Goal: Task Accomplishment & Management: Manage account settings

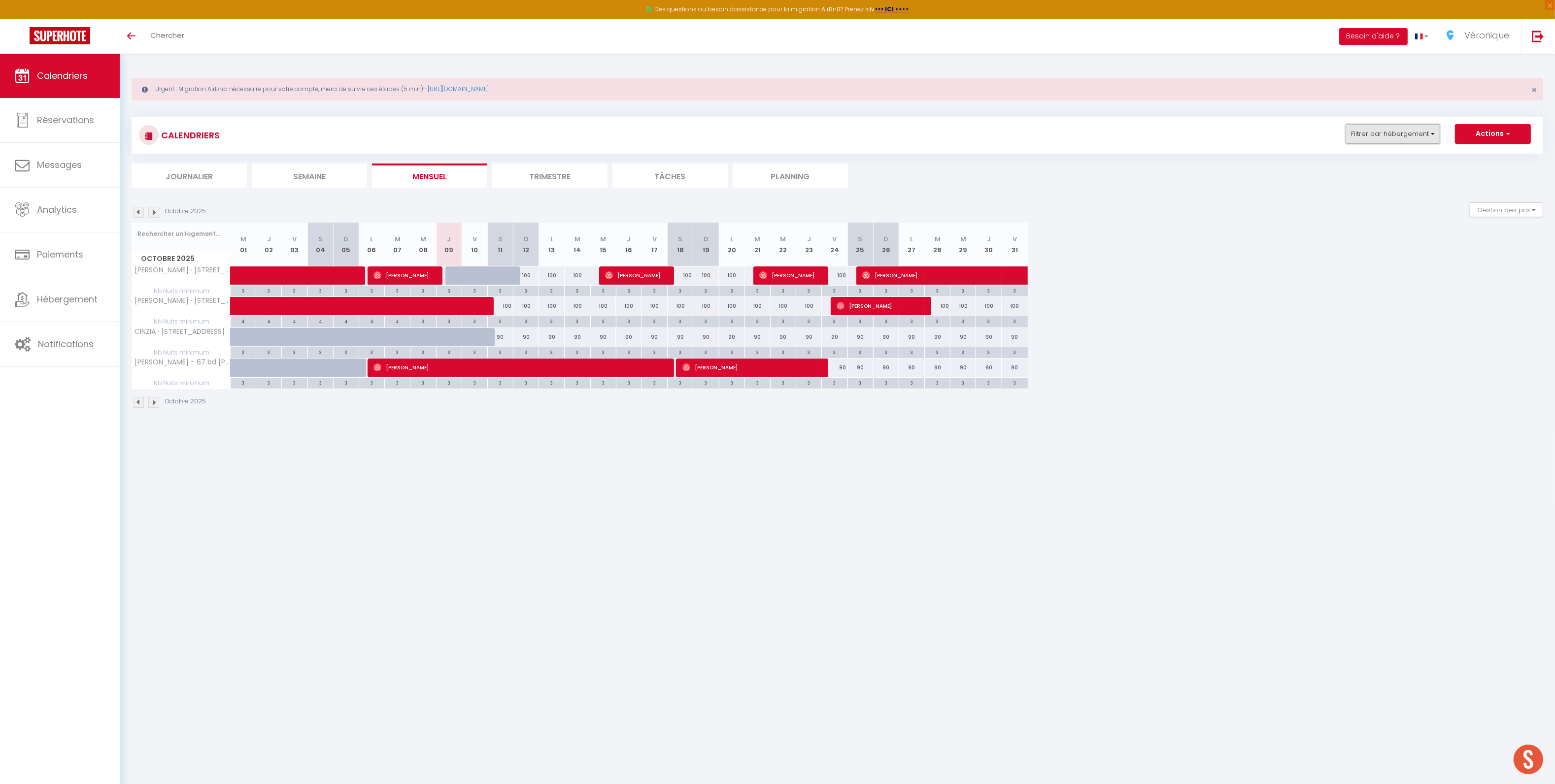
click at [1404, 134] on button "Filtrer par hébergement" at bounding box center [1393, 133] width 95 height 19
click at [1361, 176] on input "Tous" at bounding box center [1423, 177] width 148 height 10
click at [1359, 176] on input "Tous" at bounding box center [1423, 177] width 148 height 10
checkbox input "false"
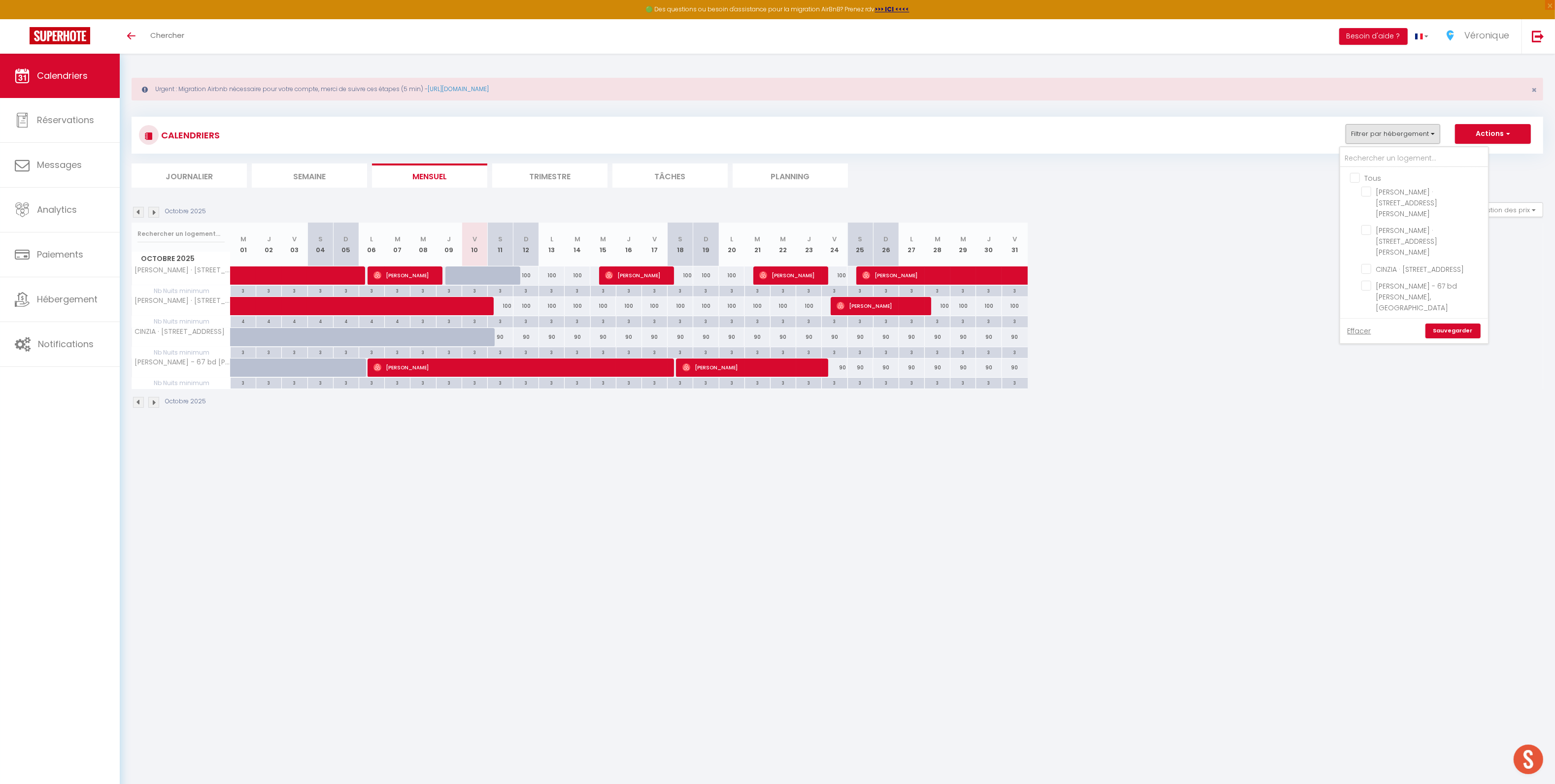
checkbox input "false"
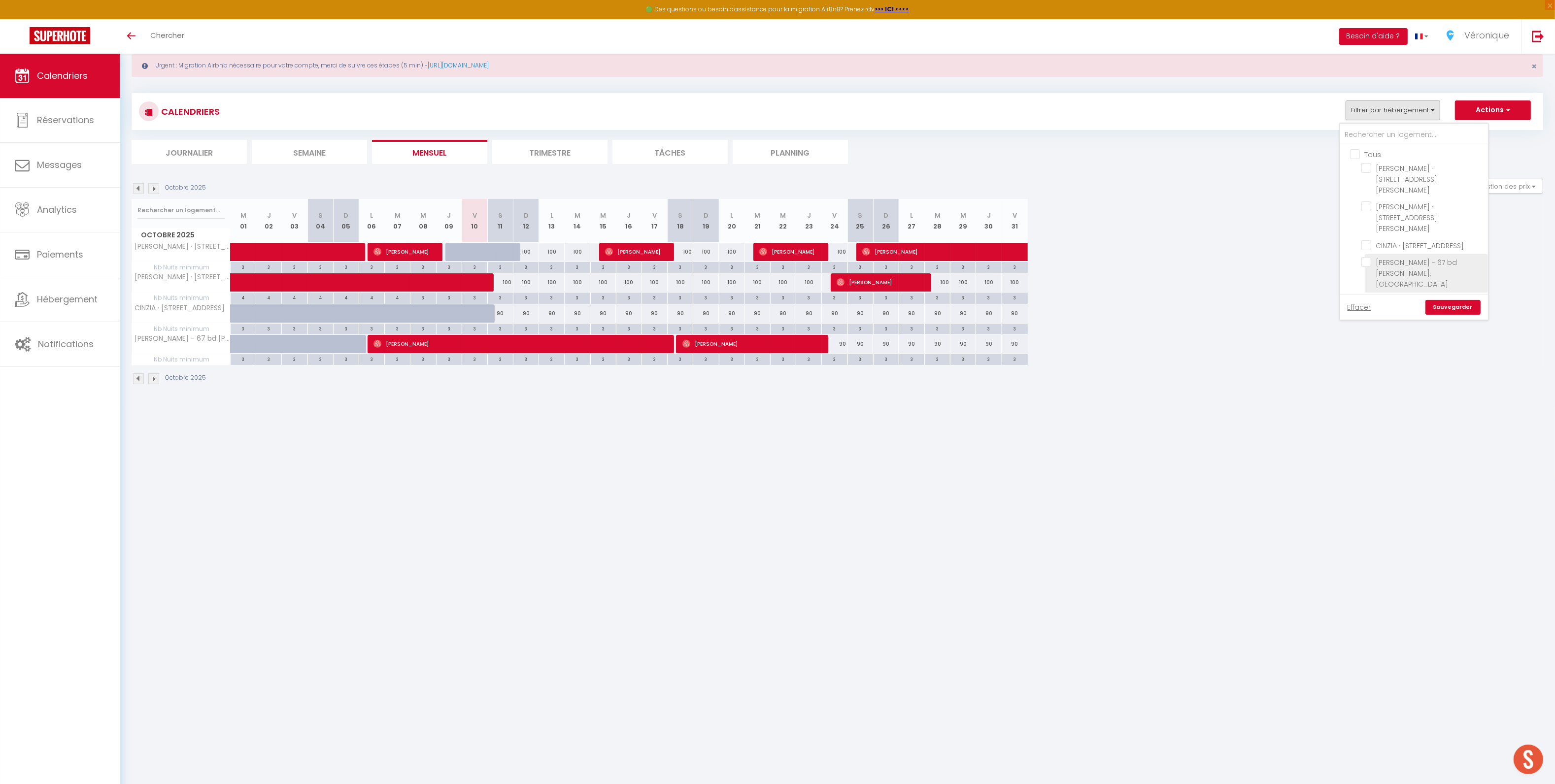
scroll to position [53, 0]
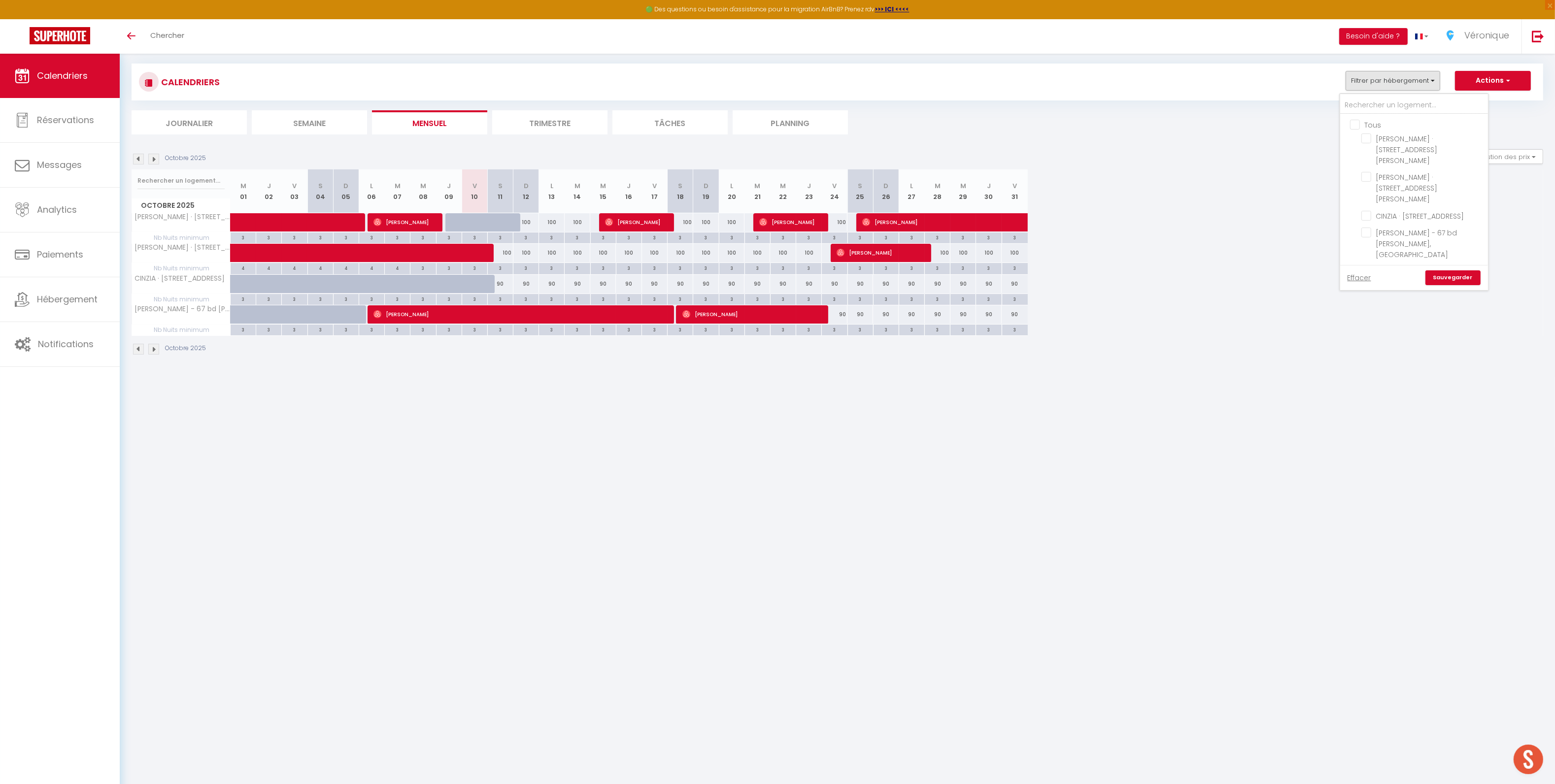
click at [1356, 127] on input "Tous" at bounding box center [1423, 124] width 148 height 10
checkbox input "true"
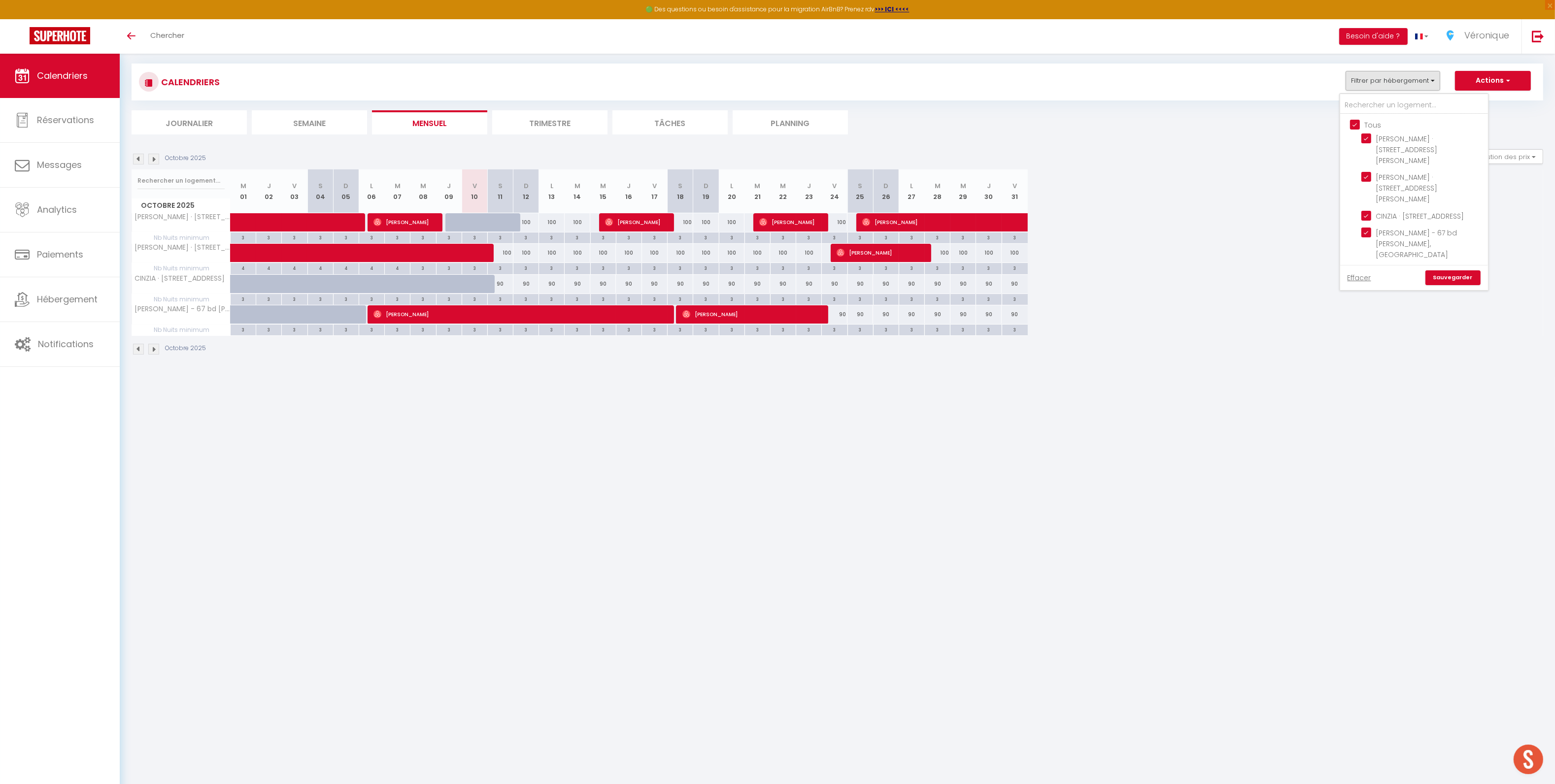
checkbox input "true"
click at [1450, 270] on link "Sauvegarder" at bounding box center [1452, 277] width 55 height 15
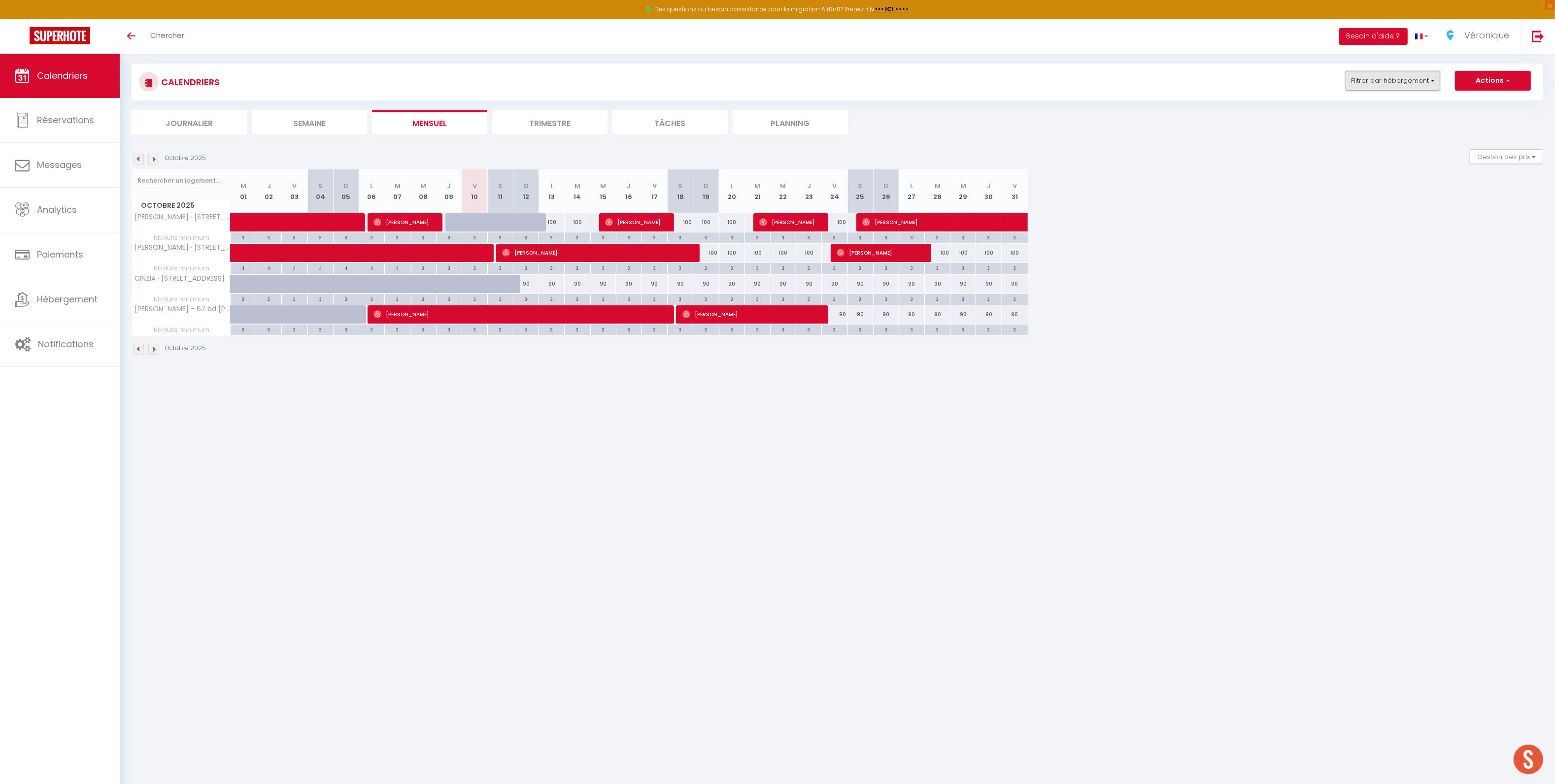
click at [1390, 84] on button "Filtrer par hébergement" at bounding box center [1393, 81] width 95 height 19
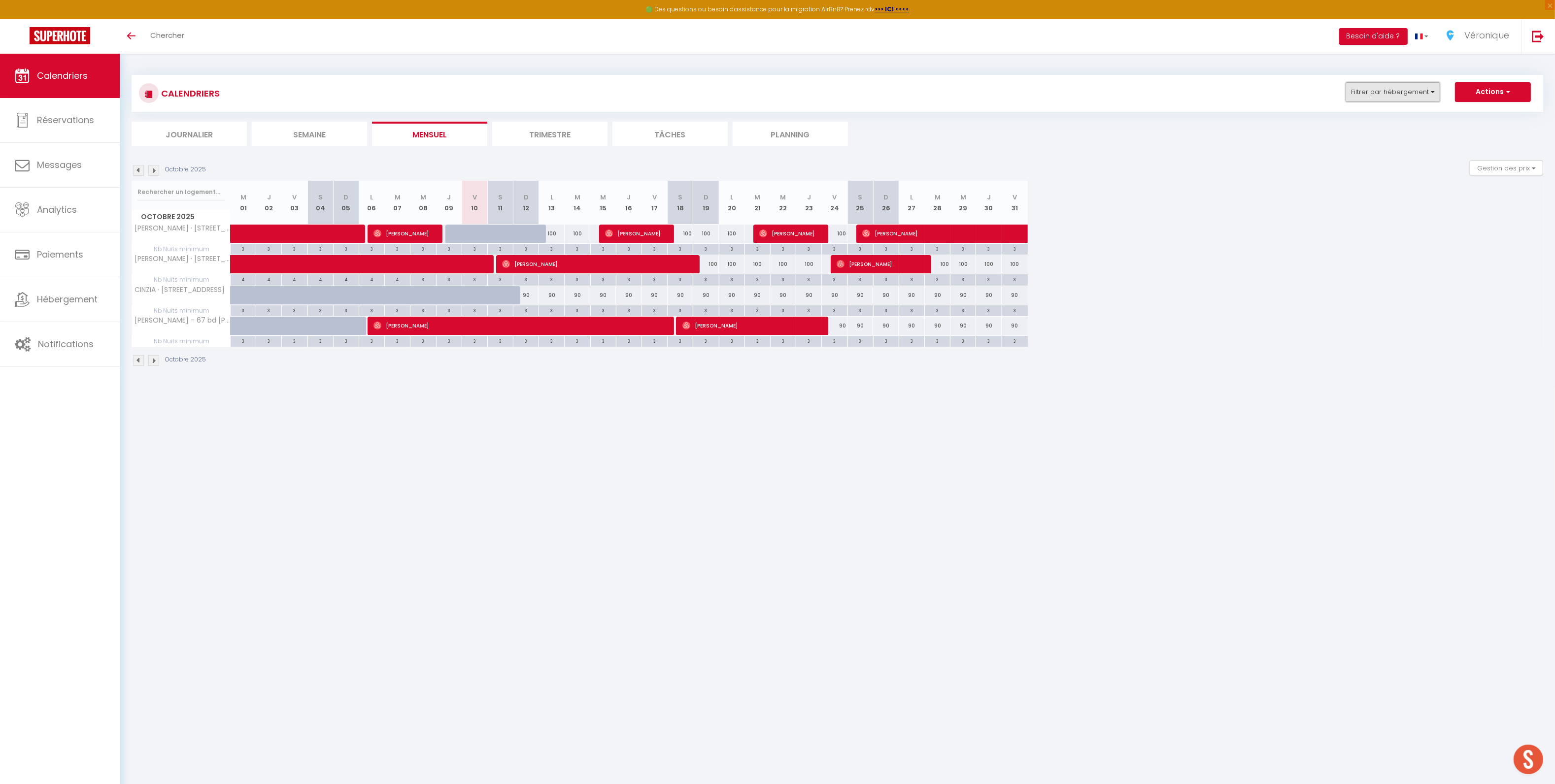
click at [1406, 94] on button "Filtrer par hébergement" at bounding box center [1393, 92] width 95 height 19
click at [1355, 138] on input "Tous" at bounding box center [1423, 135] width 148 height 10
checkbox input "true"
click at [1449, 282] on link "Sauvegarder" at bounding box center [1452, 289] width 55 height 15
click at [1393, 92] on button "Filtrer par hébergement" at bounding box center [1393, 92] width 95 height 19
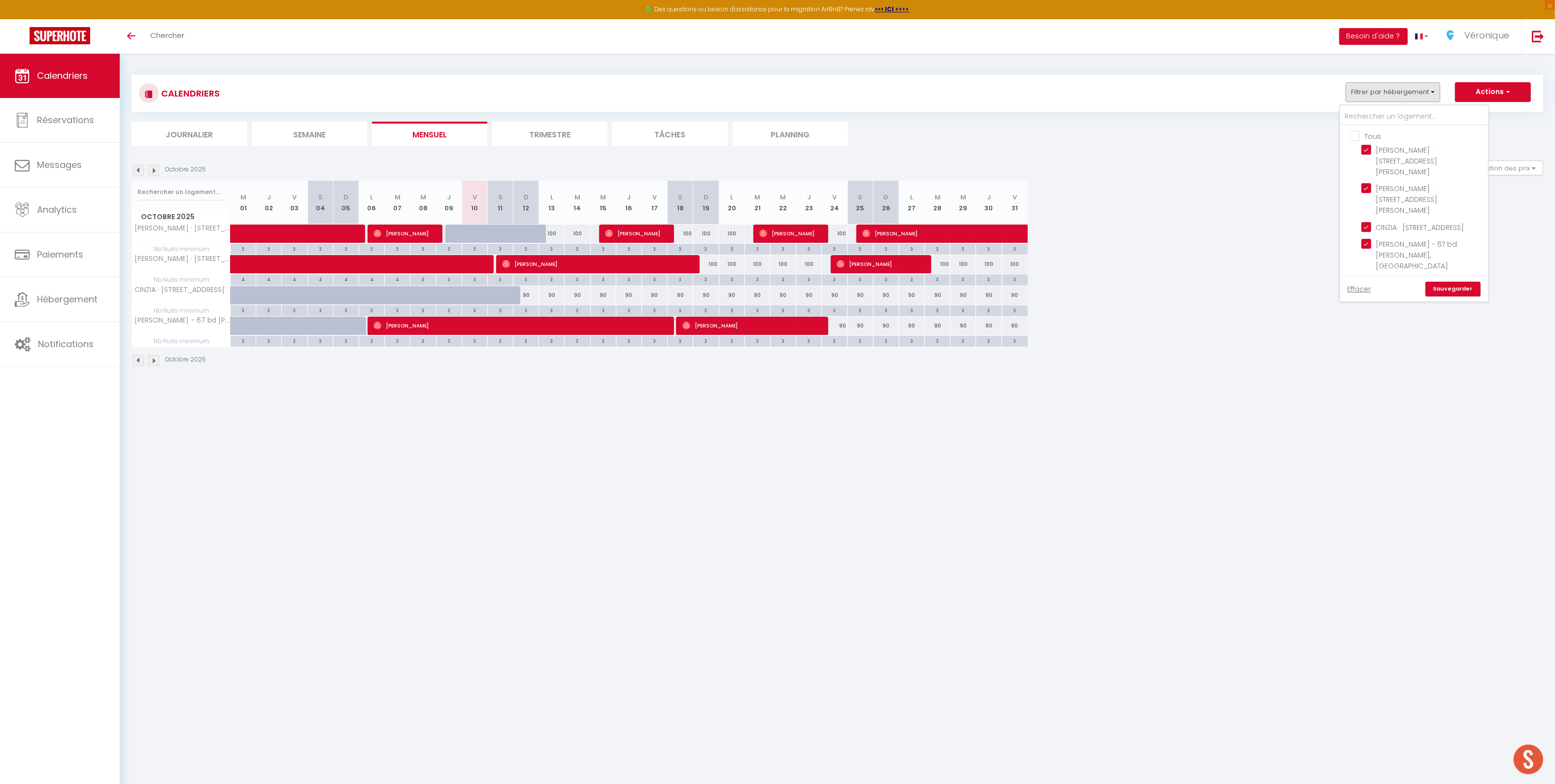
click at [1358, 137] on input "Tous" at bounding box center [1423, 135] width 148 height 10
click at [1356, 283] on link "Effacer" at bounding box center [1359, 289] width 24 height 11
checkbox input "false"
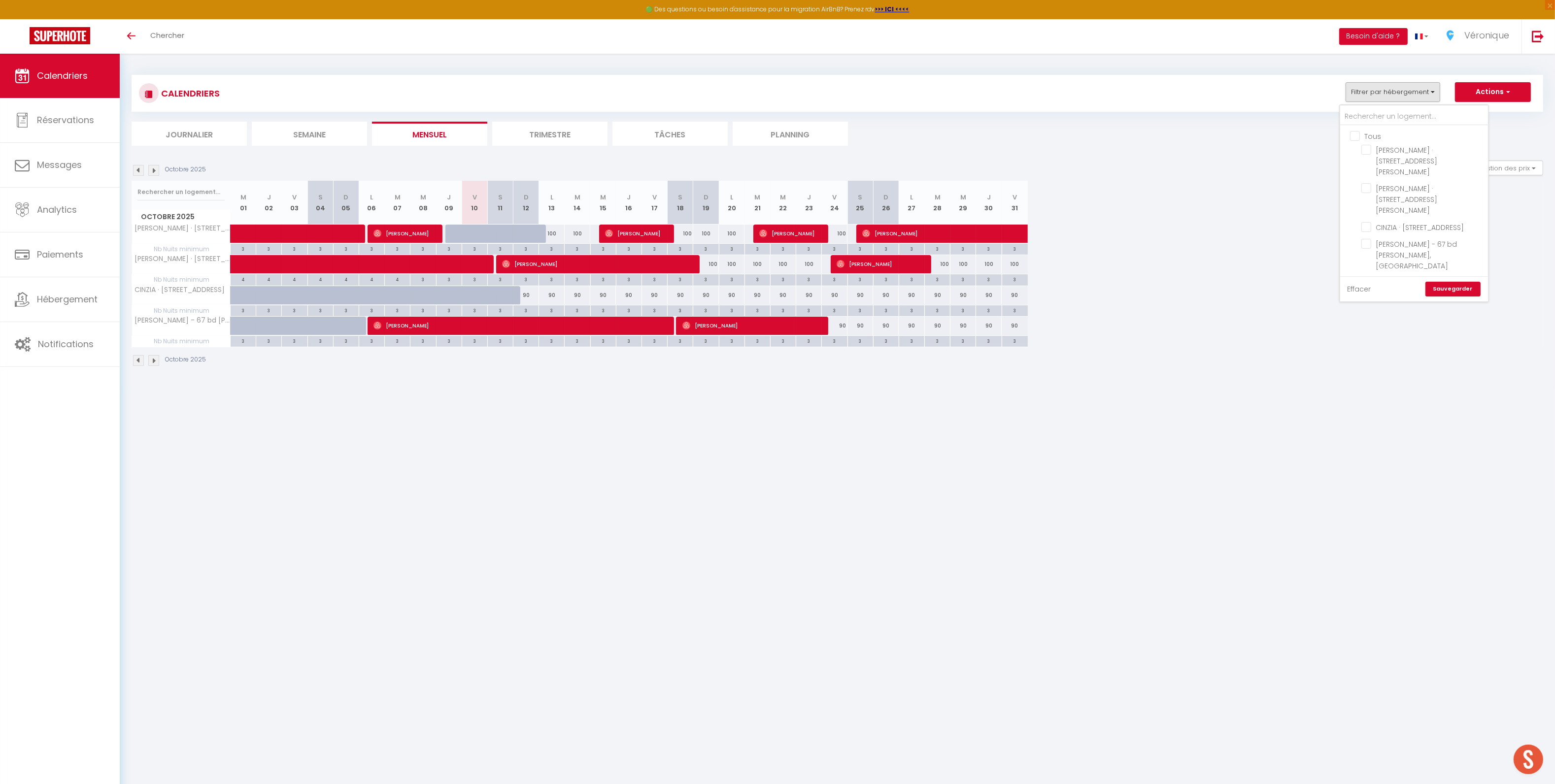
checkbox input "false"
click at [1396, 82] on button "Filtrer par hébergement" at bounding box center [1393, 92] width 95 height 19
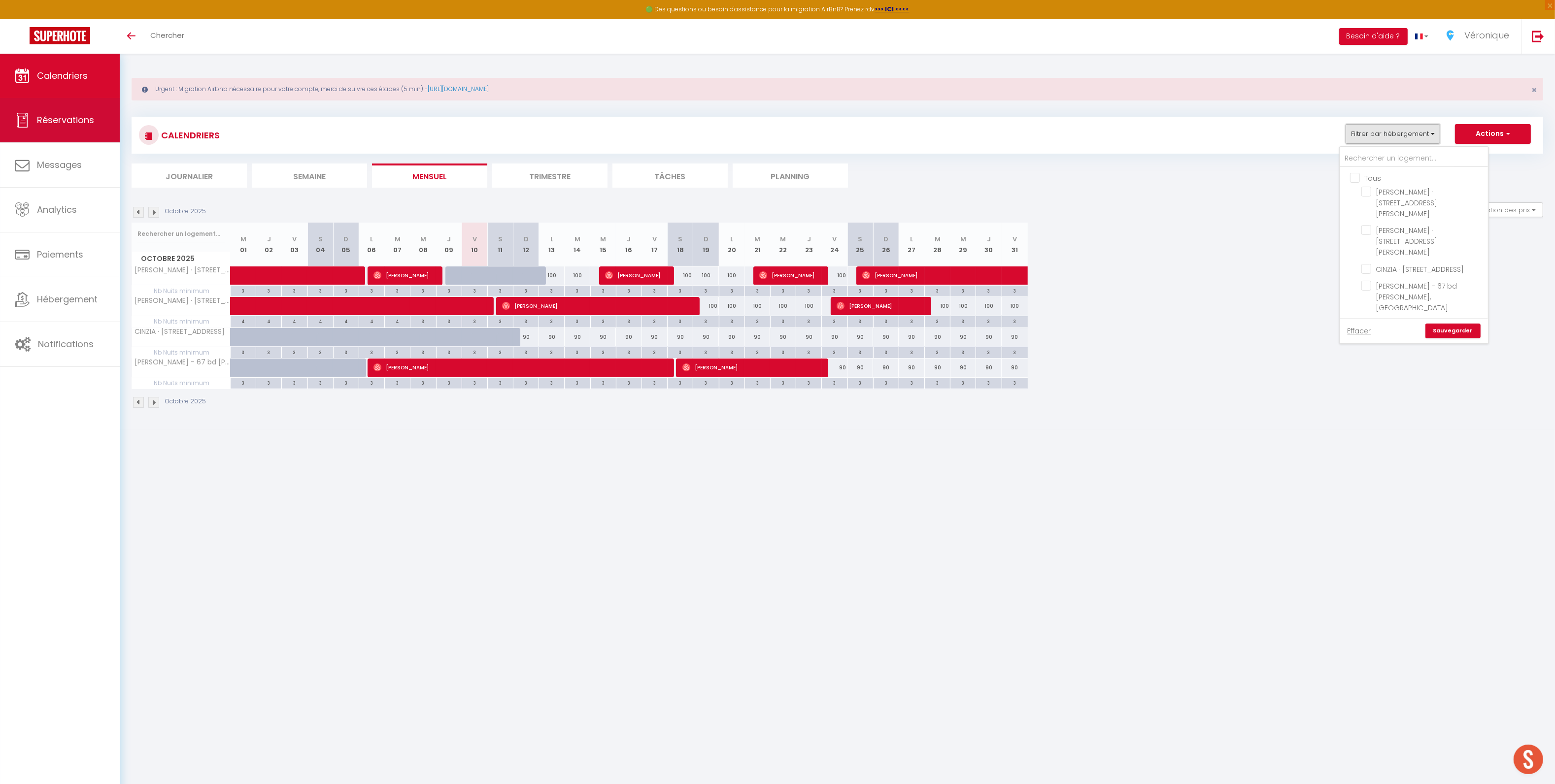
click at [47, 104] on link "Réservations" at bounding box center [60, 120] width 120 height 44
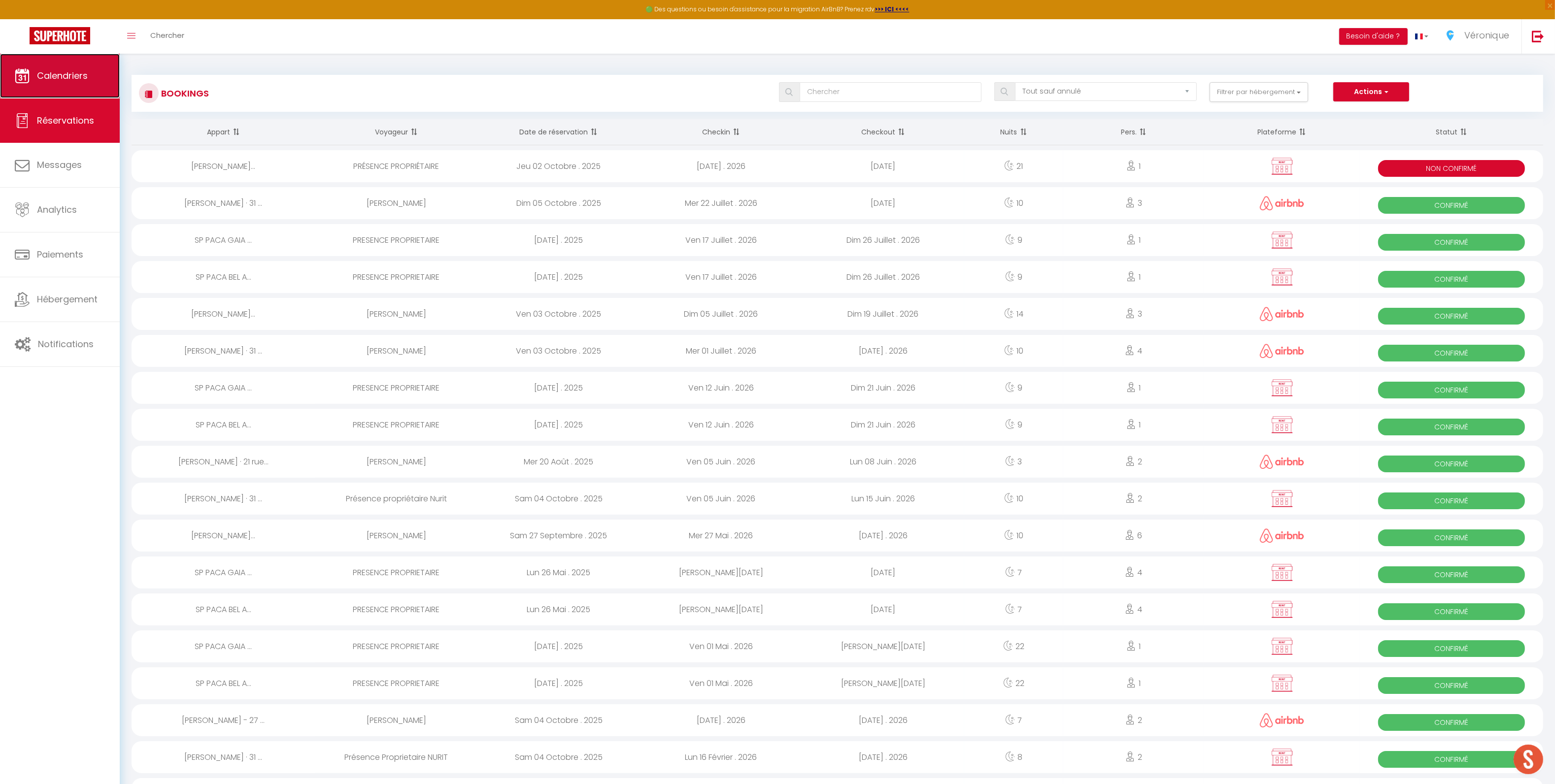
click at [56, 77] on span "Calendriers" at bounding box center [63, 75] width 51 height 12
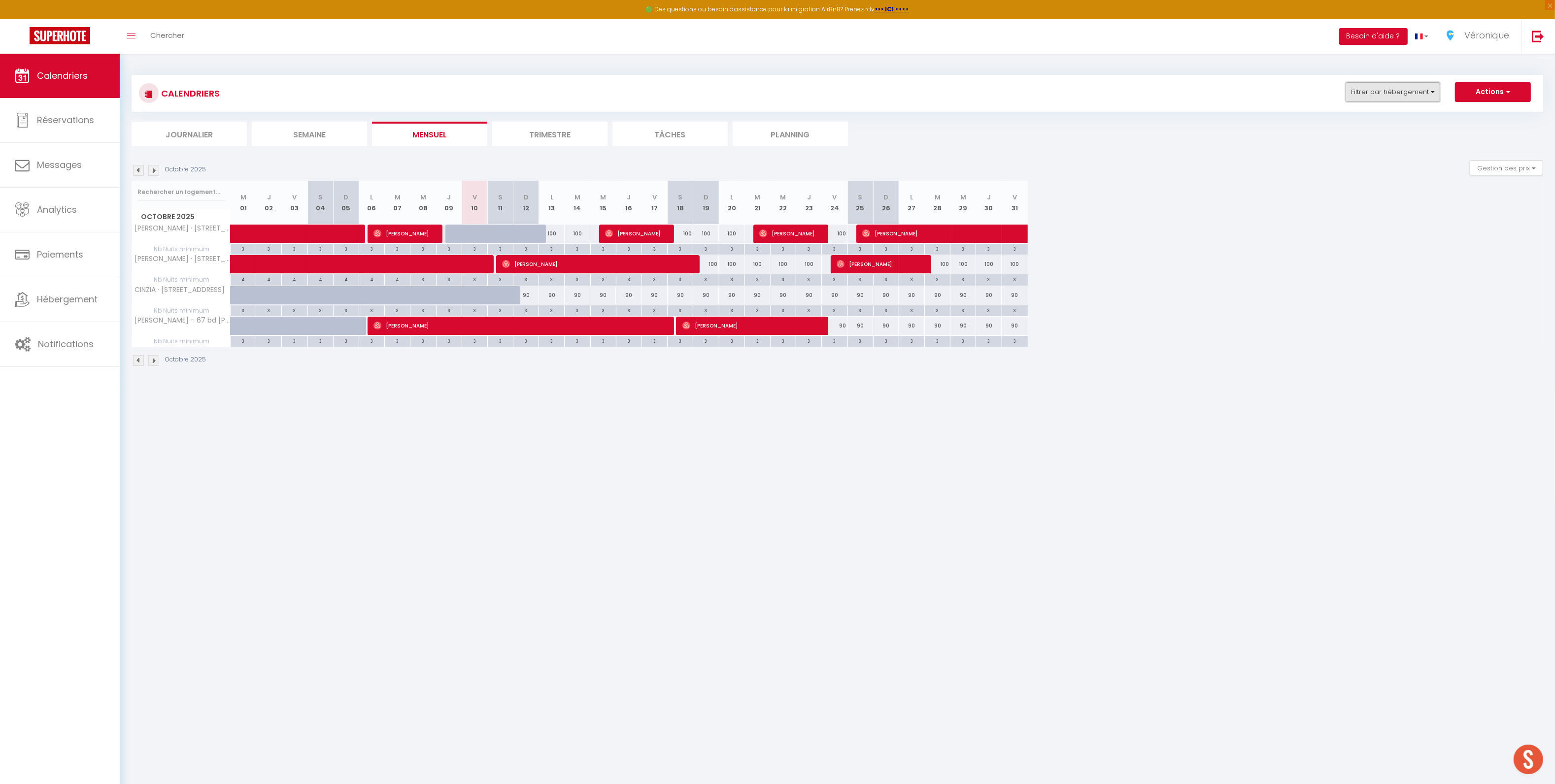
click at [1377, 87] on button "Filtrer par hébergement" at bounding box center [1393, 92] width 95 height 19
click at [1358, 138] on input "Tous" at bounding box center [1423, 135] width 148 height 10
checkbox input "true"
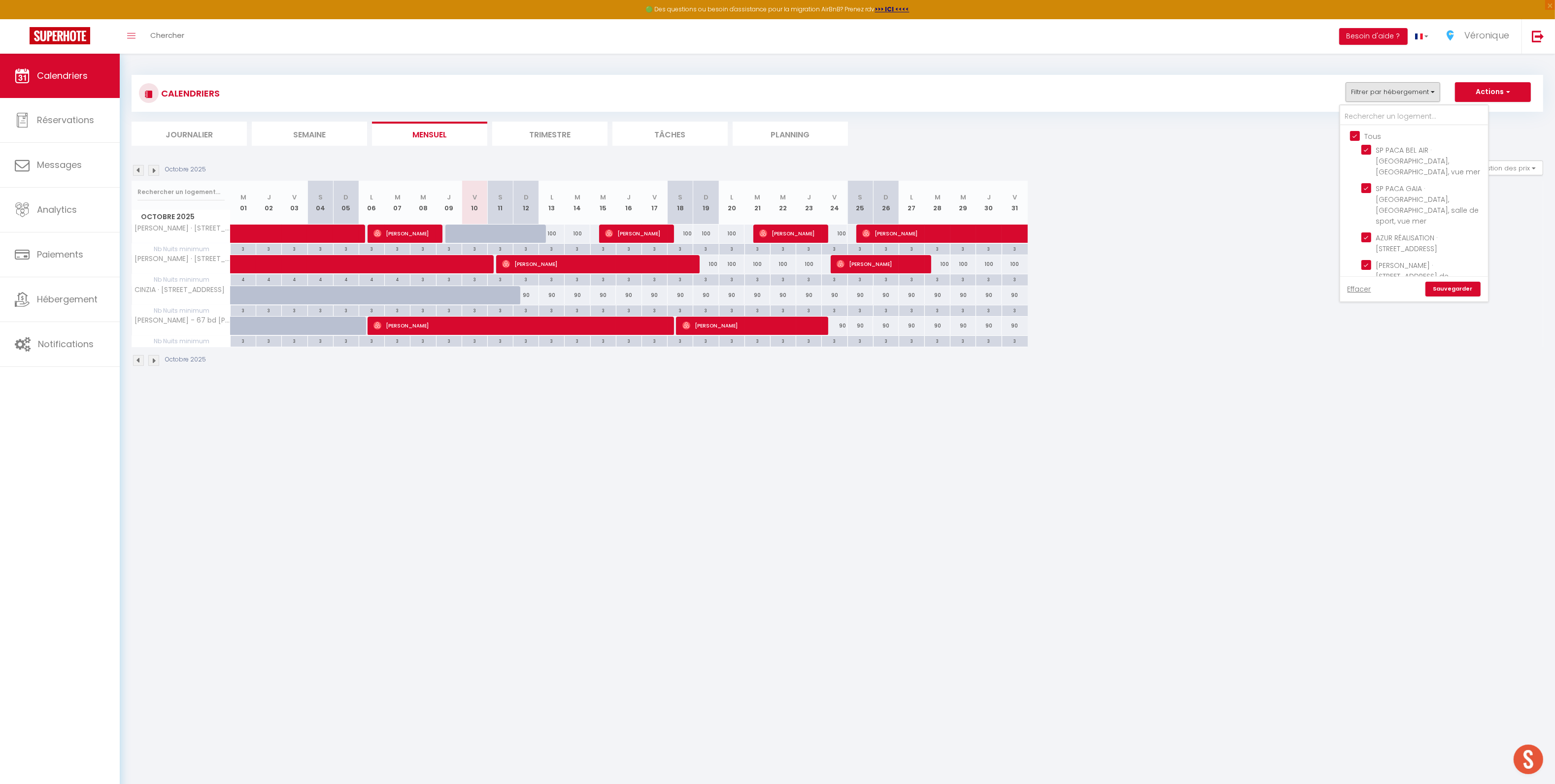
checkbox input "true"
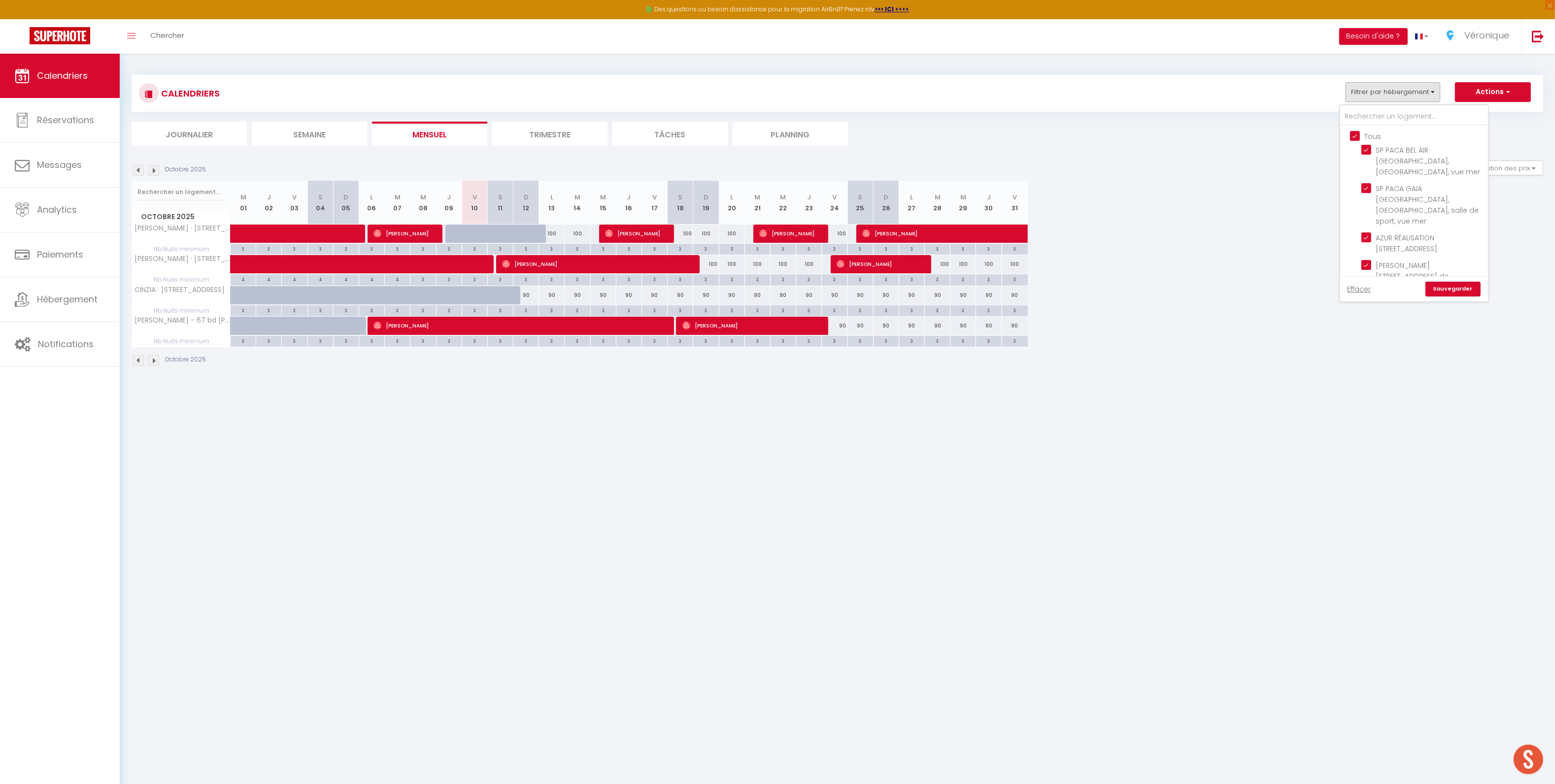
checkbox input "true"
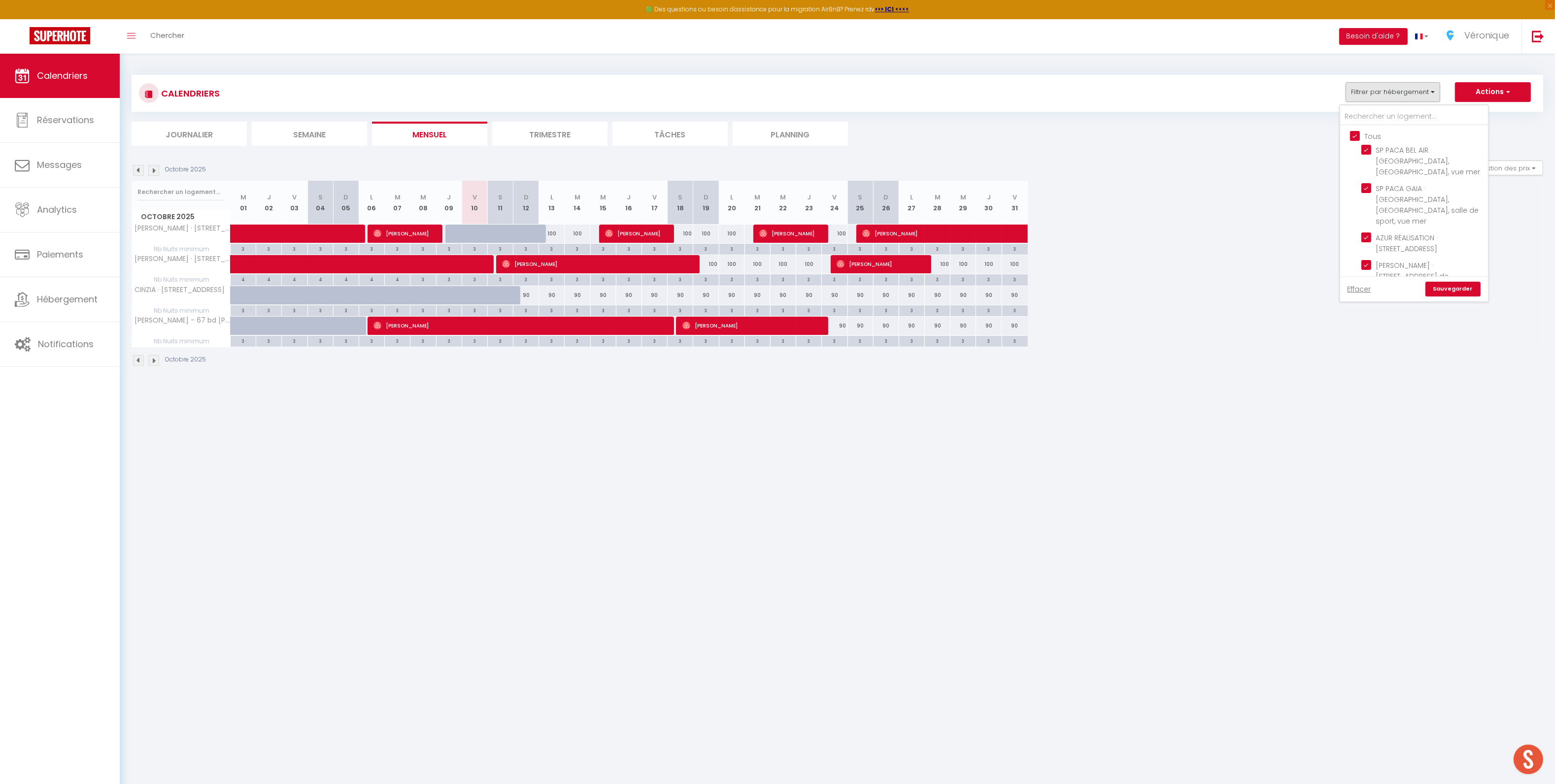
checkbox input "true"
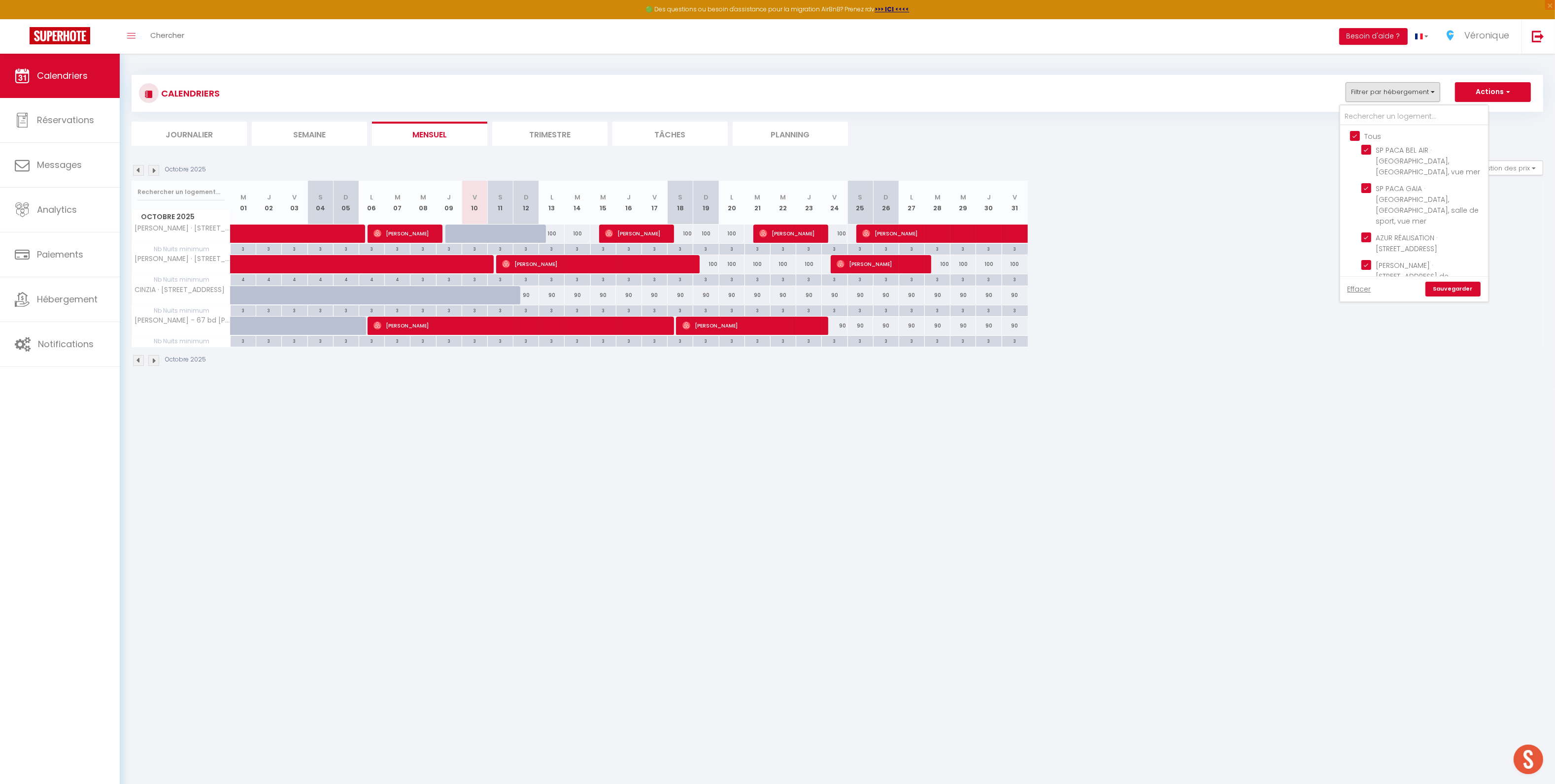
checkbox input "true"
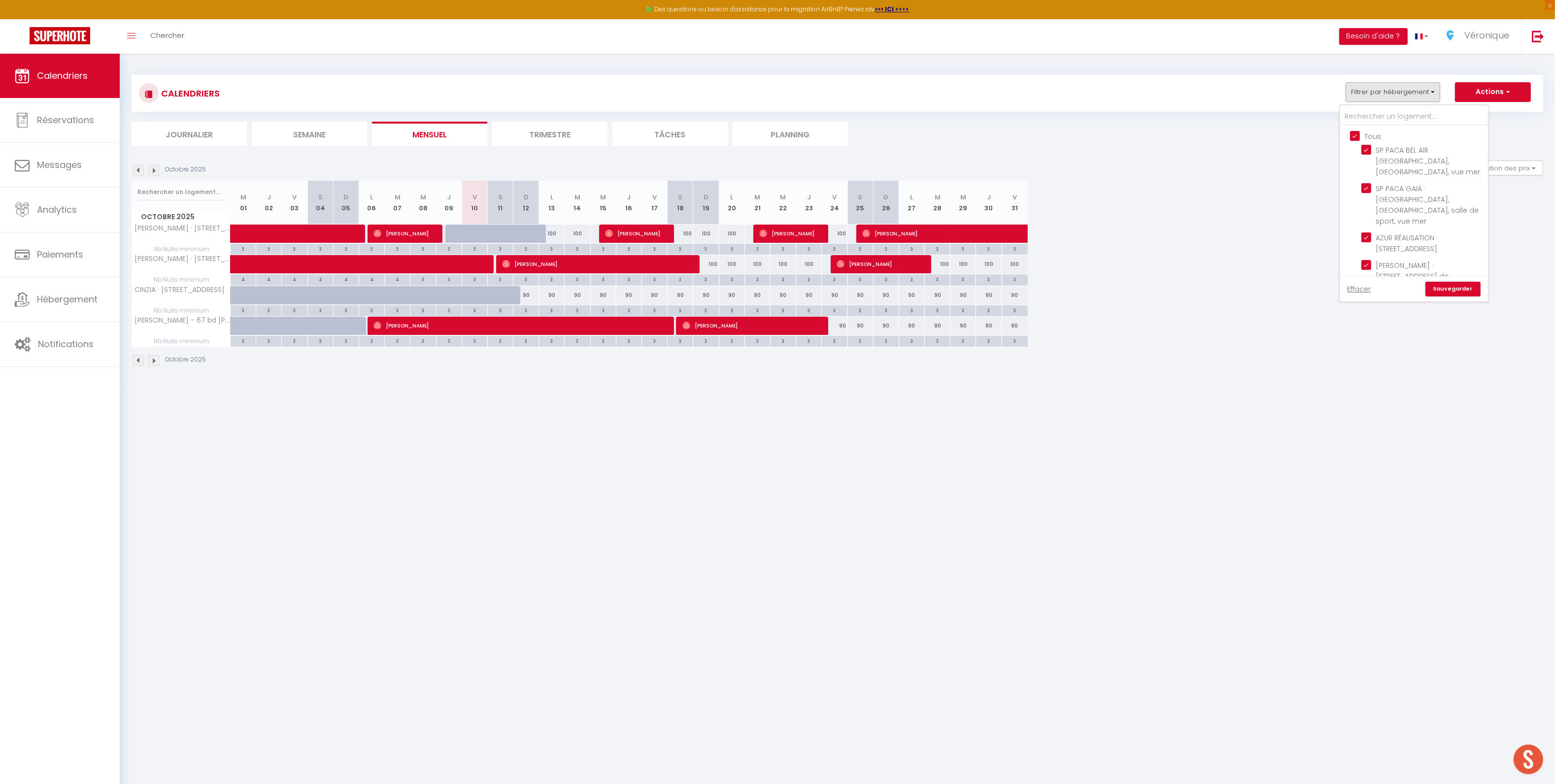
checkbox input "true"
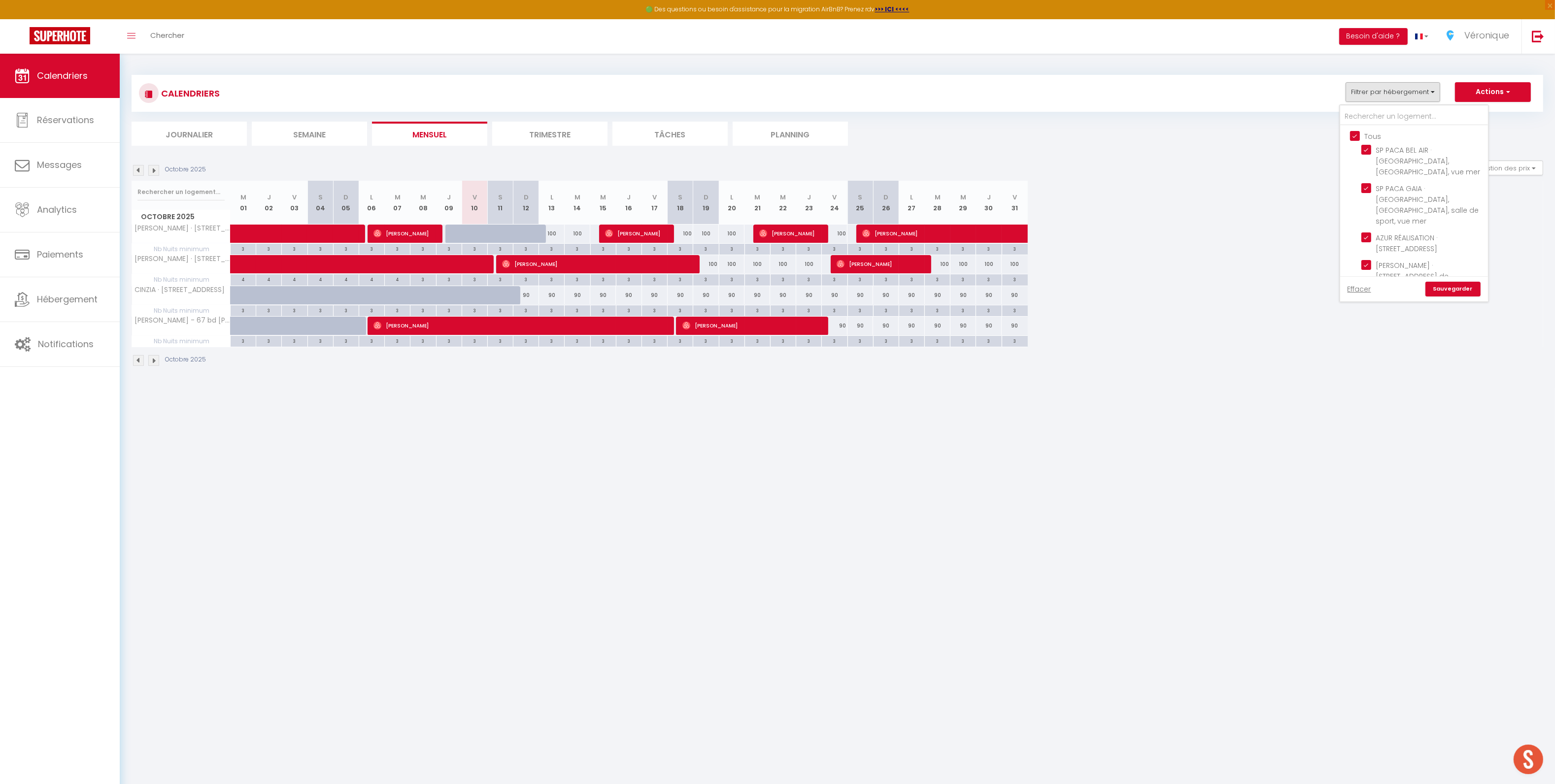
checkbox input "true"
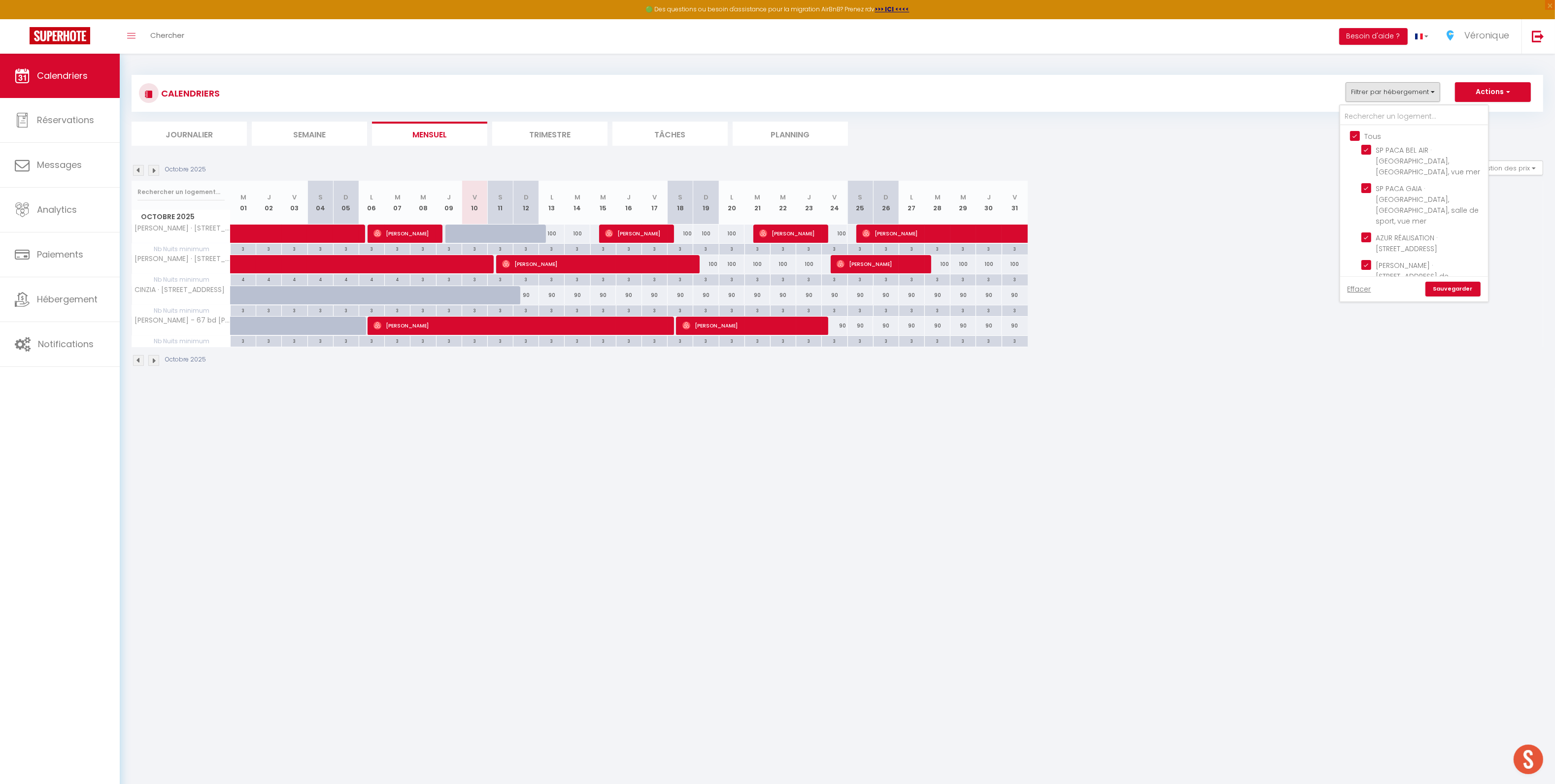
checkbox input "true"
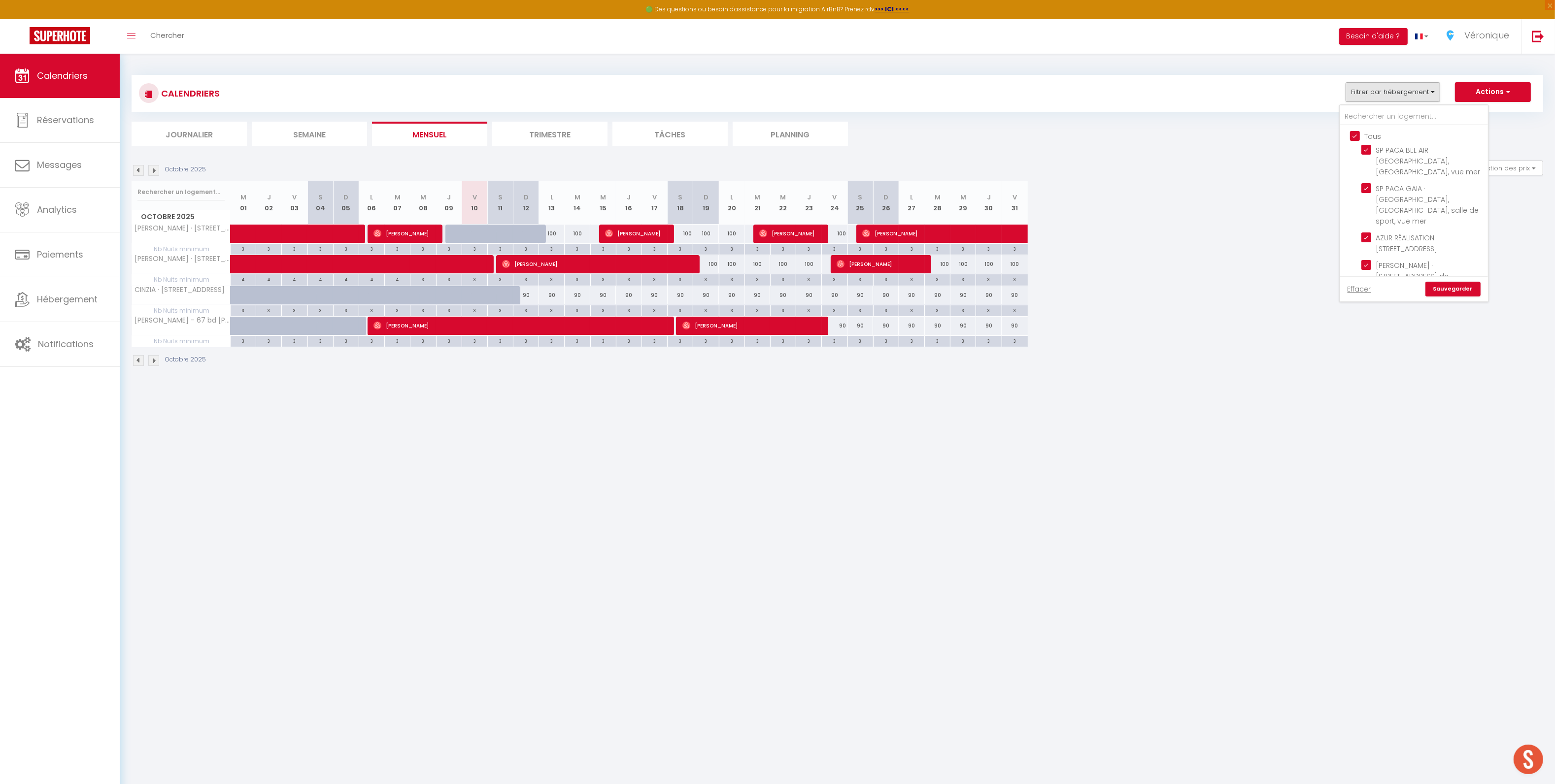
checkbox input "true"
click at [1461, 292] on link "Sauvegarder" at bounding box center [1452, 289] width 55 height 15
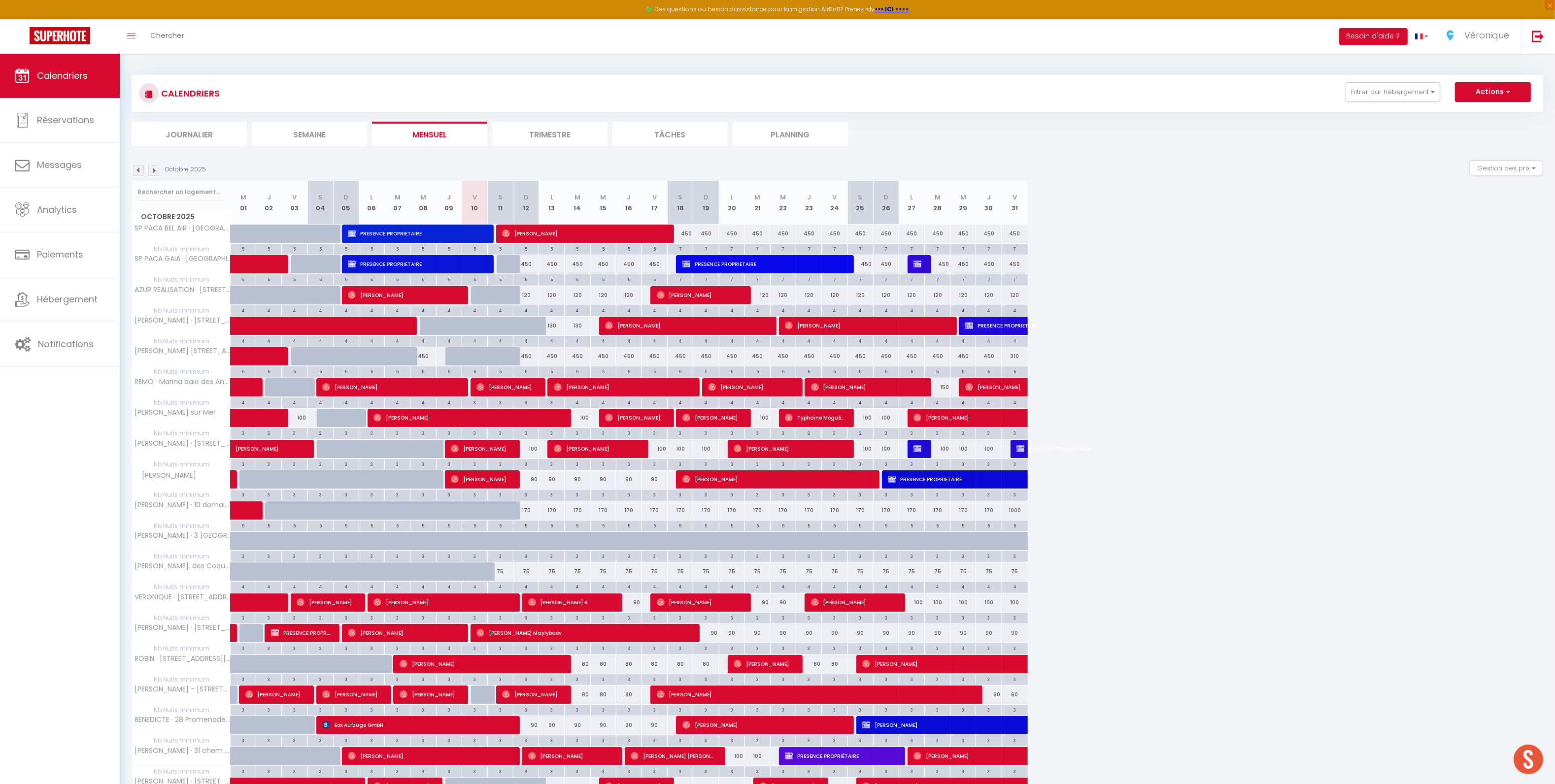
click at [1486, 176] on div "Gestion des prix Nb Nuits minimum Règles Disponibilité" at bounding box center [1503, 170] width 80 height 19
click at [1487, 172] on button "Gestion des prix" at bounding box center [1506, 167] width 73 height 15
click at [1475, 198] on input "Nb Nuits minimum" at bounding box center [1498, 198] width 89 height 10
checkbox input "false"
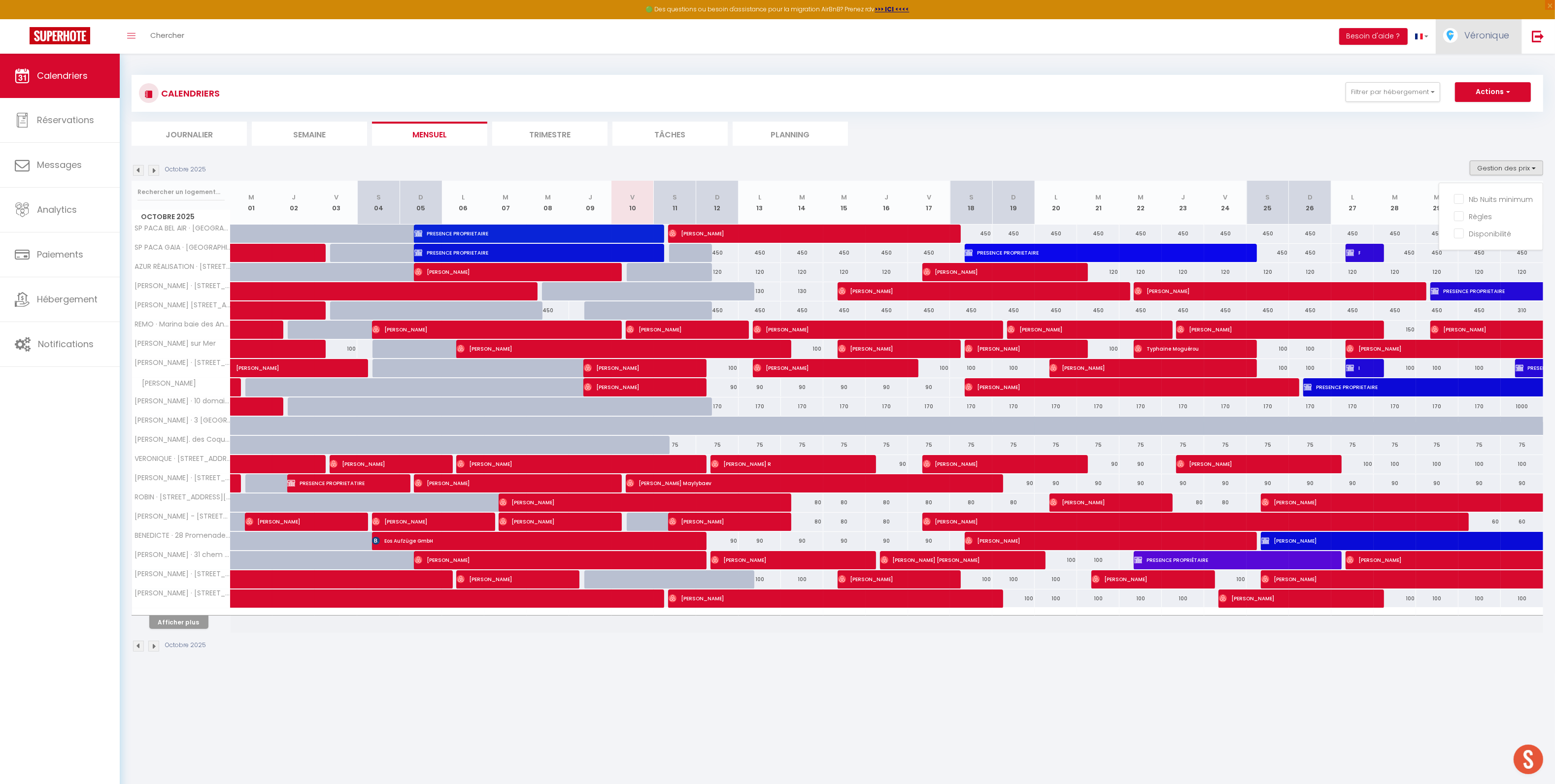
click at [1475, 38] on span "Véronique" at bounding box center [1486, 35] width 45 height 12
click at [1474, 68] on link "Paramètres" at bounding box center [1482, 69] width 73 height 17
select select "28"
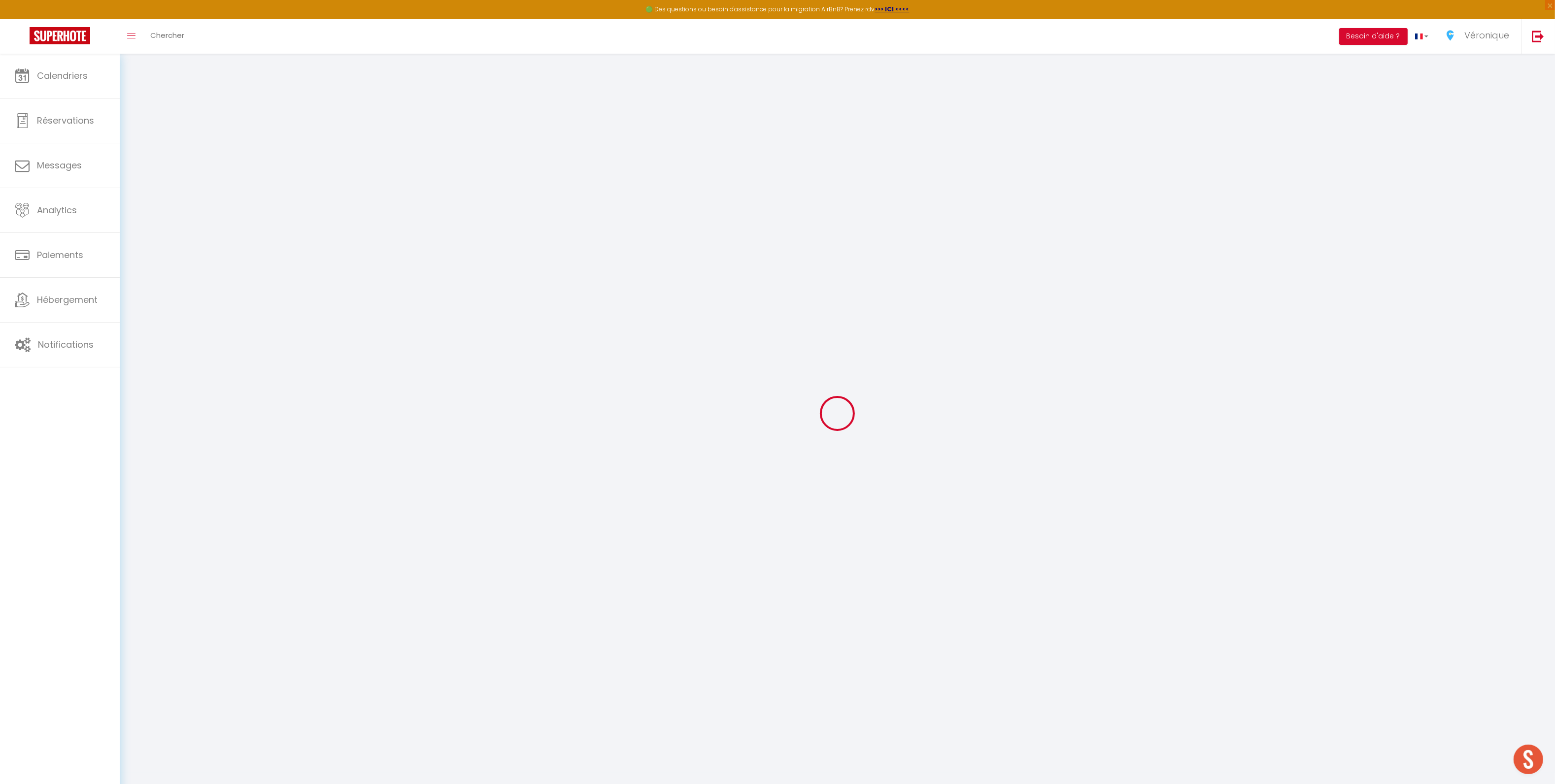
type input "S3ZDDOslWoNHyKnXhXjrPfZYr"
type input "i7mCouBf1RVCRPS3TMpEx3B2F"
type input "[URL][DOMAIN_NAME]"
select select "fr"
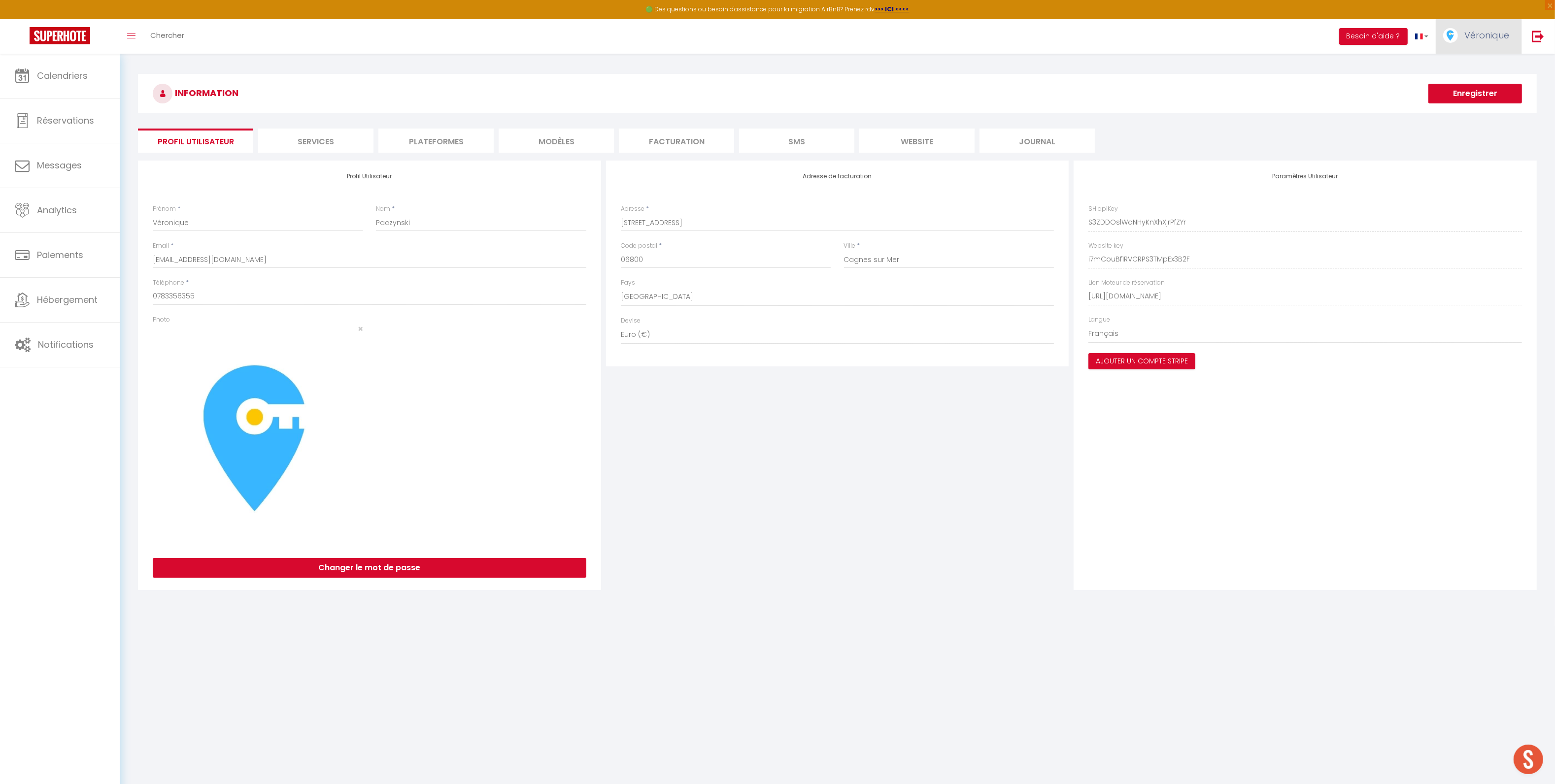
click at [1474, 38] on span "Véronique" at bounding box center [1486, 35] width 45 height 12
click at [1473, 87] on link "Équipe" at bounding box center [1482, 86] width 73 height 17
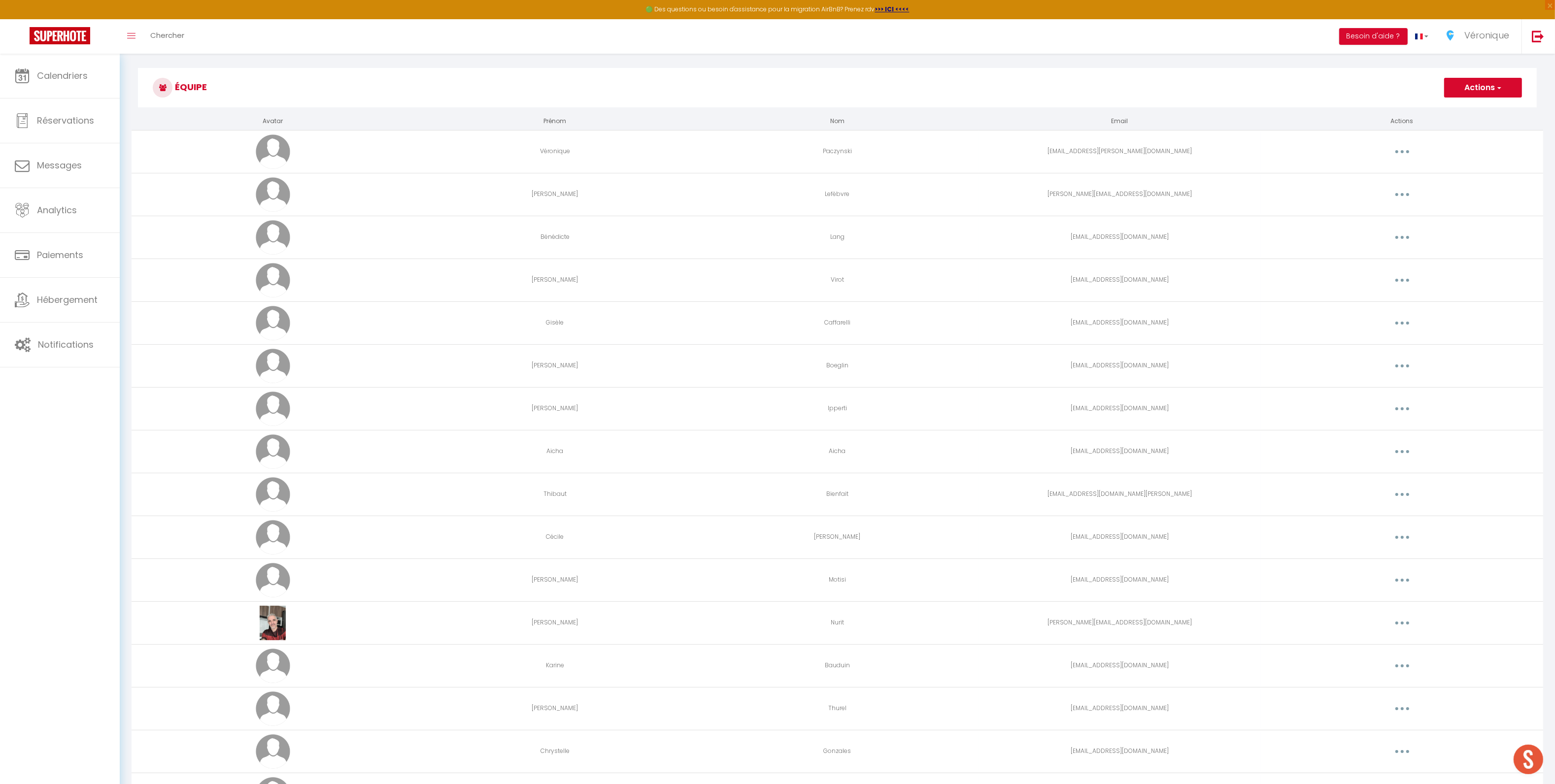
scroll to position [5, 0]
click at [1402, 278] on button "button" at bounding box center [1401, 280] width 27 height 16
click at [1376, 322] on link "Supprimer" at bounding box center [1376, 321] width 73 height 17
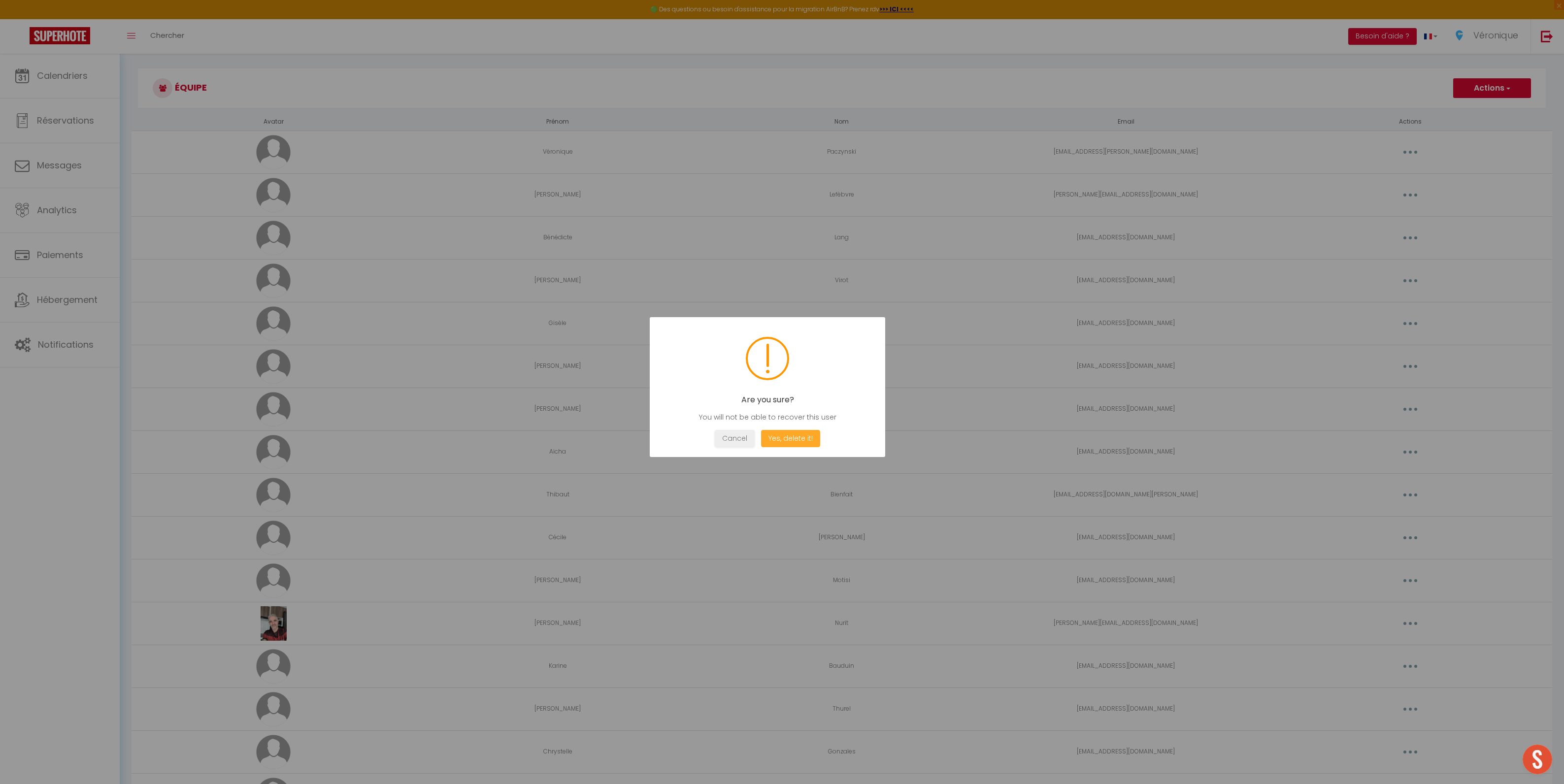
click at [808, 439] on button "Yes, delete it!" at bounding box center [790, 438] width 59 height 17
click at [763, 436] on button "OK" at bounding box center [767, 438] width 25 height 17
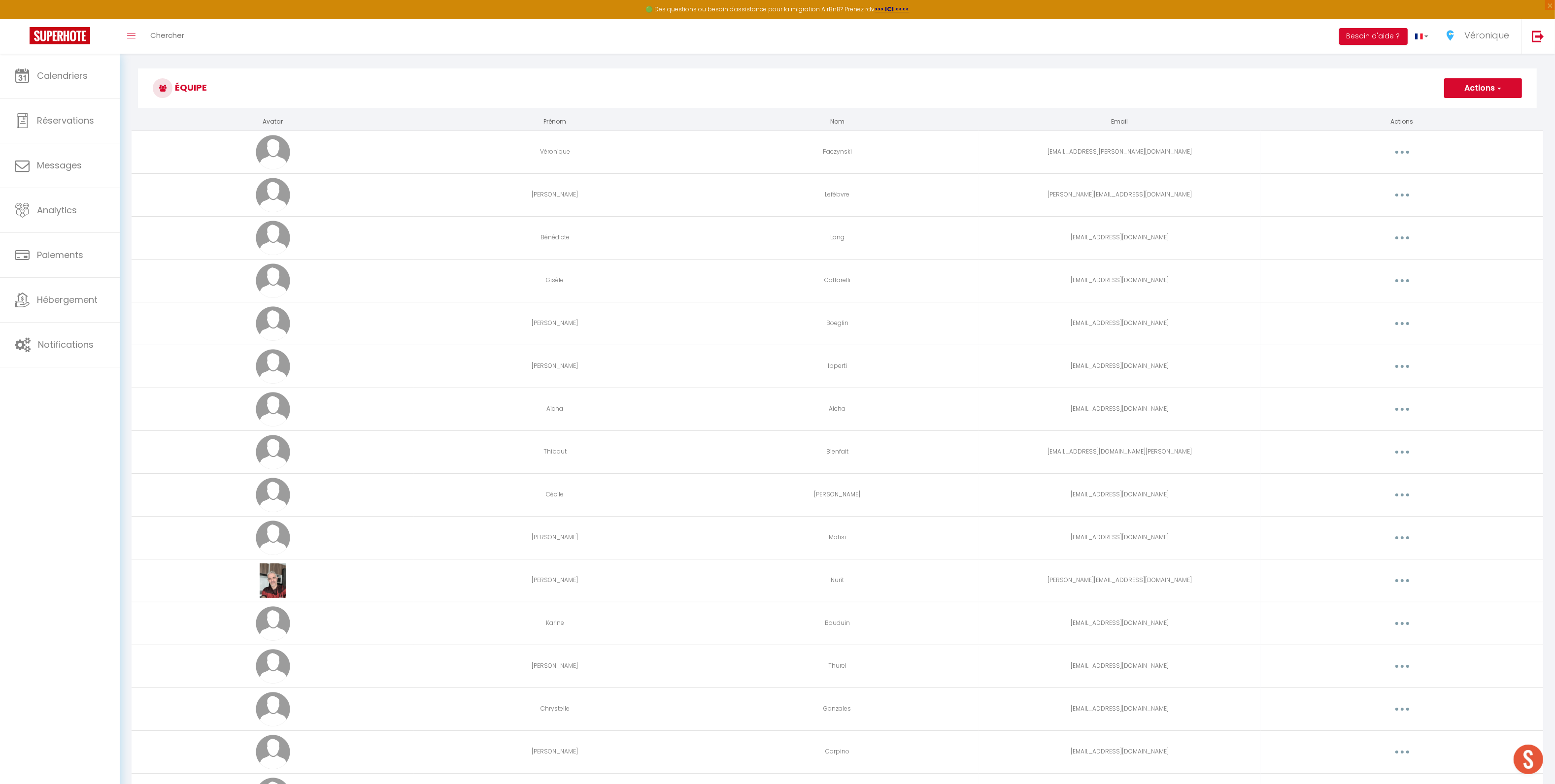
click at [1401, 282] on icon "button" at bounding box center [1402, 280] width 3 height 3
click at [1373, 304] on link "Editer" at bounding box center [1376, 303] width 73 height 17
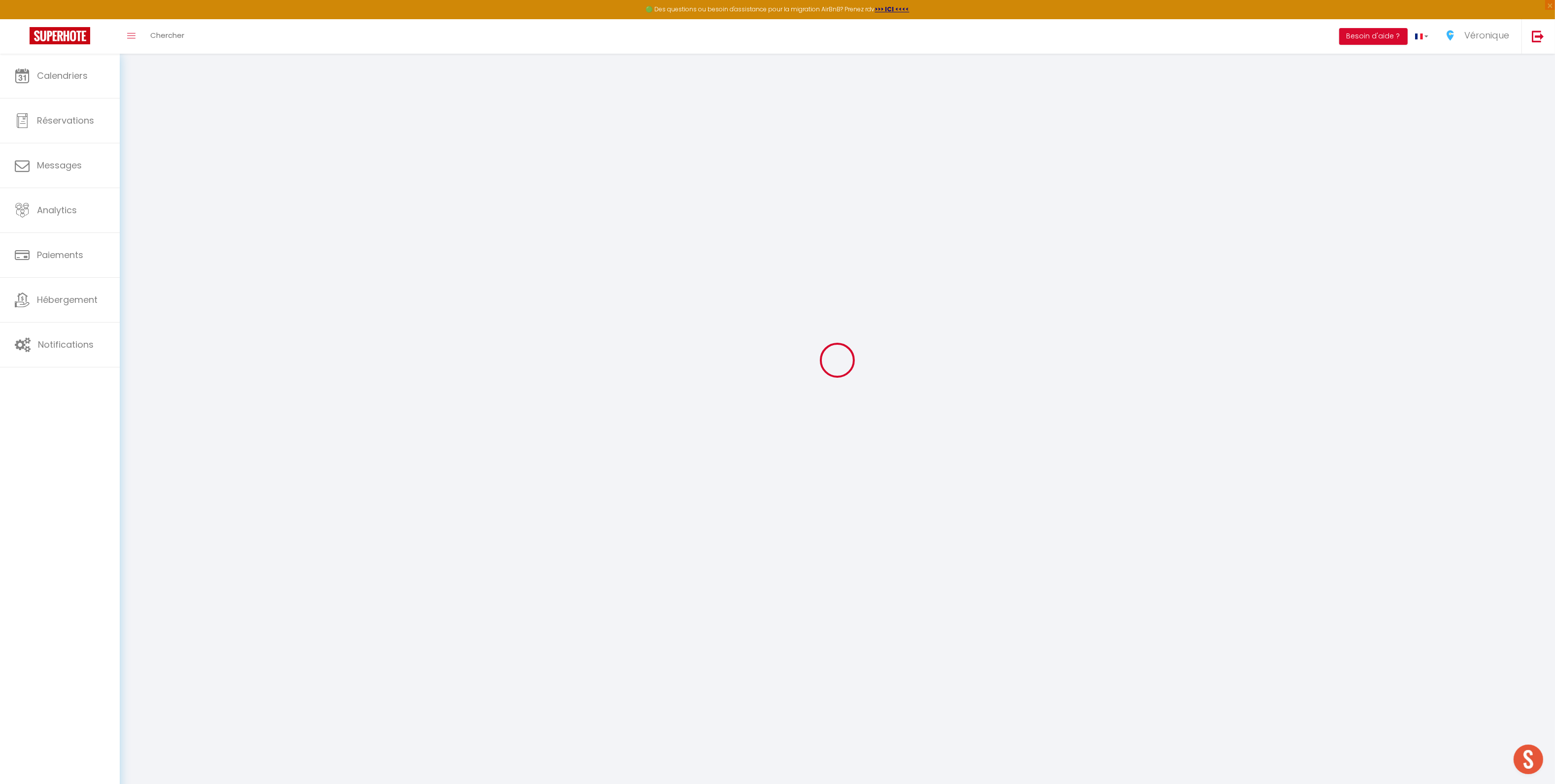
type input "Gisèle"
type input "Caffarelli"
type input "[EMAIL_ADDRESS][DOMAIN_NAME]"
type textarea "[URL][DOMAIN_NAME]"
checkbox input "false"
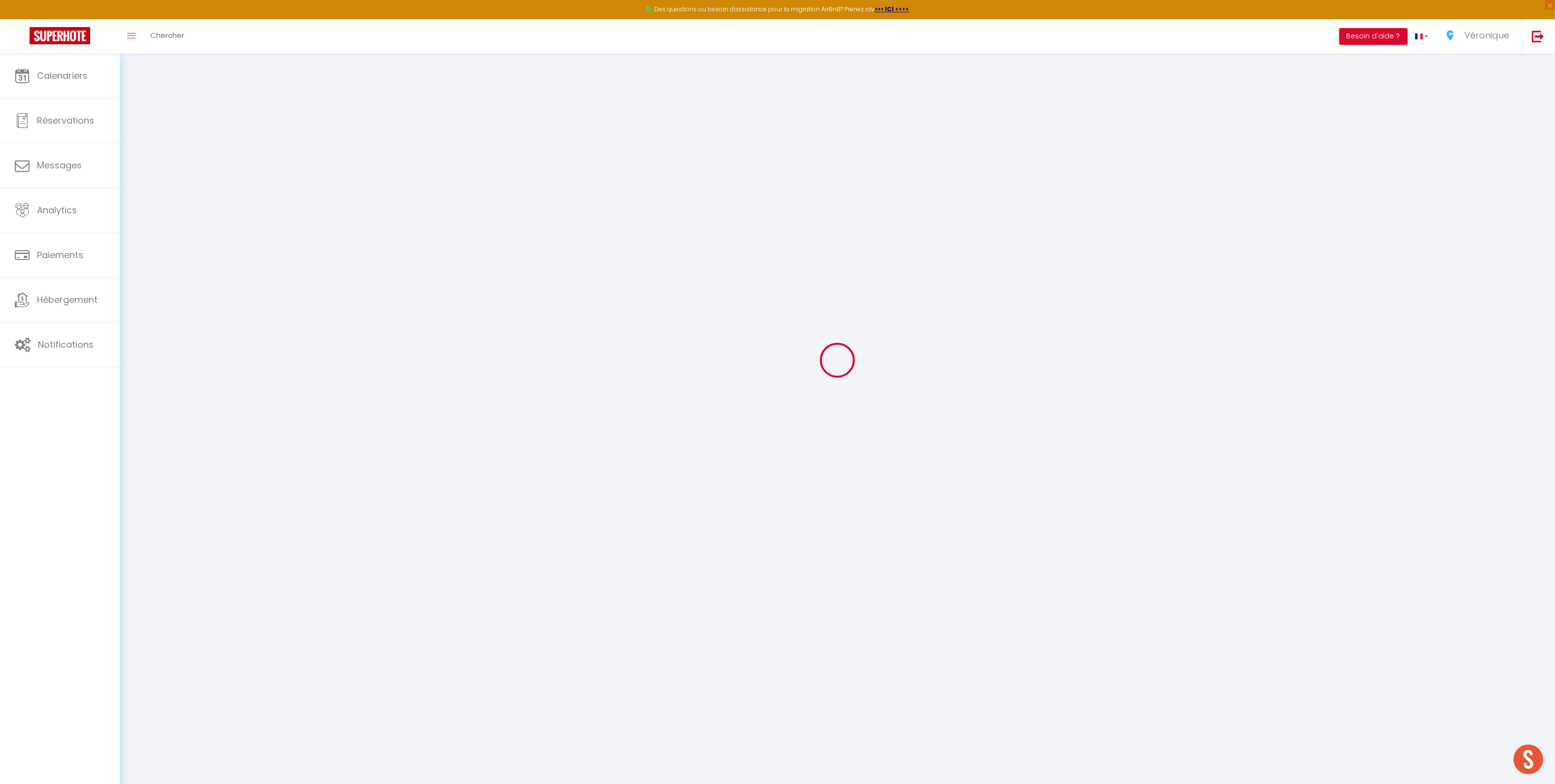
checkbox input "false"
checkbox input "true"
checkbox input "false"
checkbox input "true"
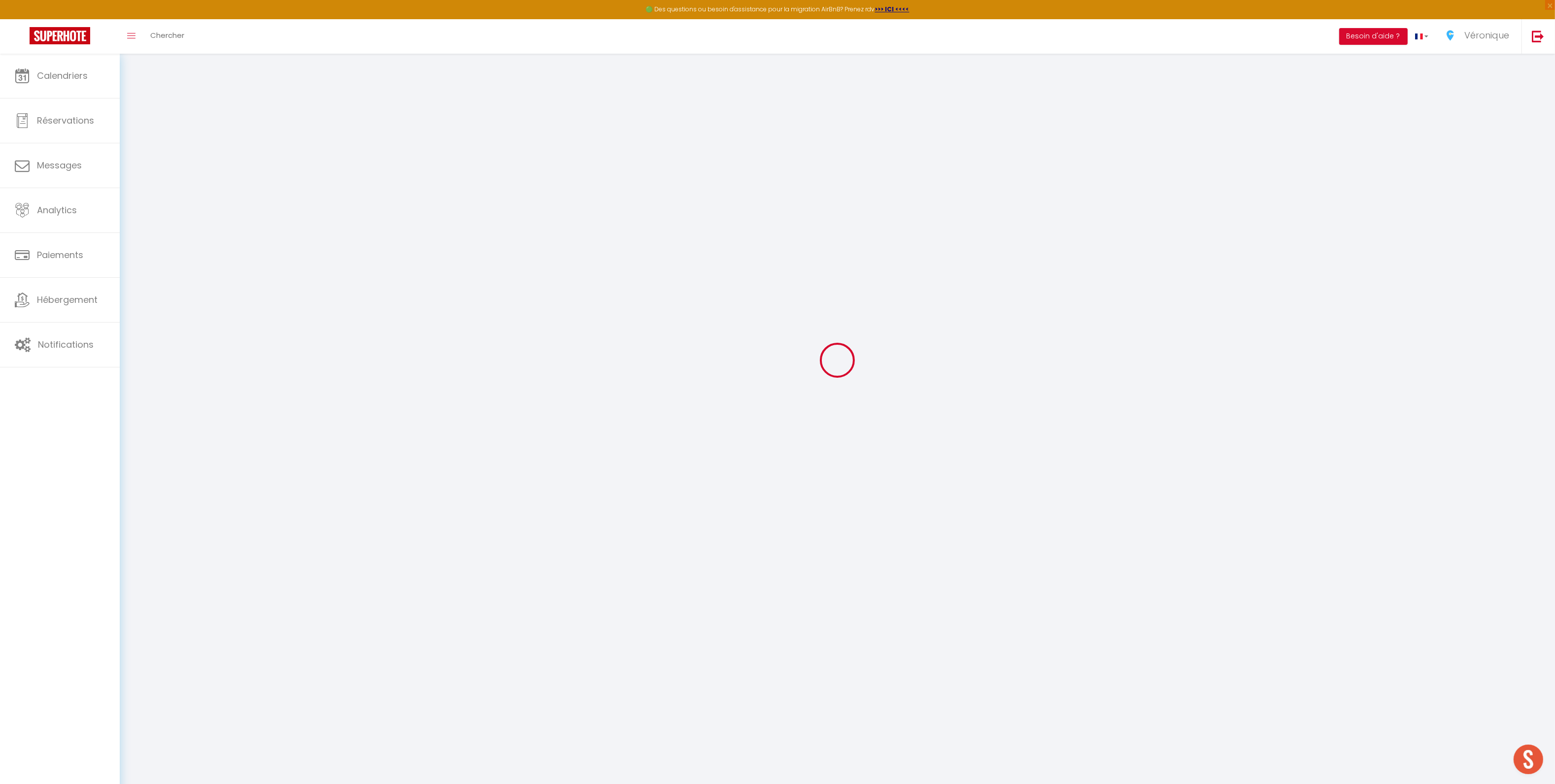
checkbox input "true"
checkbox input "false"
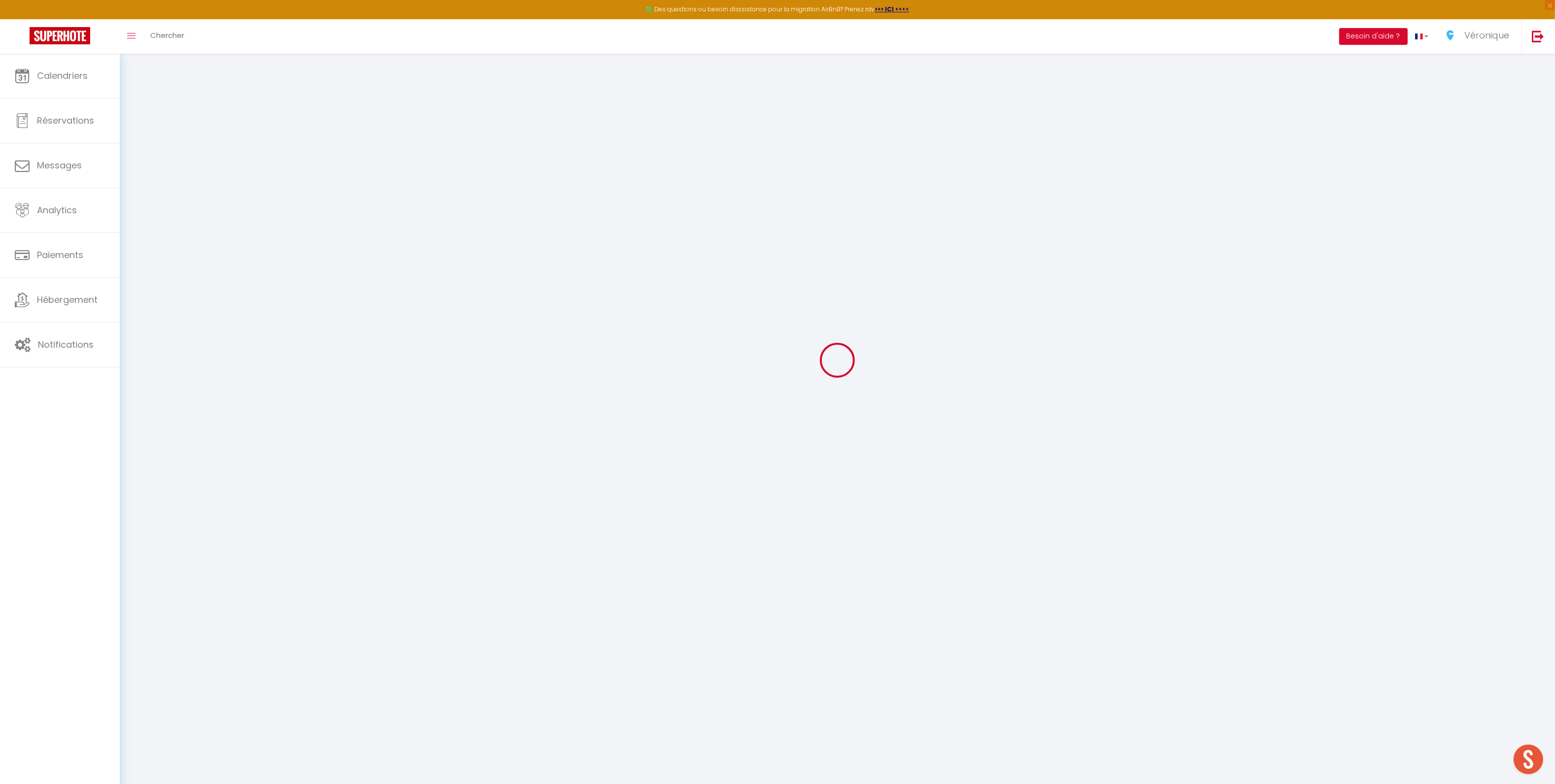
checkbox input "false"
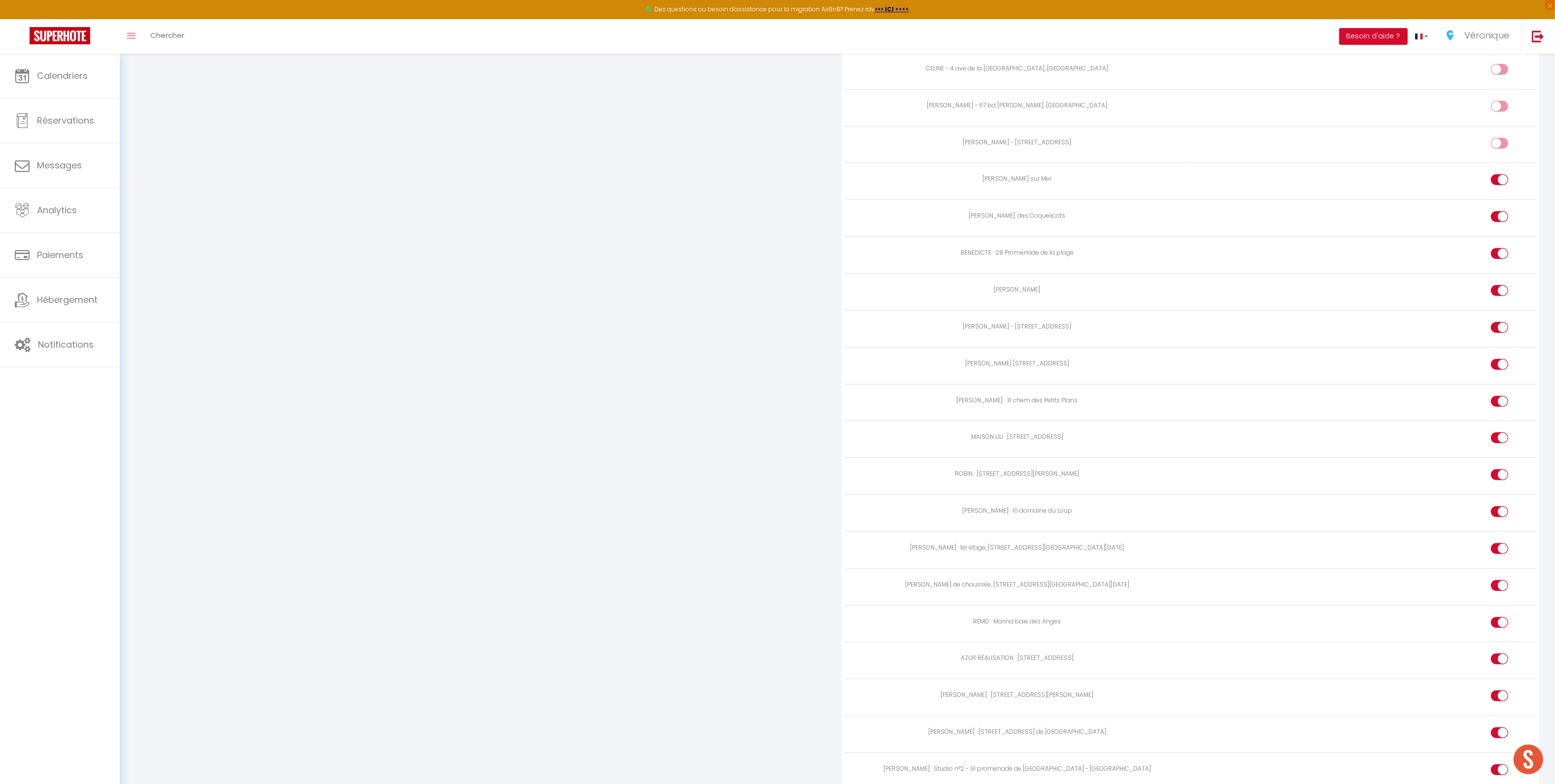
scroll to position [755, 0]
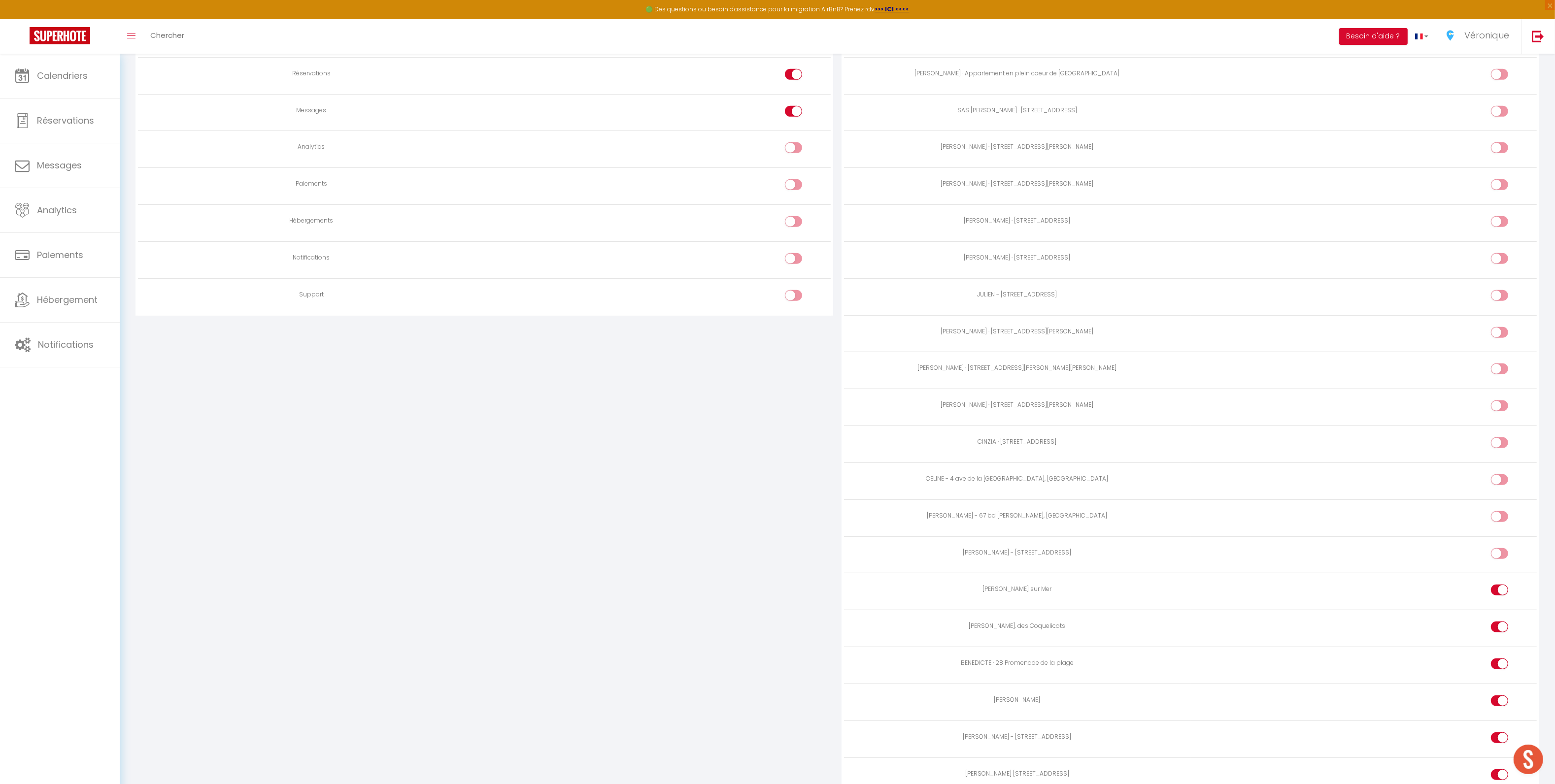
click at [1495, 549] on div at bounding box center [1499, 553] width 17 height 11
click at [1499, 549] on input "checkbox" at bounding box center [1508, 555] width 17 height 15
checkbox input "true"
click at [1499, 514] on input "checkbox" at bounding box center [1508, 518] width 17 height 15
checkbox input "true"
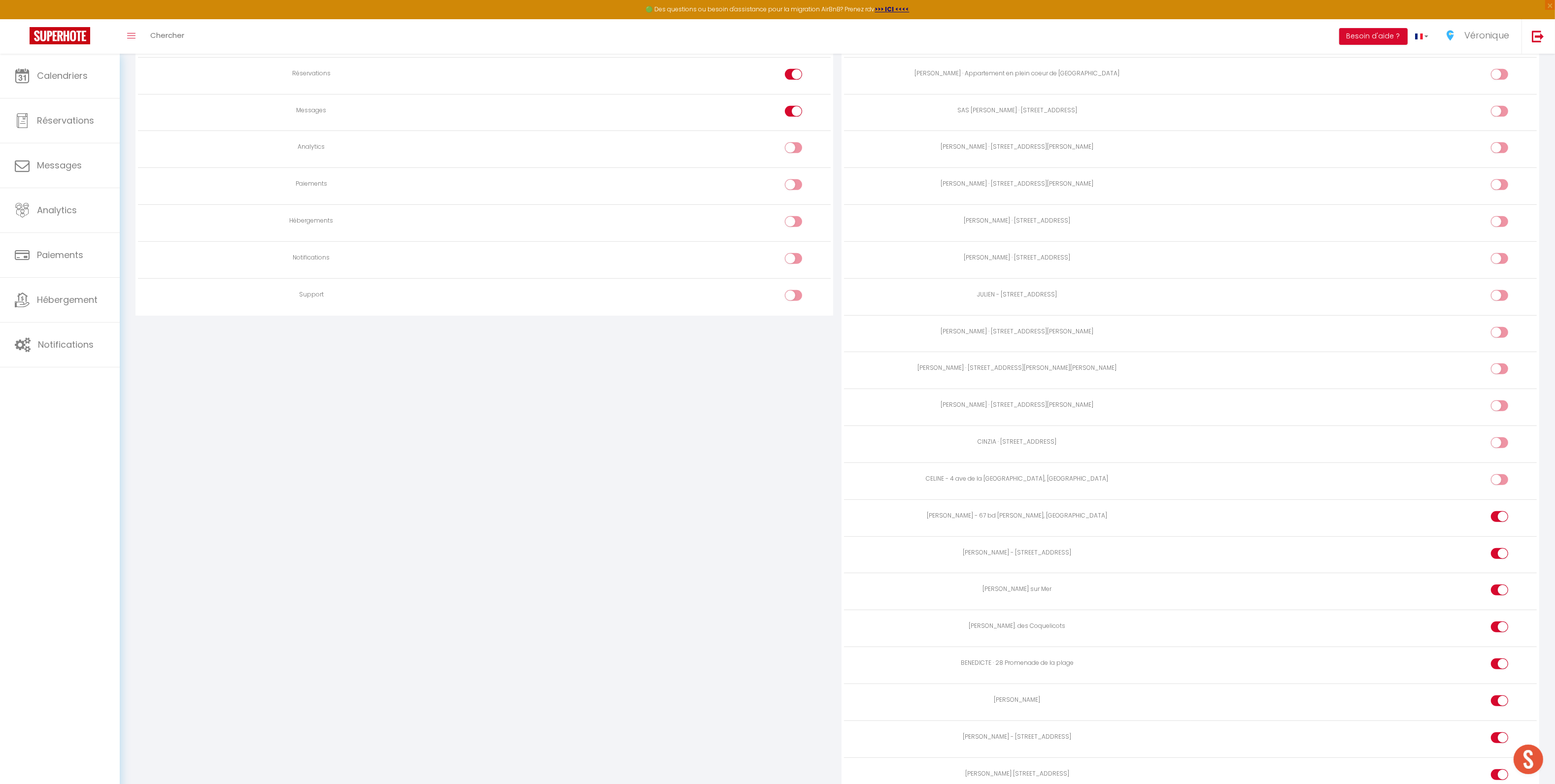
click at [1497, 479] on div at bounding box center [1499, 479] width 17 height 11
click at [1499, 479] on input "checkbox" at bounding box center [1508, 481] width 17 height 15
checkbox input "true"
click at [1496, 437] on div at bounding box center [1499, 442] width 17 height 11
click at [1499, 437] on input "checkbox" at bounding box center [1508, 444] width 17 height 15
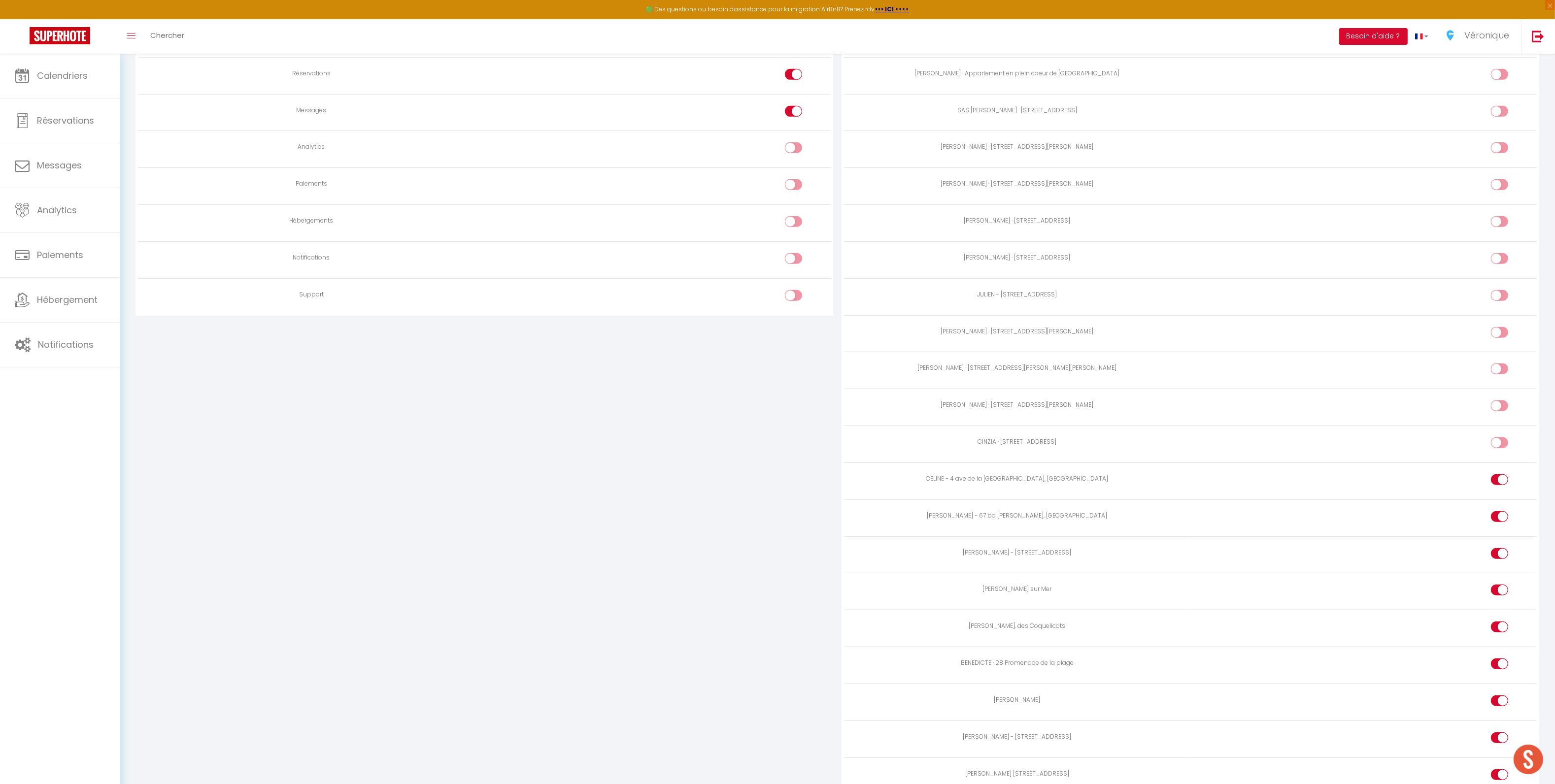
checkbox input "true"
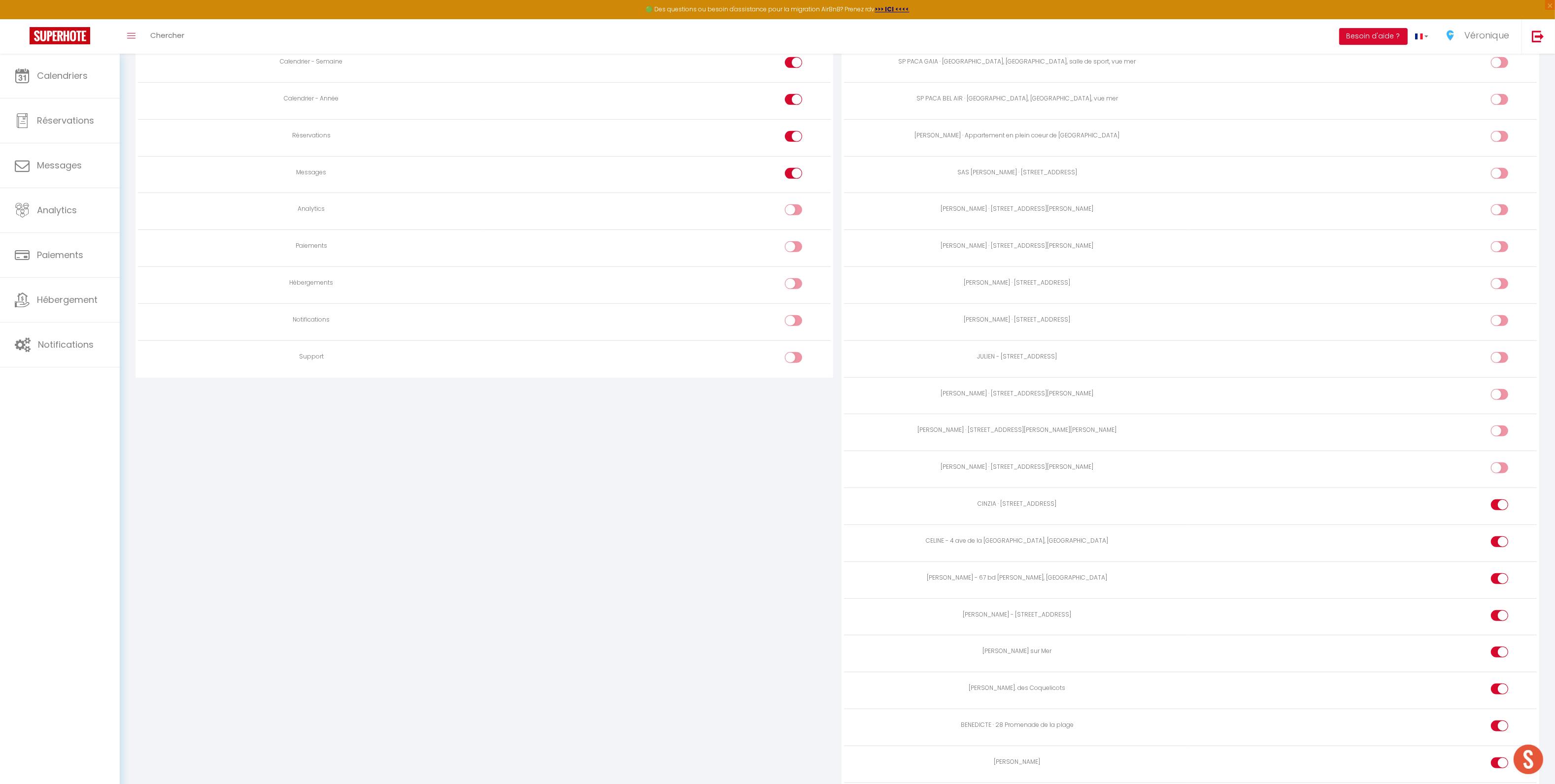
scroll to position [731, 0]
click at [1500, 471] on input "checkbox" at bounding box center [1508, 473] width 17 height 15
checkbox input "true"
click at [1500, 435] on input "checkbox" at bounding box center [1508, 436] width 17 height 15
checkbox input "true"
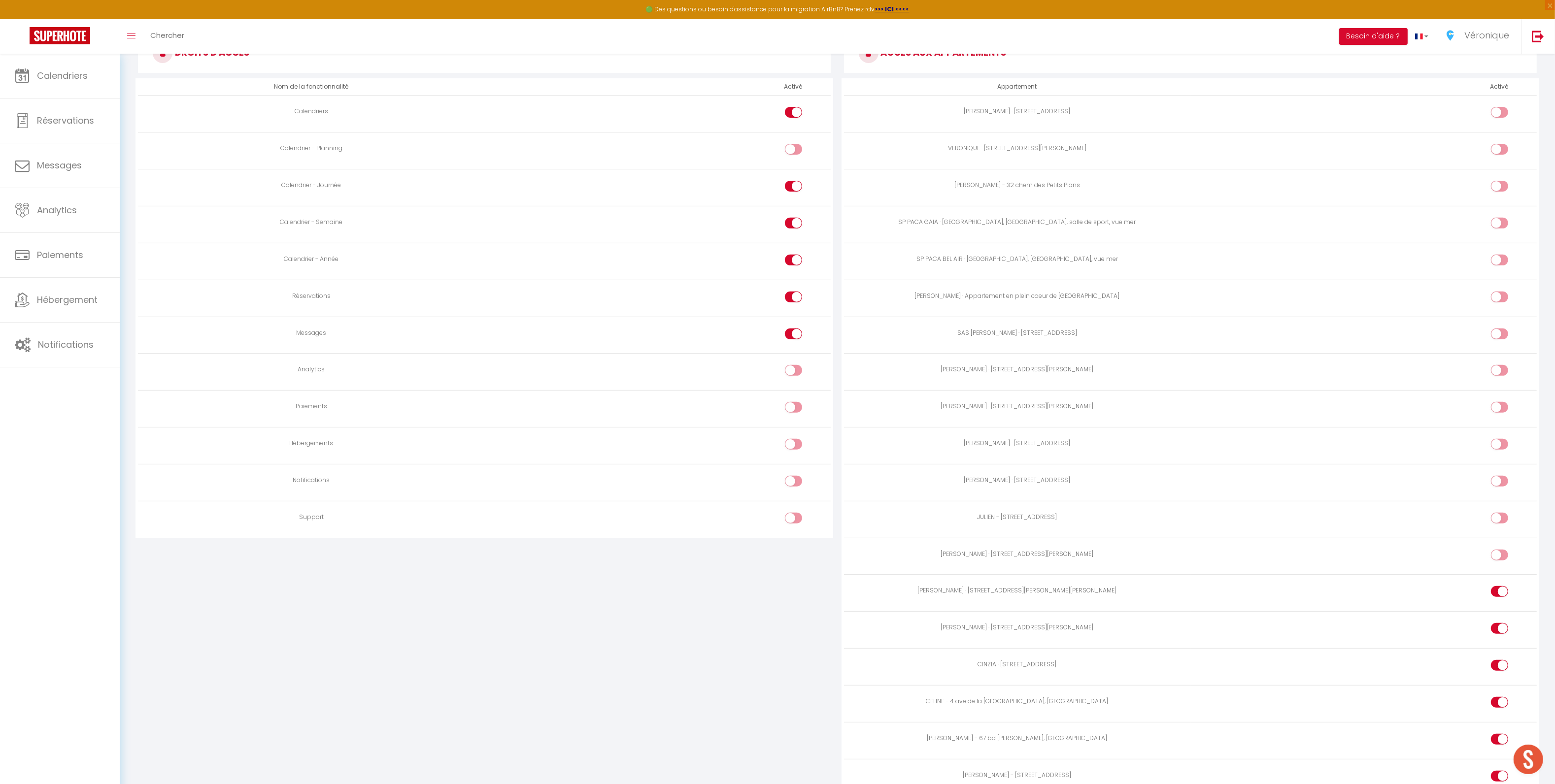
scroll to position [573, 0]
click at [1491, 442] on div at bounding box center [1499, 445] width 17 height 11
click at [1499, 442] on input "checkbox" at bounding box center [1508, 447] width 17 height 15
checkbox input "true"
click at [1497, 410] on div at bounding box center [1499, 408] width 17 height 11
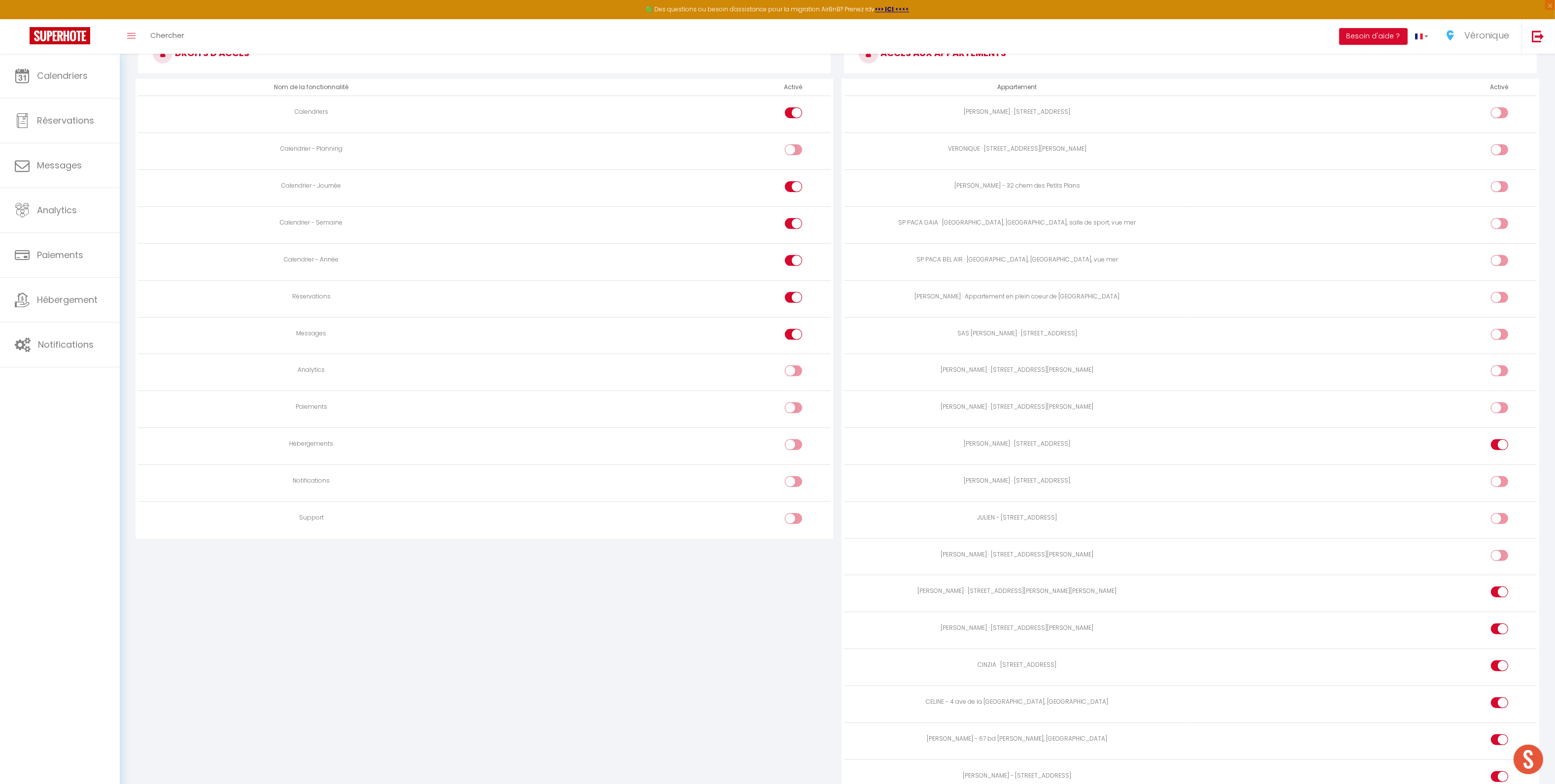
click at [1499, 410] on input "checkbox" at bounding box center [1508, 410] width 17 height 15
checkbox input "true"
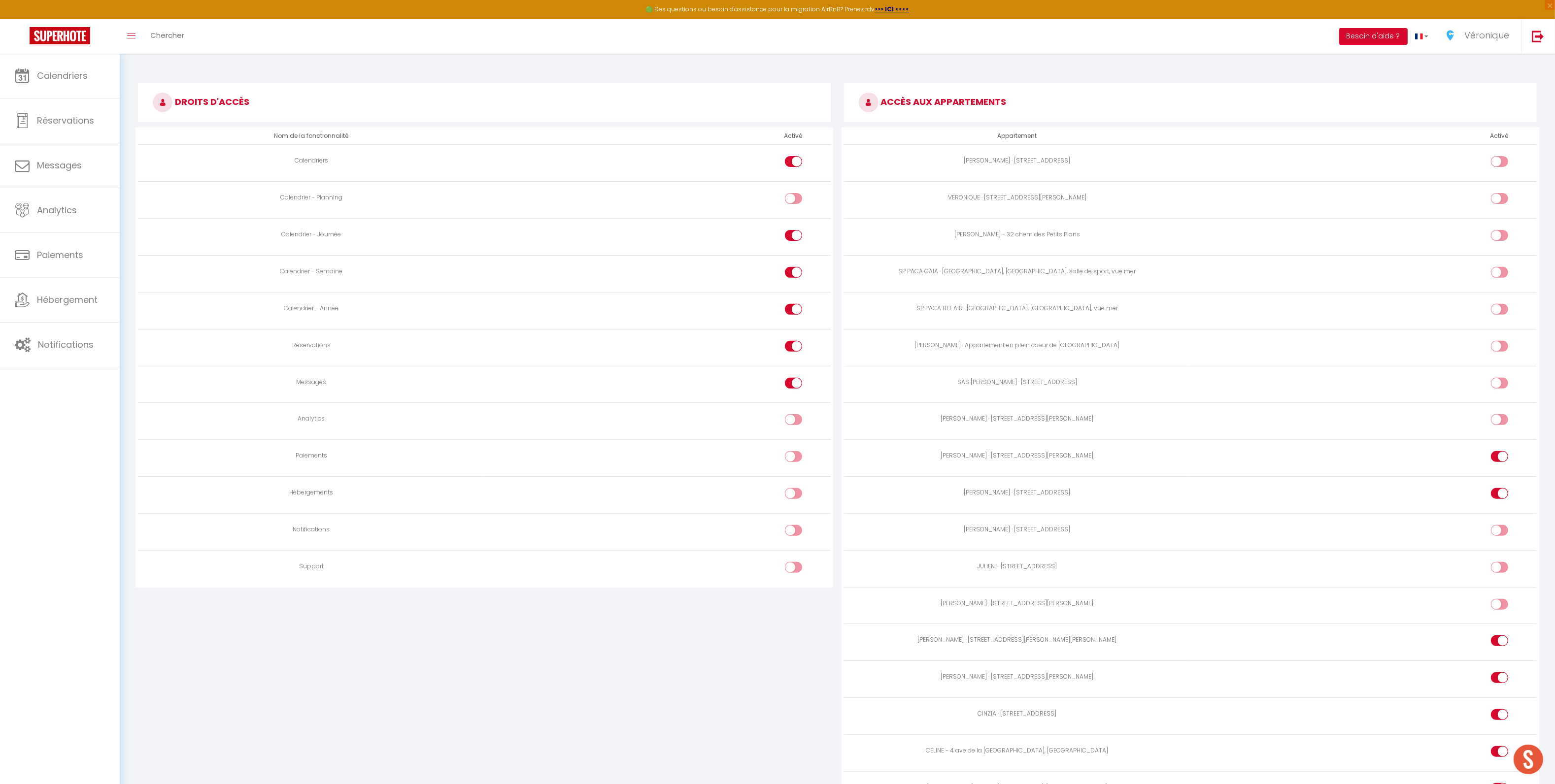
scroll to position [522, 0]
click at [1499, 424] on input "checkbox" at bounding box center [1508, 424] width 17 height 15
checkbox input "true"
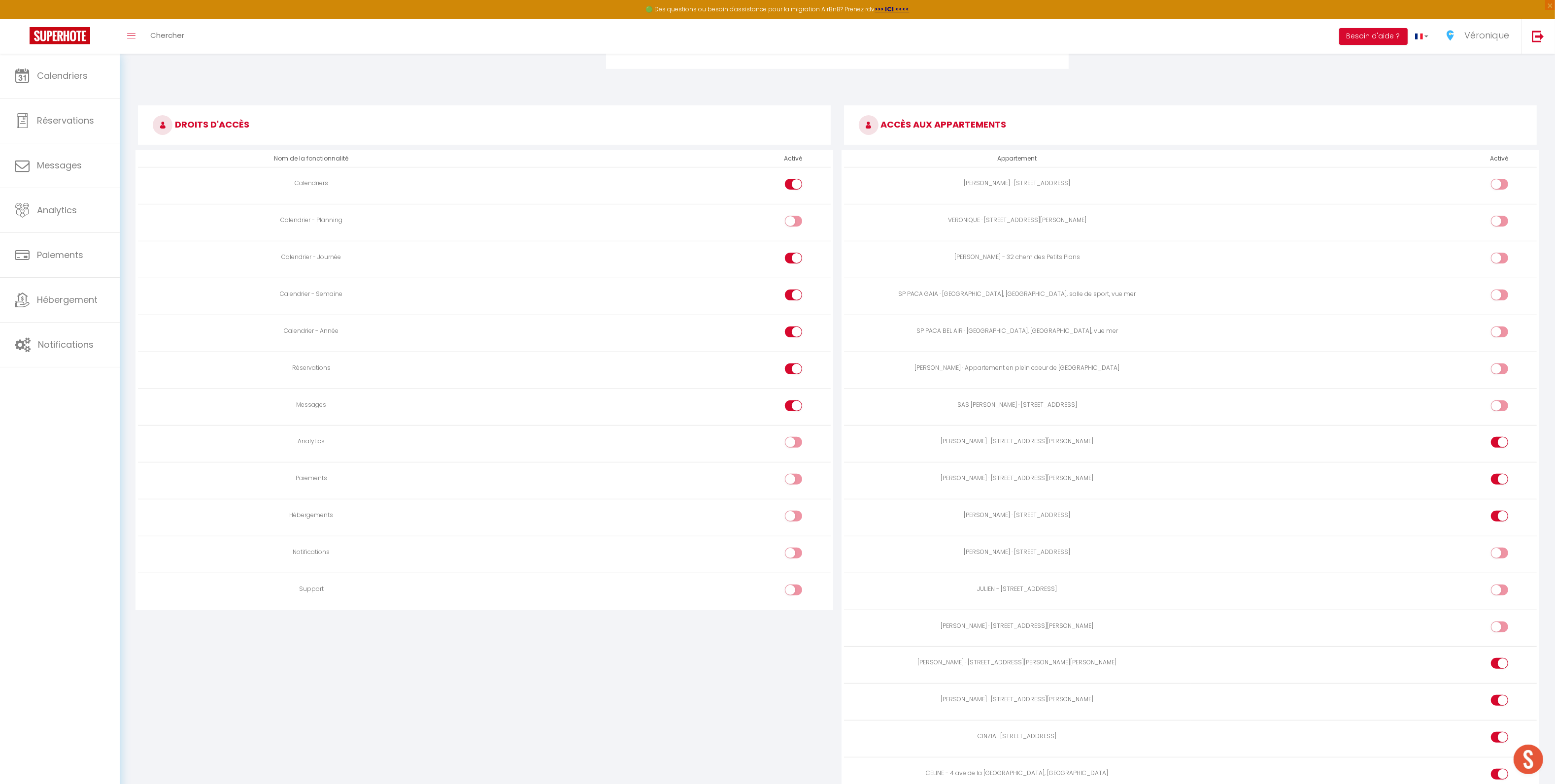
scroll to position [478, 0]
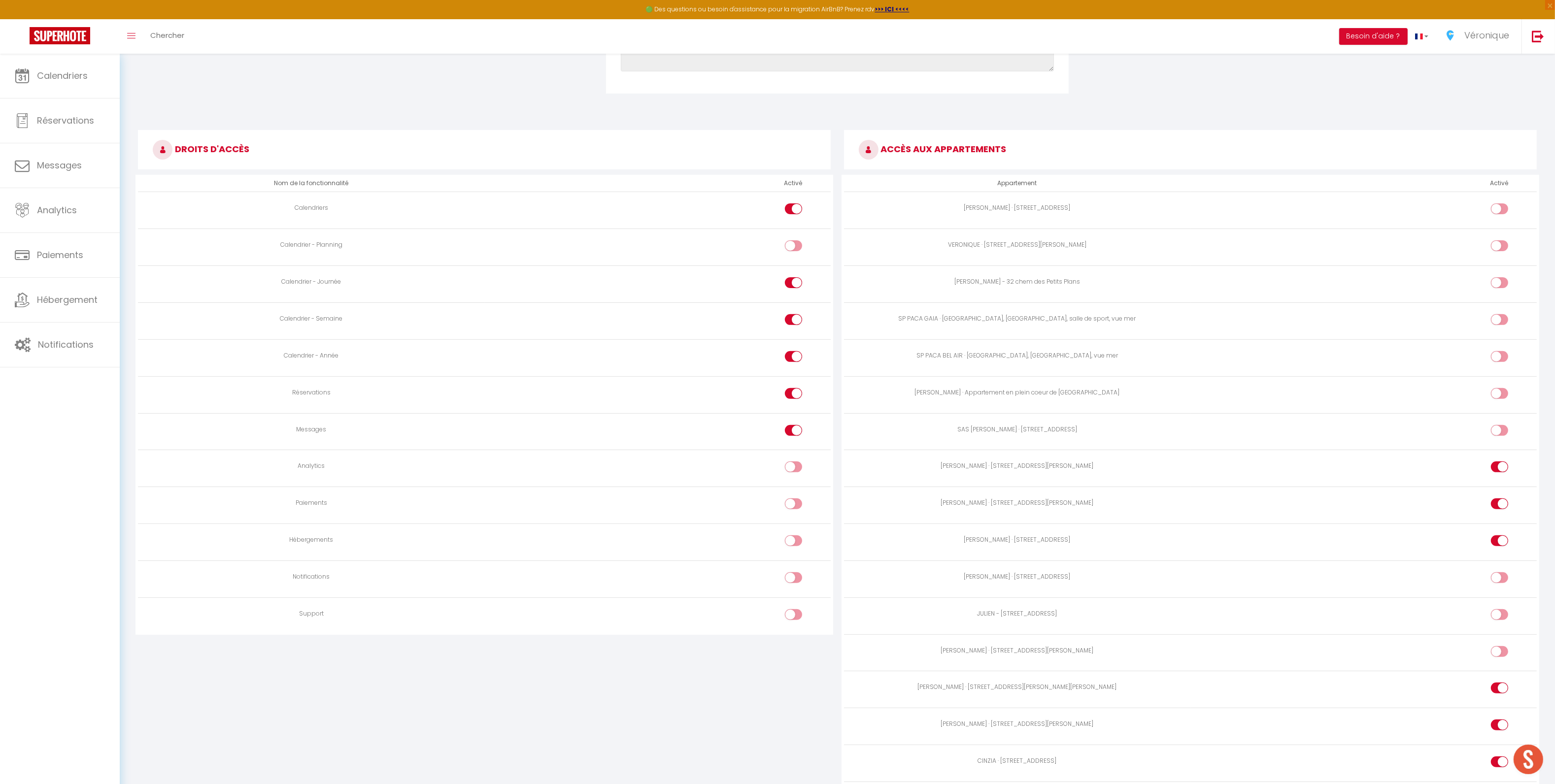
click at [1497, 357] on div at bounding box center [1499, 356] width 17 height 11
click at [1499, 357] on input "checkbox" at bounding box center [1508, 358] width 17 height 15
checkbox input "true"
click at [1497, 322] on div at bounding box center [1499, 320] width 17 height 11
click at [1499, 322] on input "checkbox" at bounding box center [1508, 322] width 17 height 15
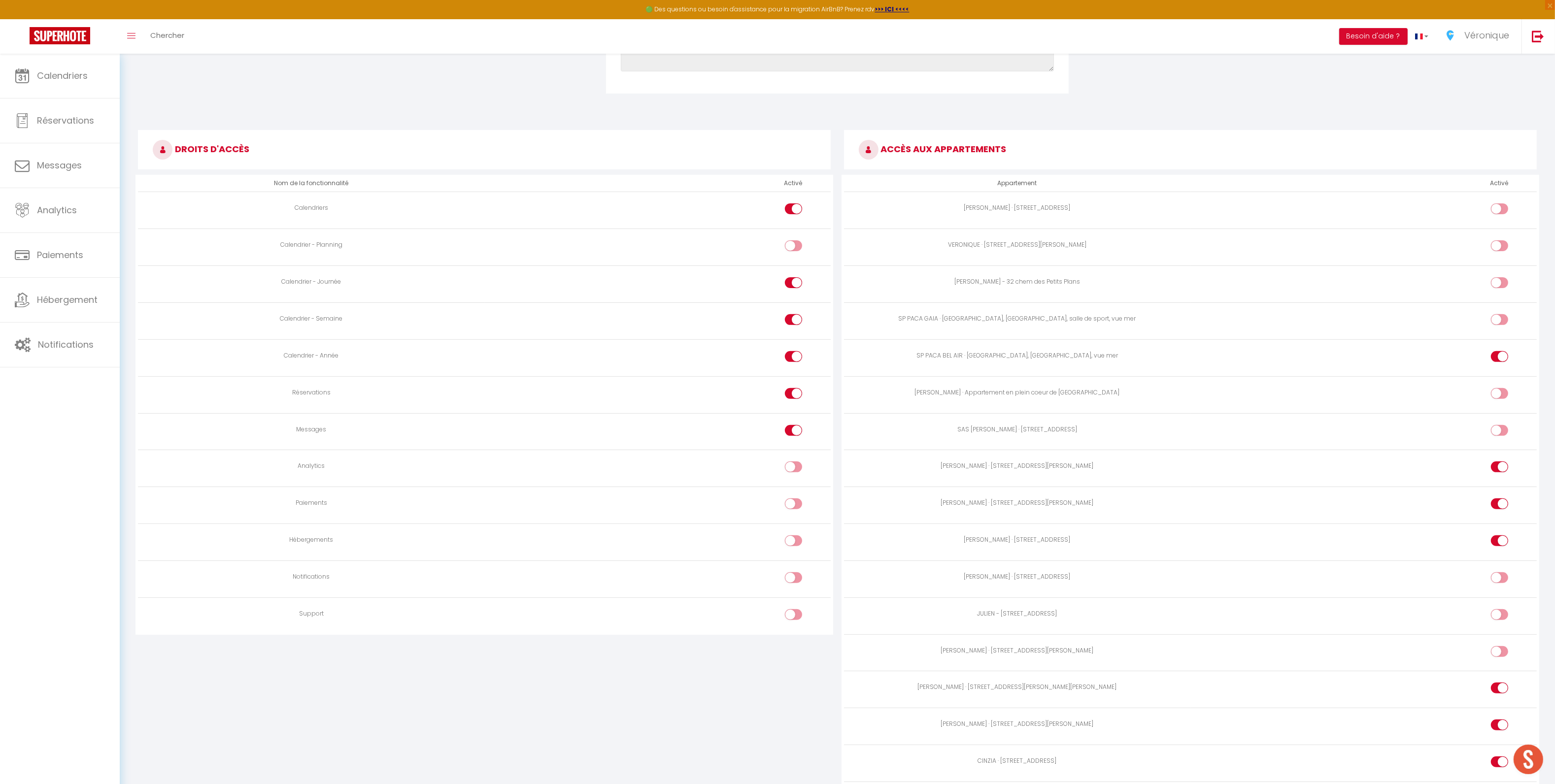
checkbox input "true"
click at [1502, 245] on input "checkbox" at bounding box center [1508, 248] width 17 height 15
checkbox input "true"
click at [1505, 211] on input "checkbox" at bounding box center [1508, 211] width 17 height 15
checkbox input "true"
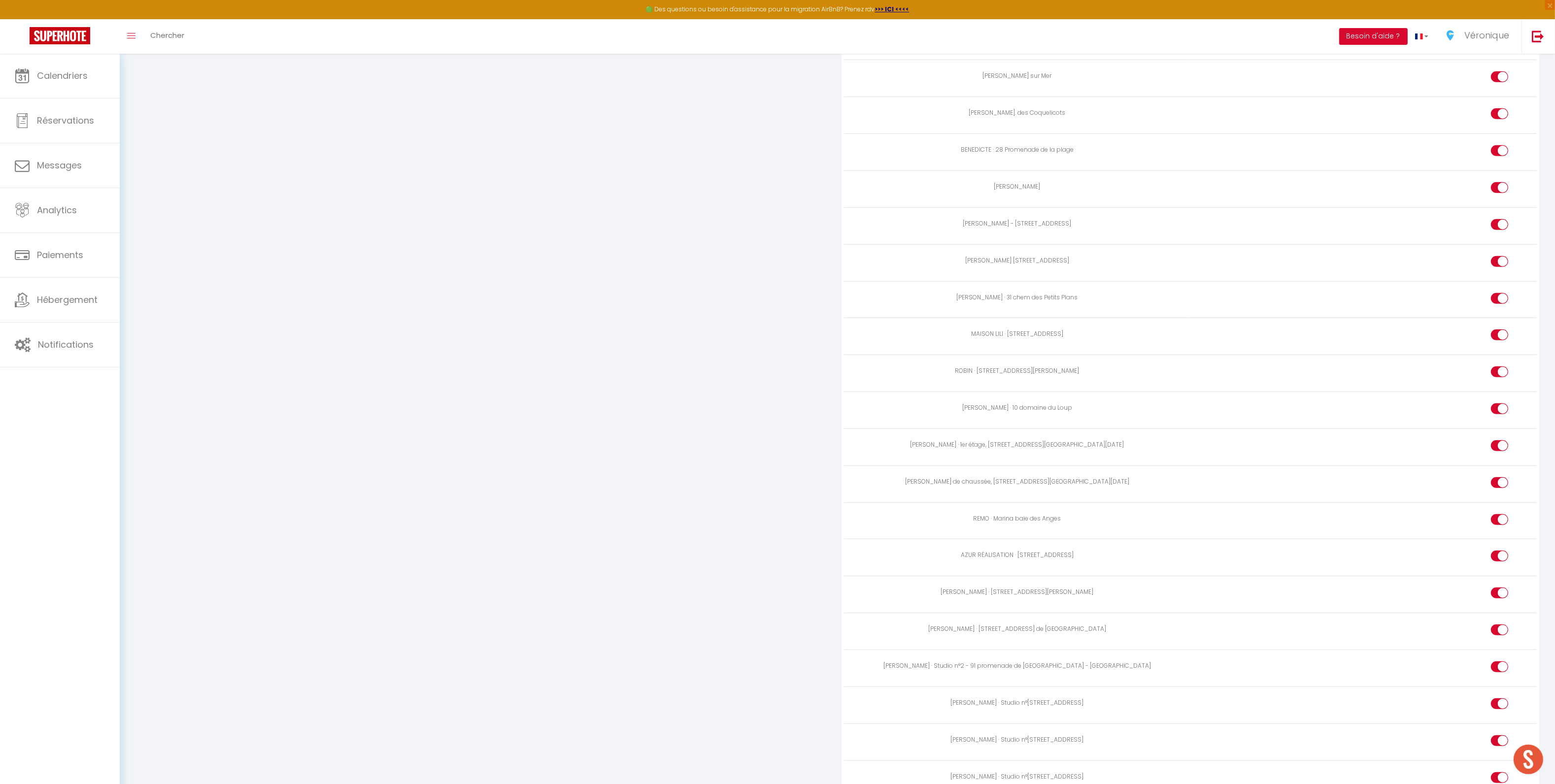
scroll to position [1499, 0]
click at [1503, 693] on input "checkbox" at bounding box center [1508, 700] width 17 height 15
checkbox input "true"
click at [1495, 729] on div at bounding box center [1499, 735] width 17 height 11
click at [1499, 729] on input "checkbox" at bounding box center [1508, 737] width 17 height 15
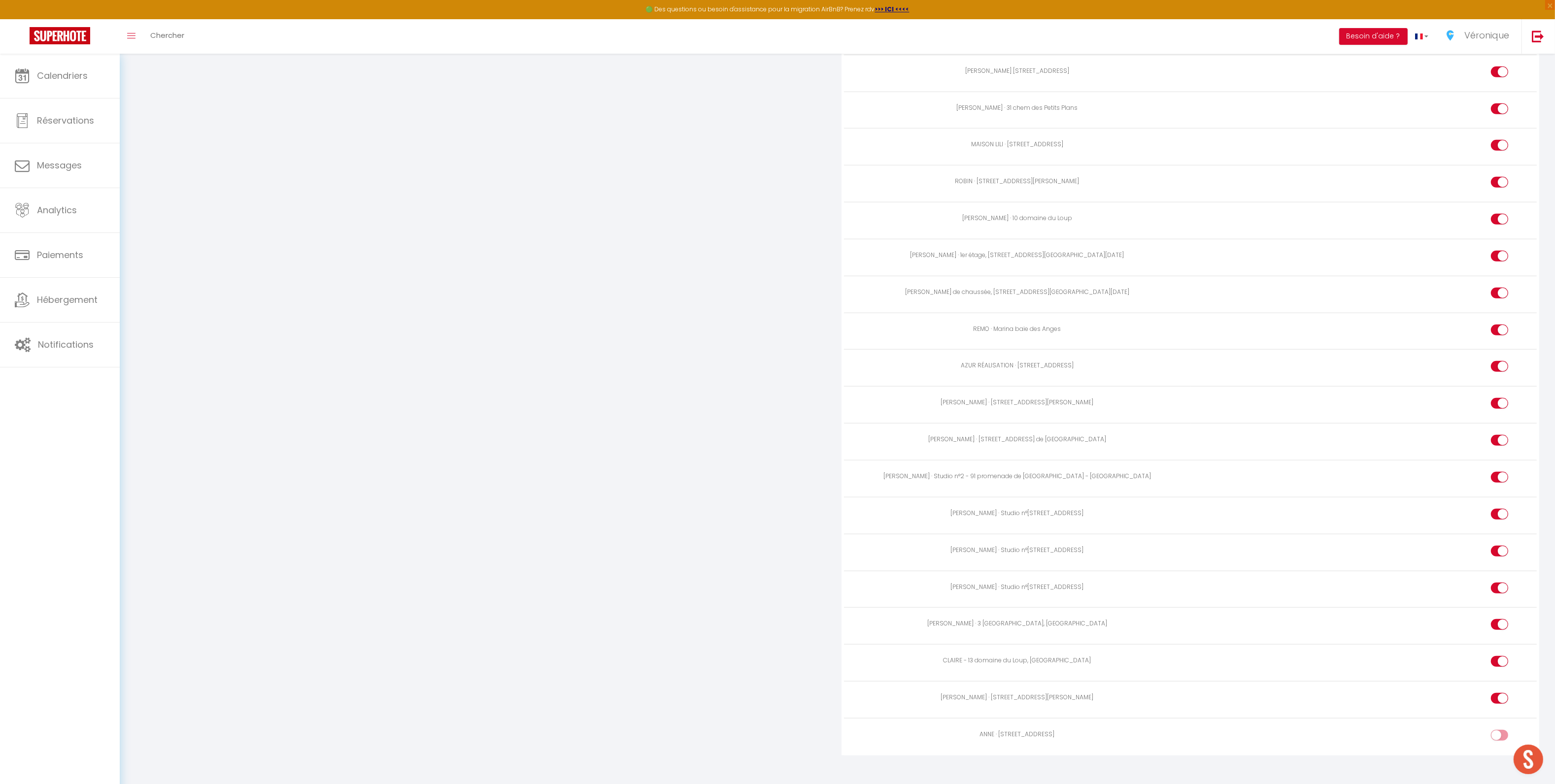
checkbox input "true"
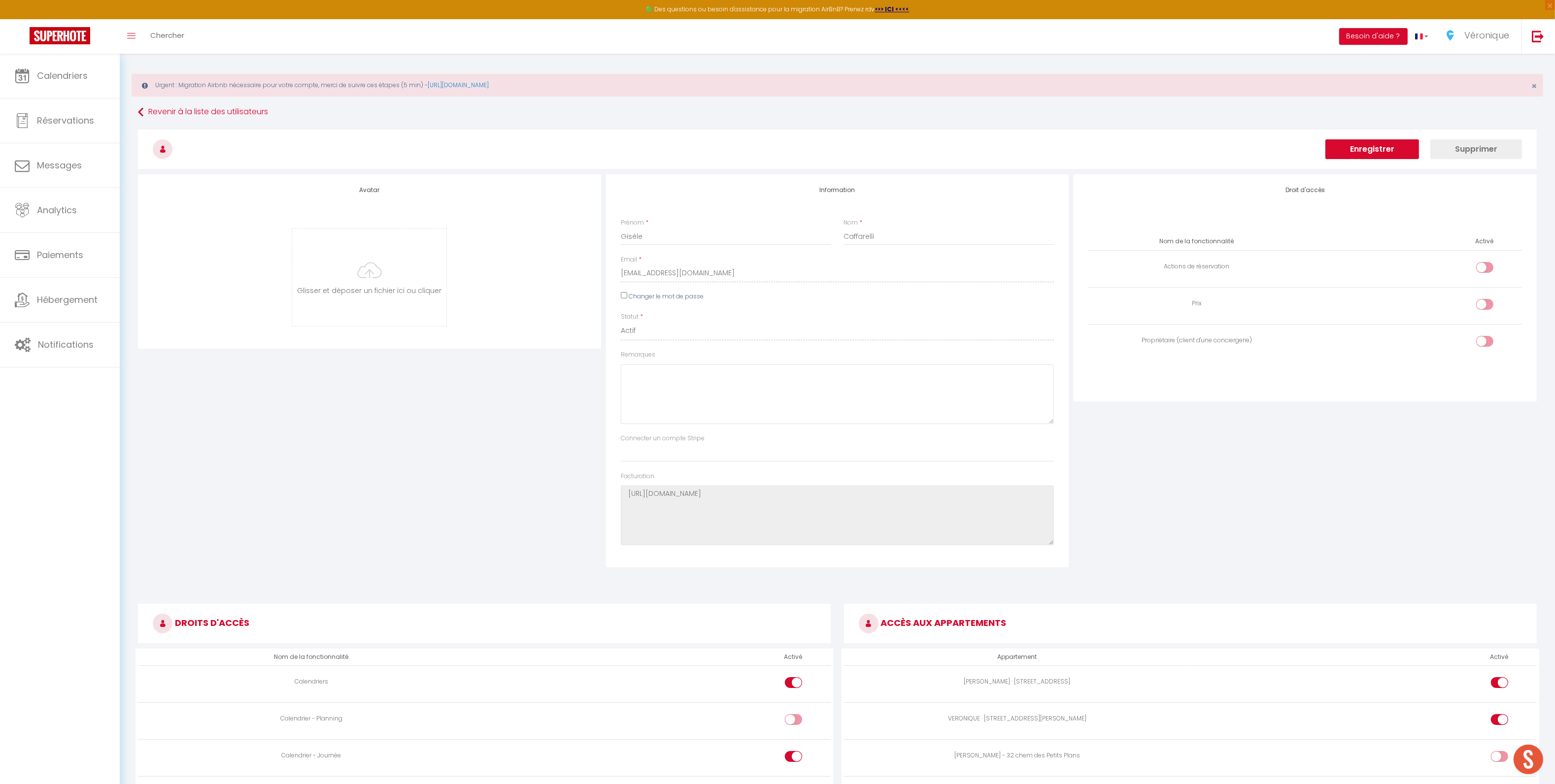
scroll to position [0, 0]
click at [1387, 157] on button "Enregistrer" at bounding box center [1372, 153] width 94 height 19
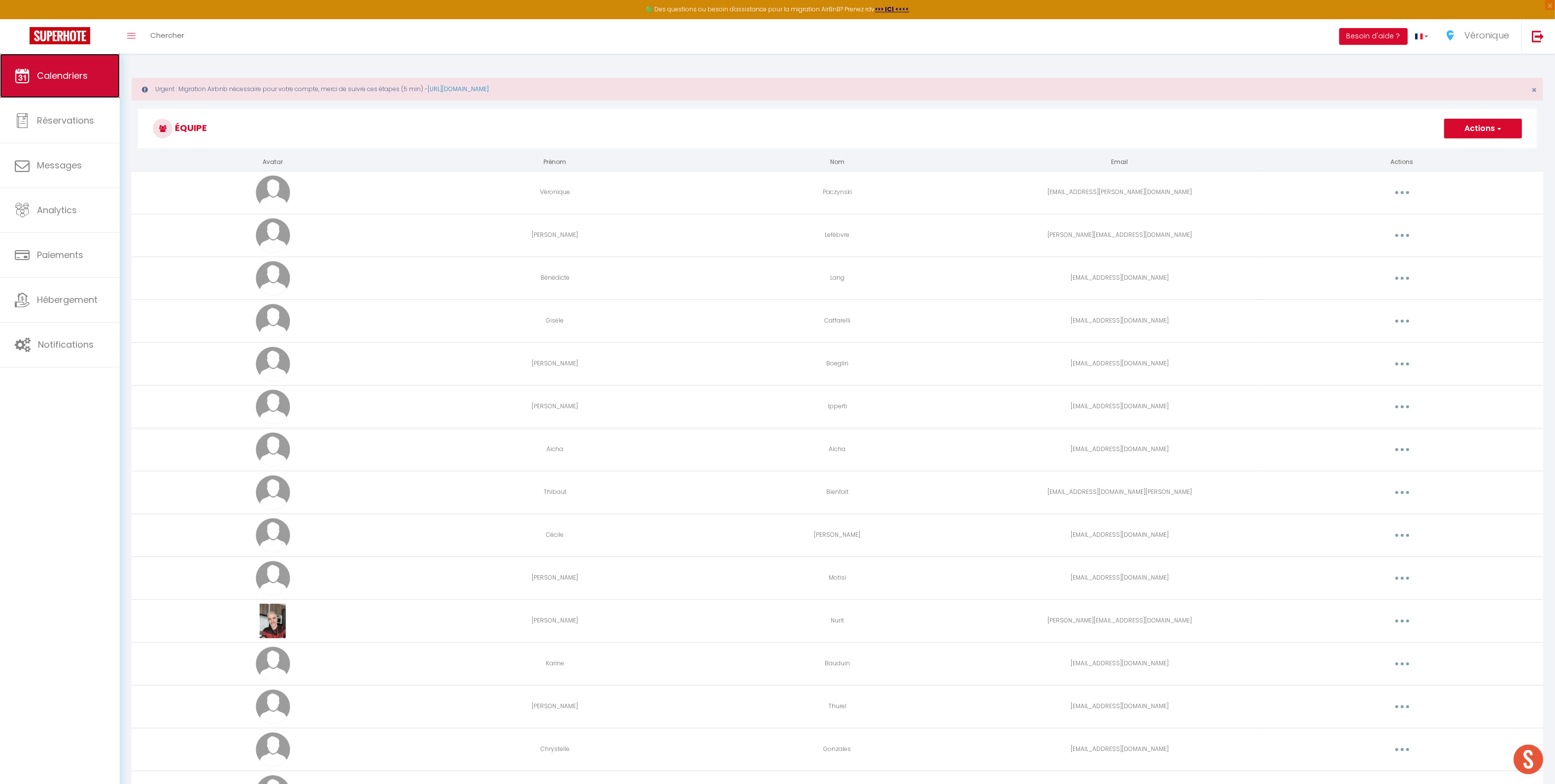
click at [73, 86] on link "Calendriers" at bounding box center [60, 75] width 120 height 44
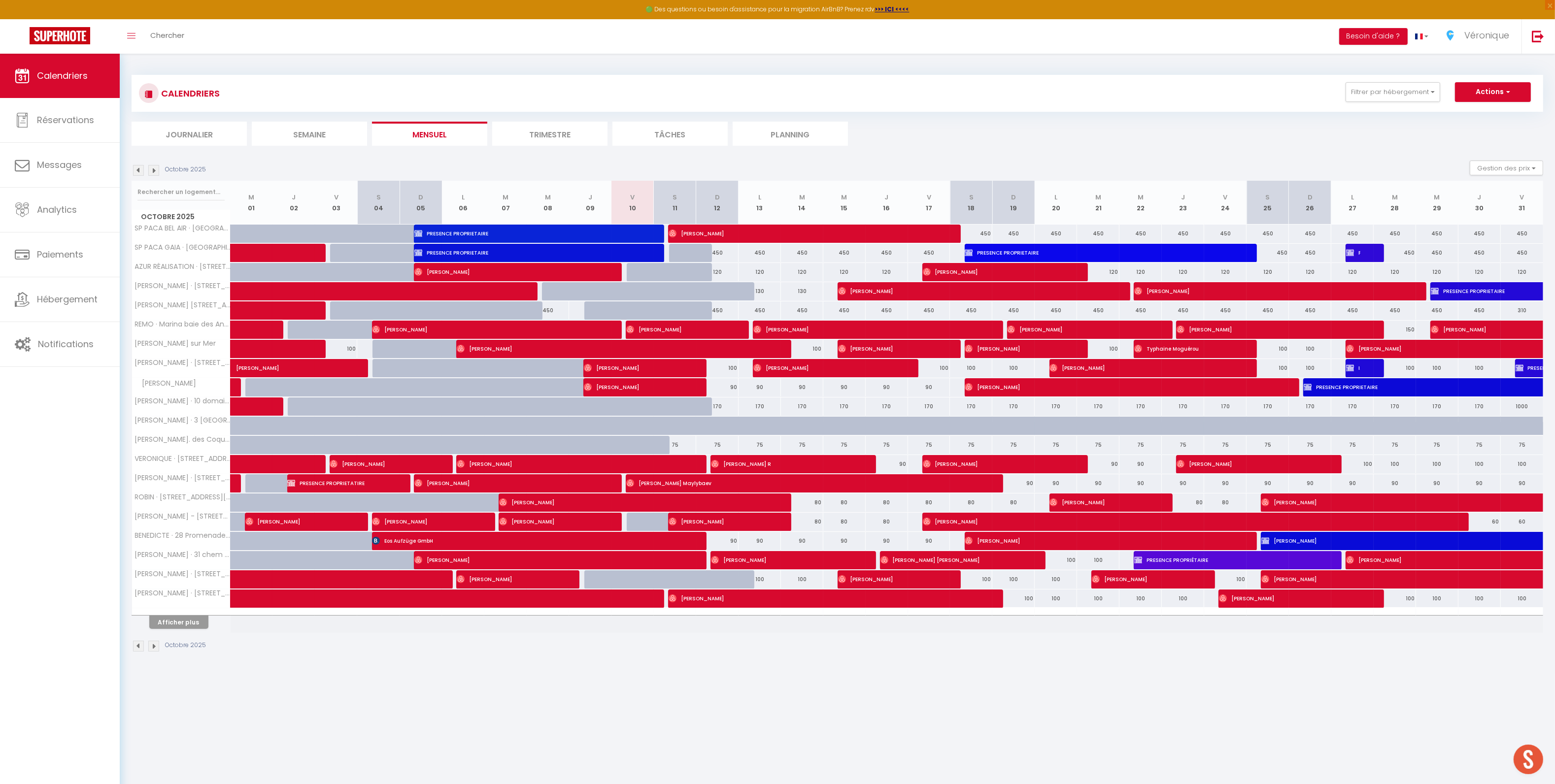
click at [157, 649] on img at bounding box center [154, 646] width 11 height 11
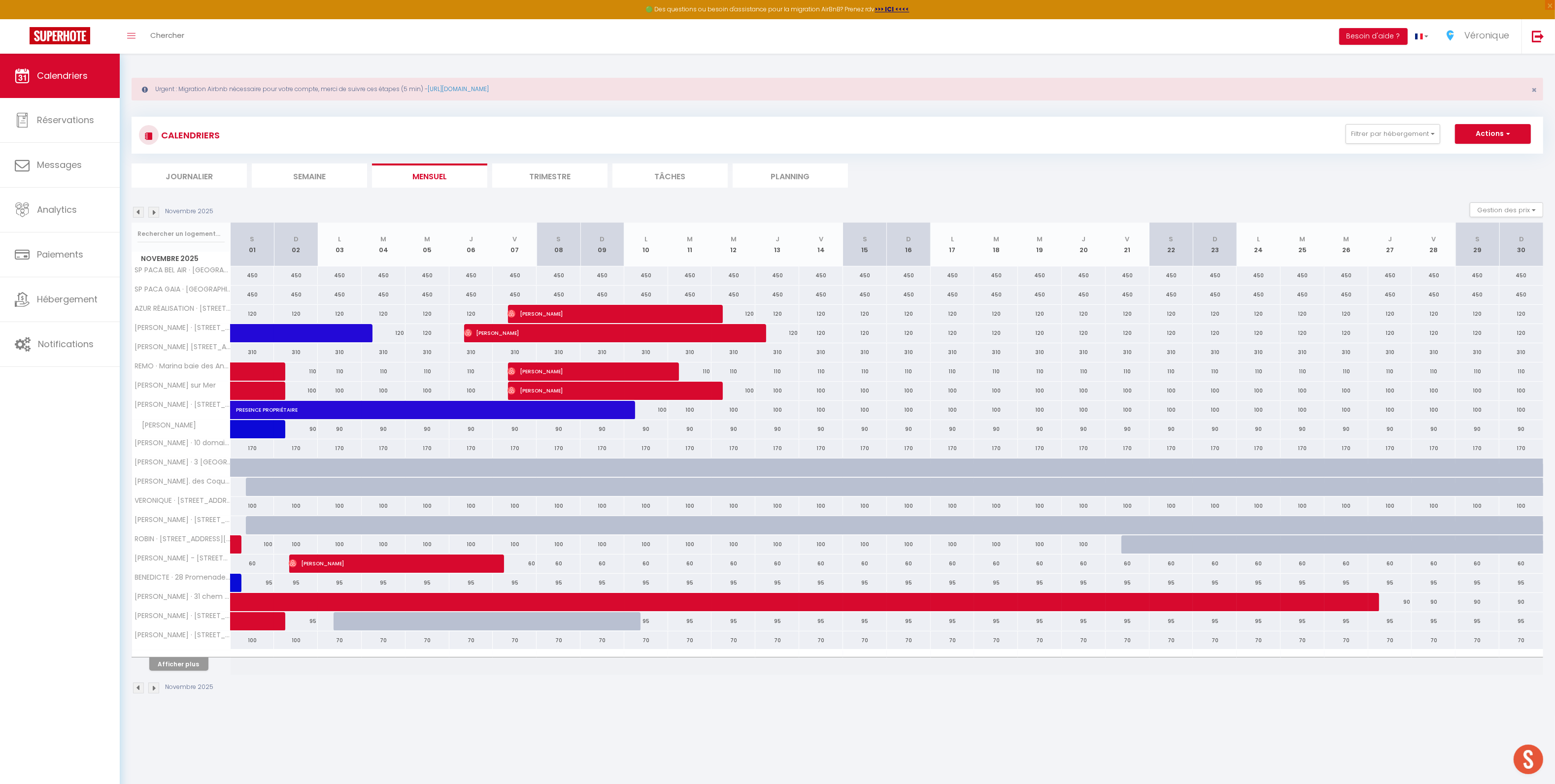
click at [138, 693] on img at bounding box center [138, 688] width 11 height 11
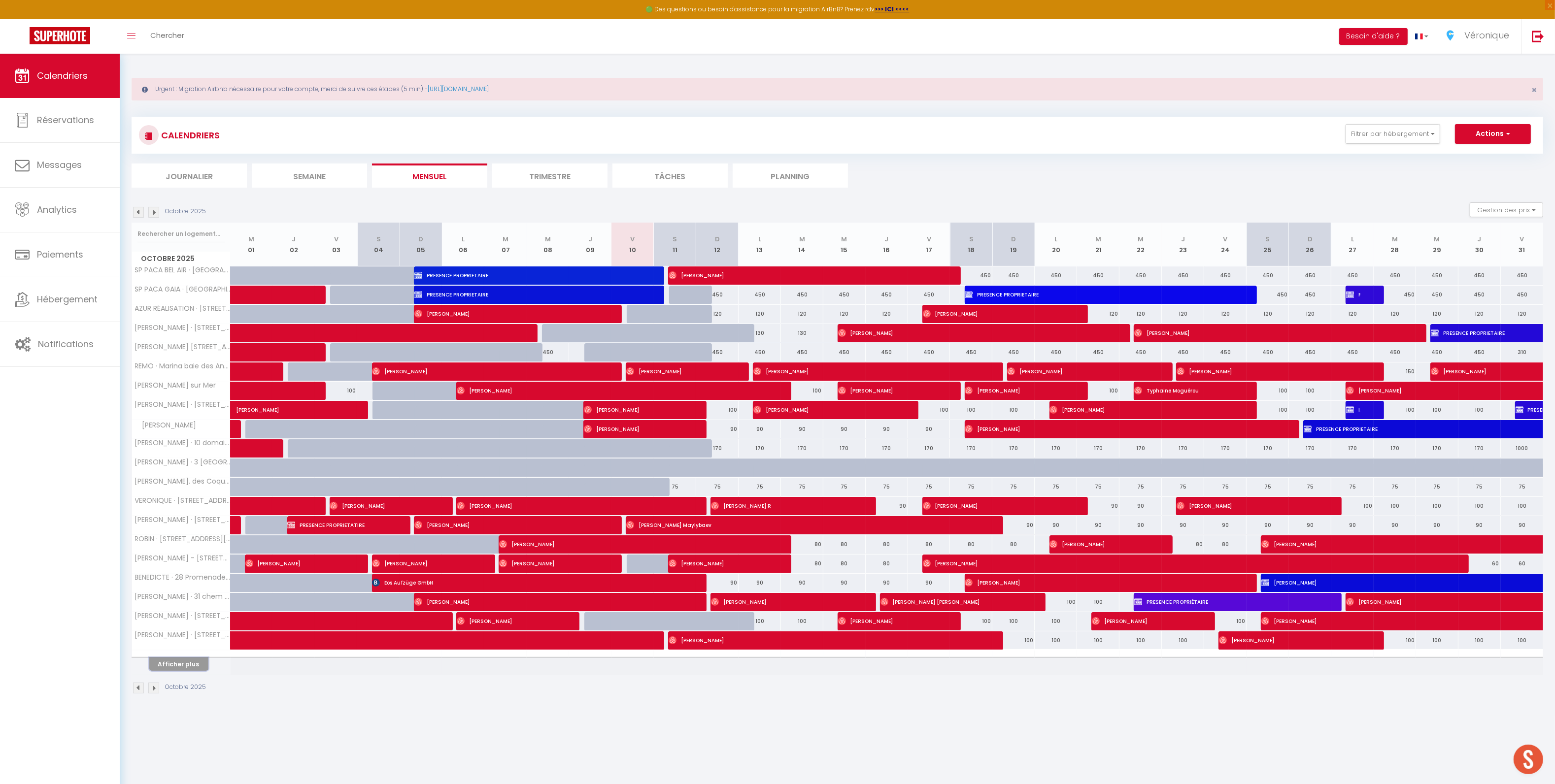
click at [196, 669] on button "Afficher plus" at bounding box center [179, 664] width 59 height 13
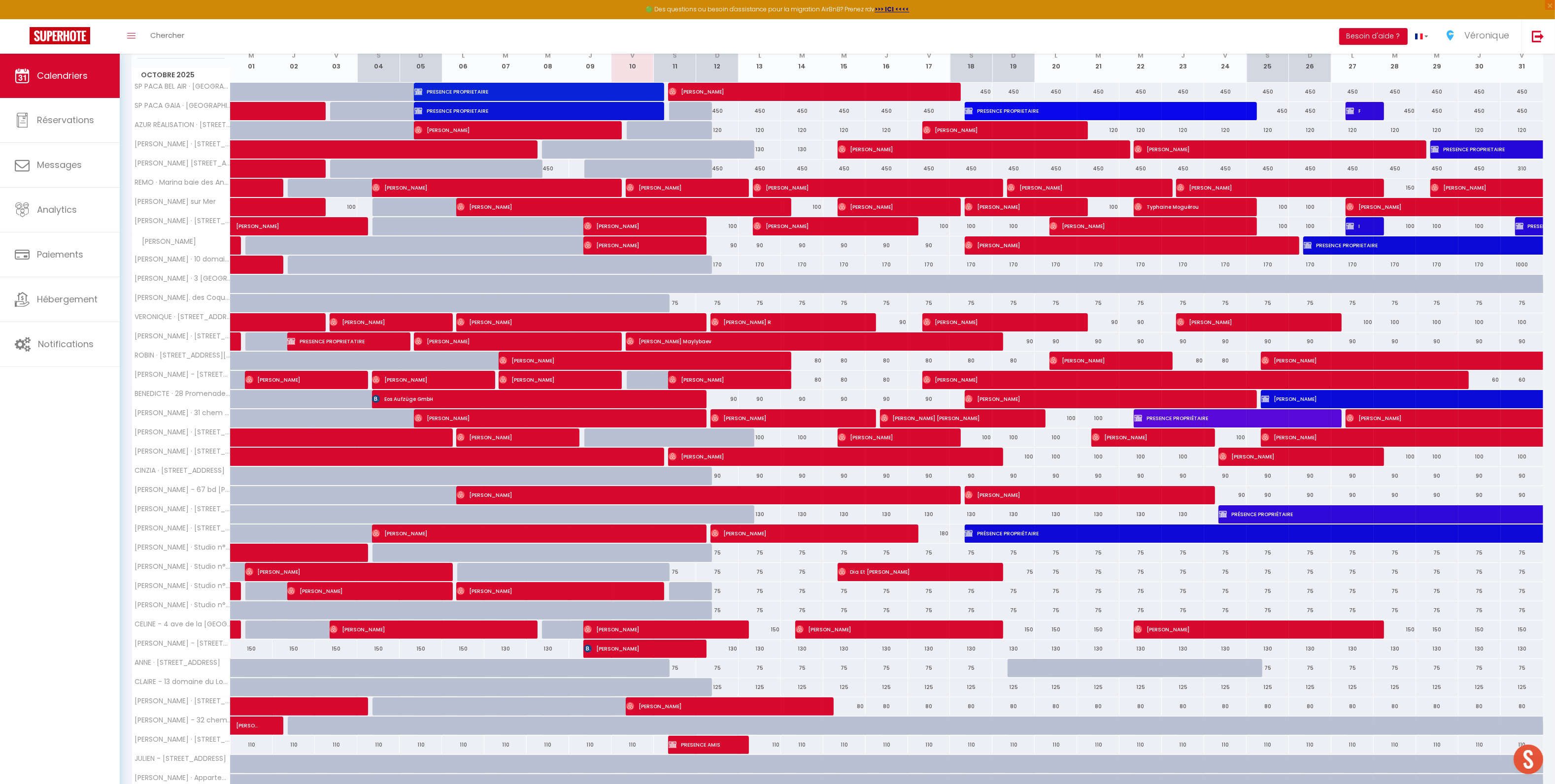
scroll to position [320, 0]
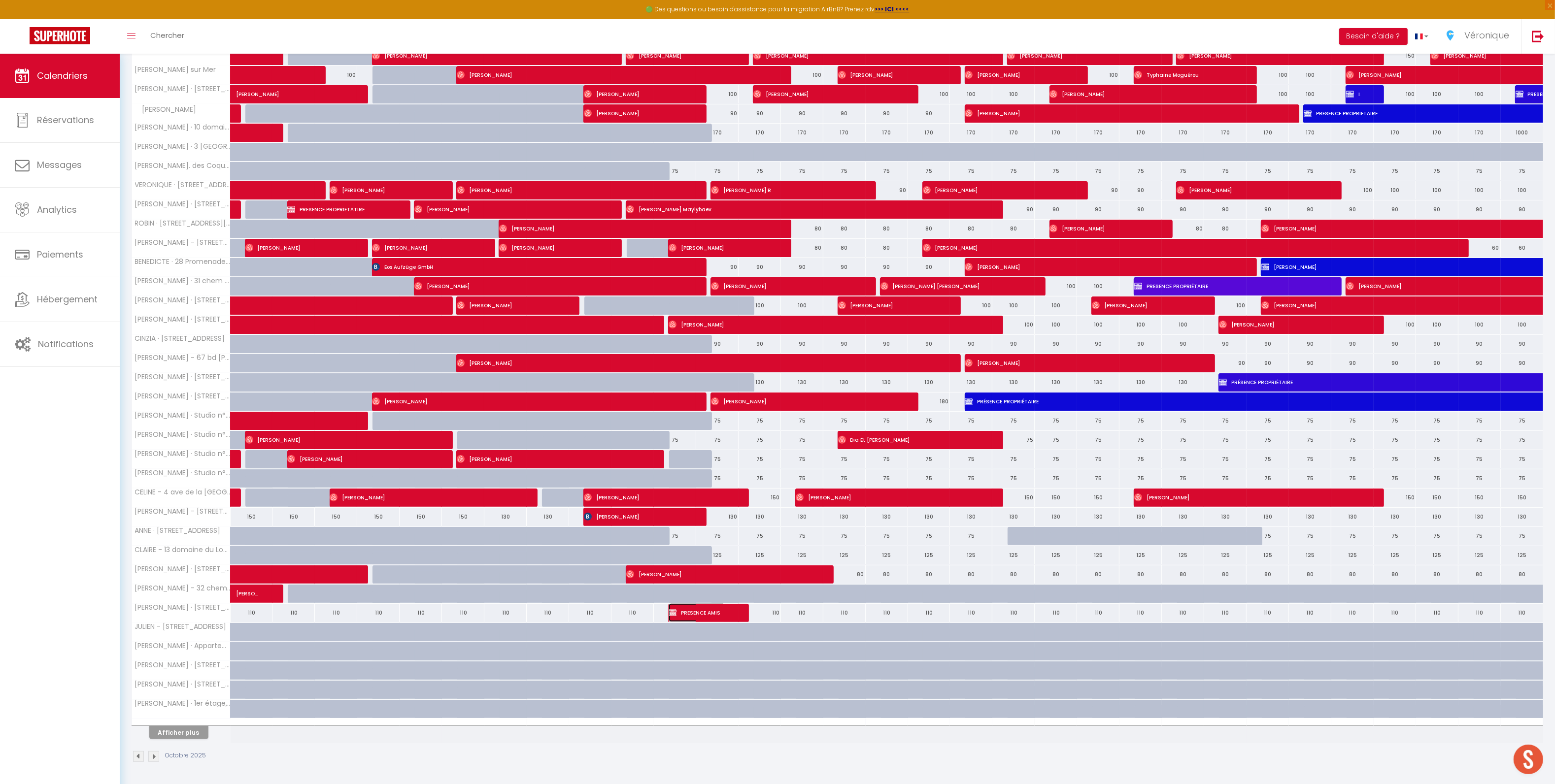
click at [678, 612] on span "PRESENCE AMIS" at bounding box center [696, 612] width 56 height 19
select select "KO"
select select "0"
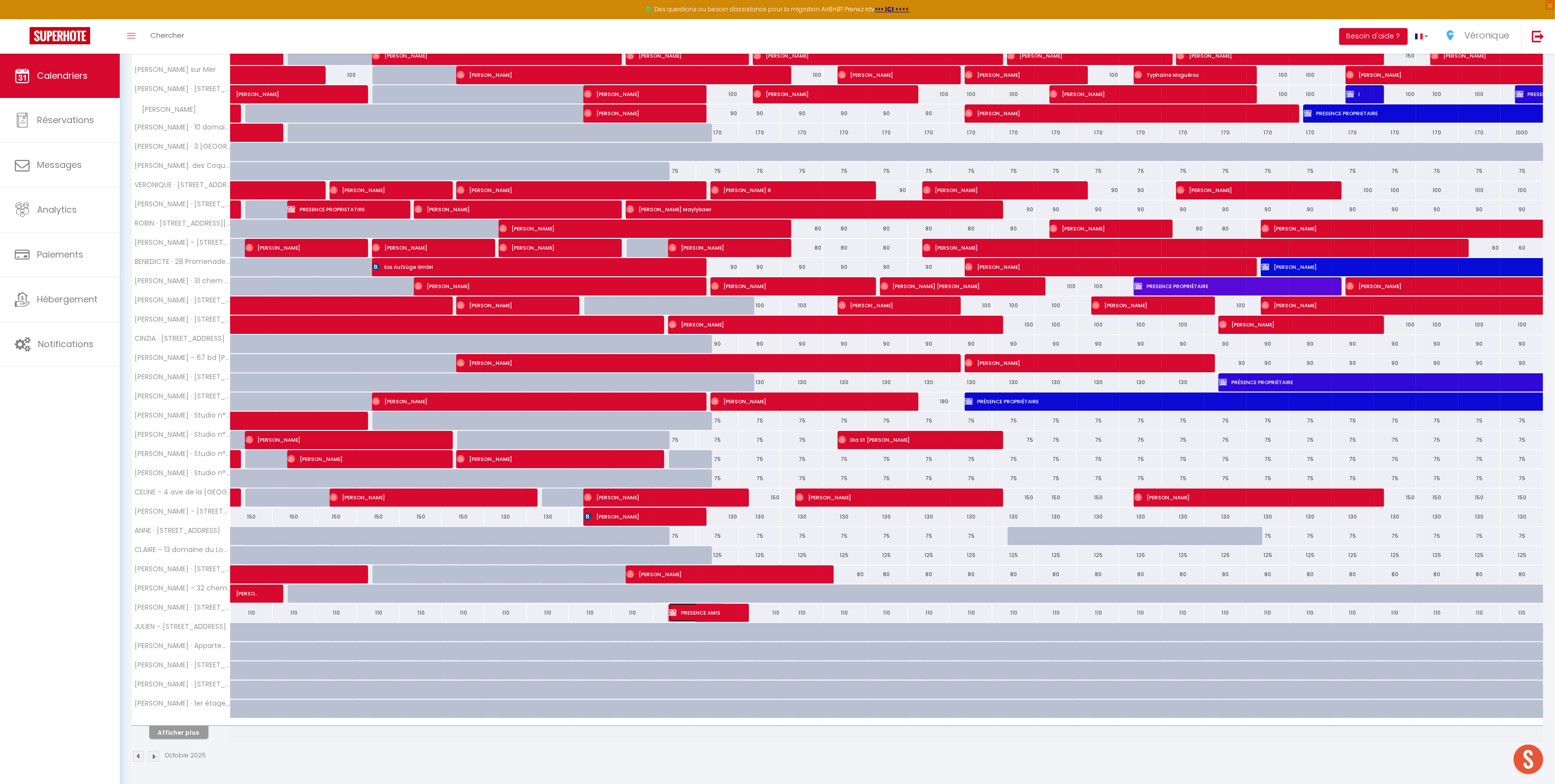
select select "1"
select select
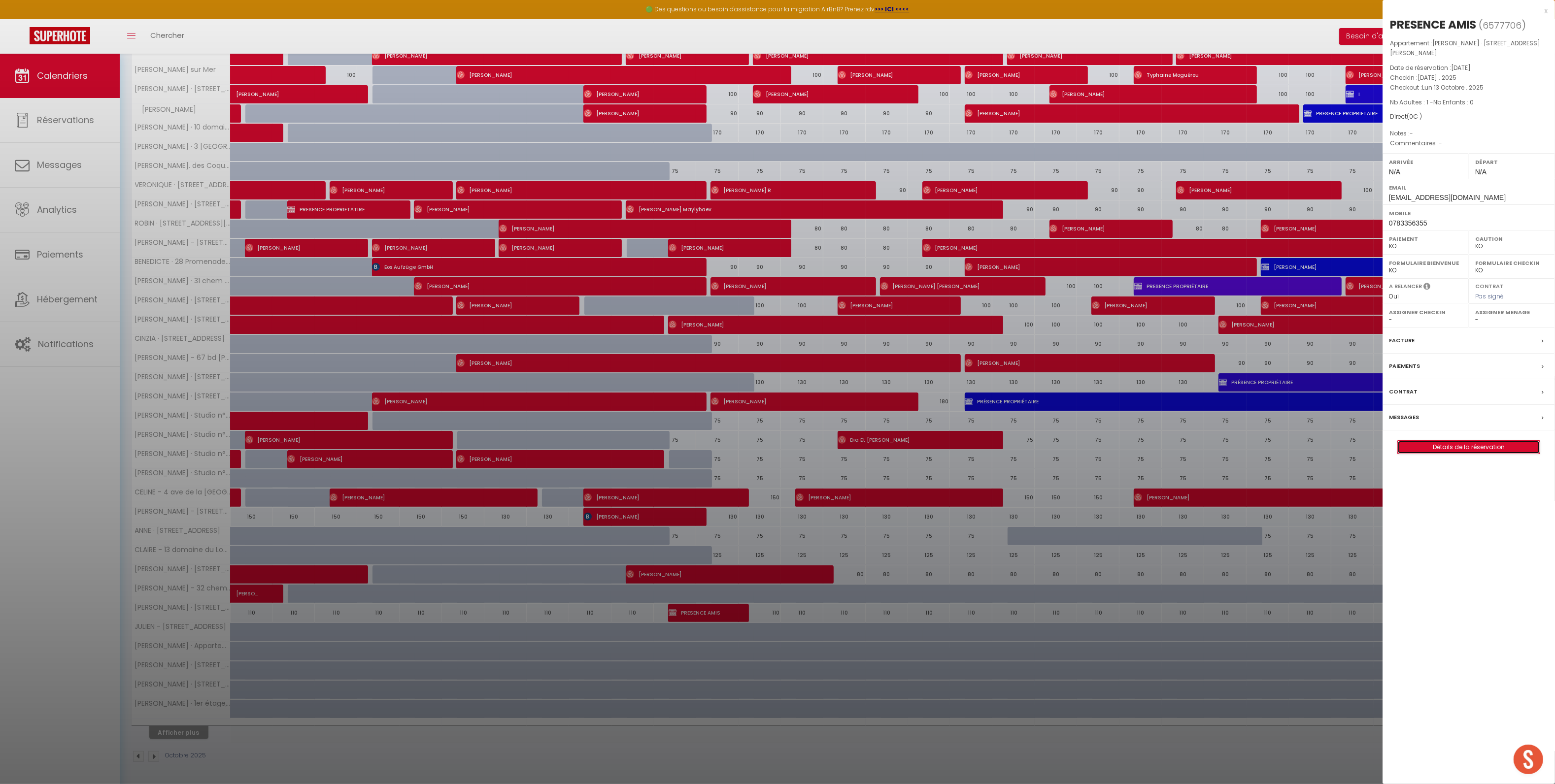
click at [1442, 448] on link "Détails de la réservation" at bounding box center [1469, 447] width 142 height 13
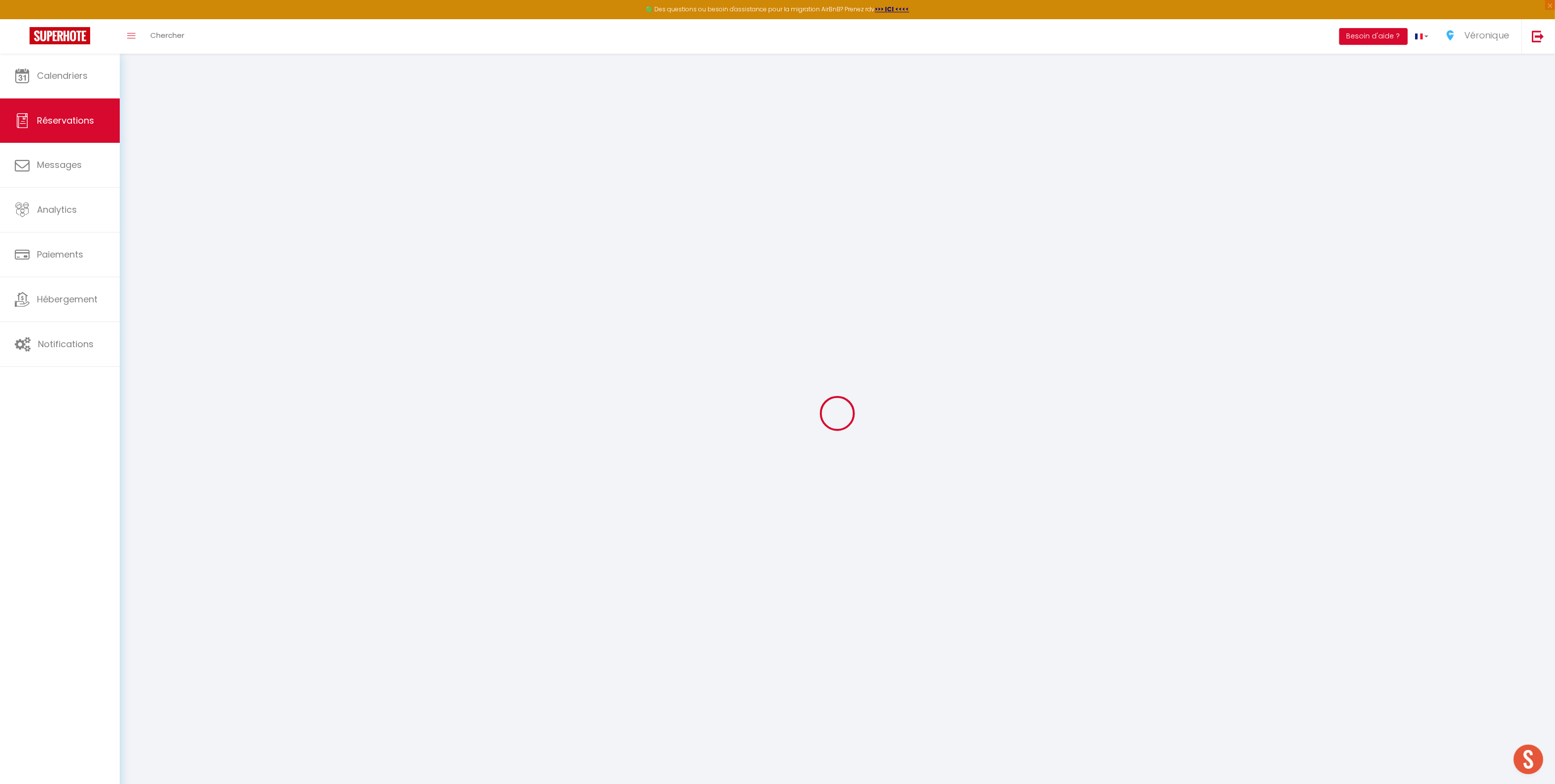
type input "PRESENCE"
type input "AMIS"
type input "[EMAIL_ADDRESS][DOMAIN_NAME]"
type input "0783356355"
select select "FR"
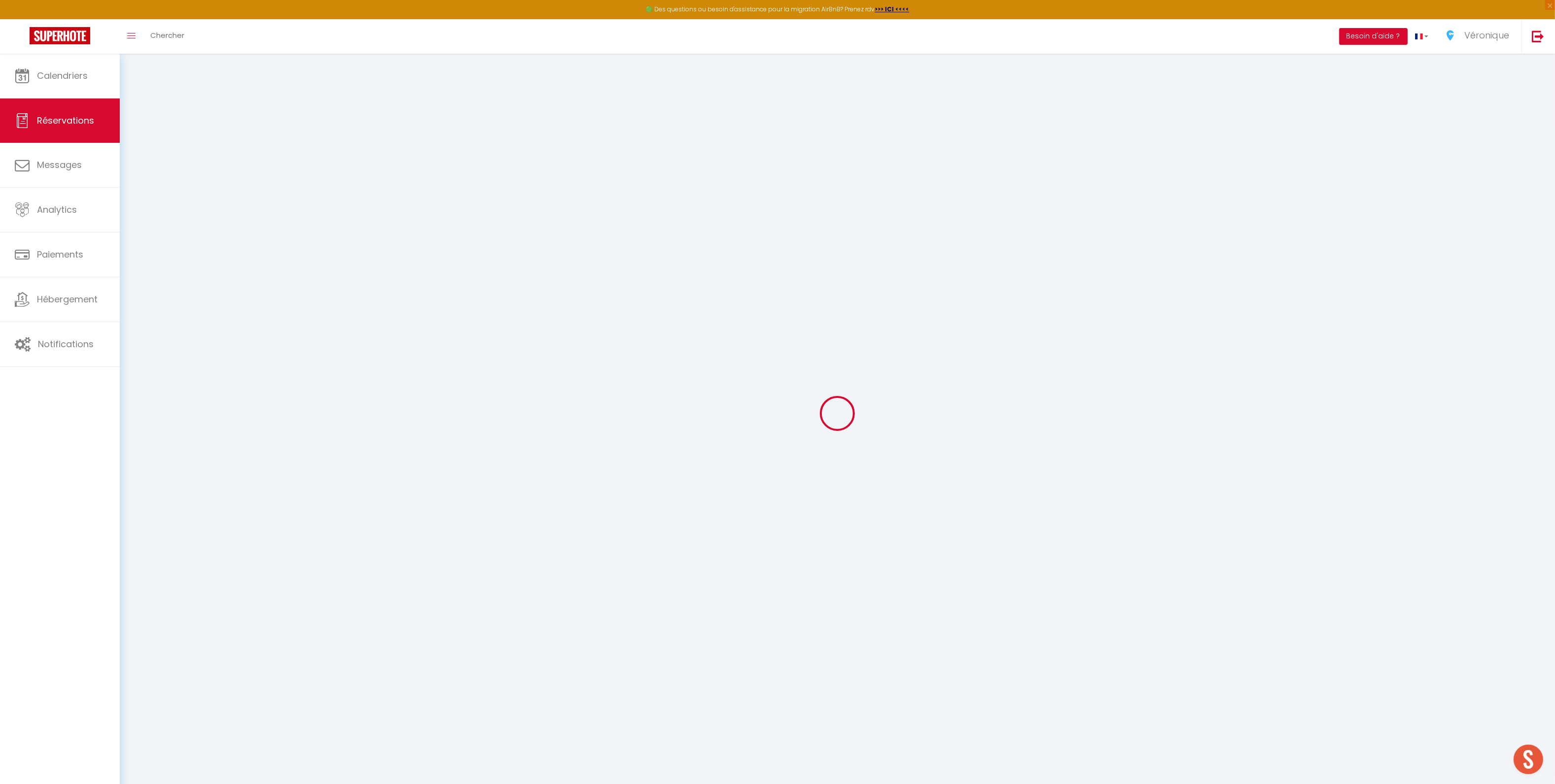
select select "73678"
select select "2"
type input "Sam 11 Octobre 2025"
select select
type input "Lun 13 Octobre 2025"
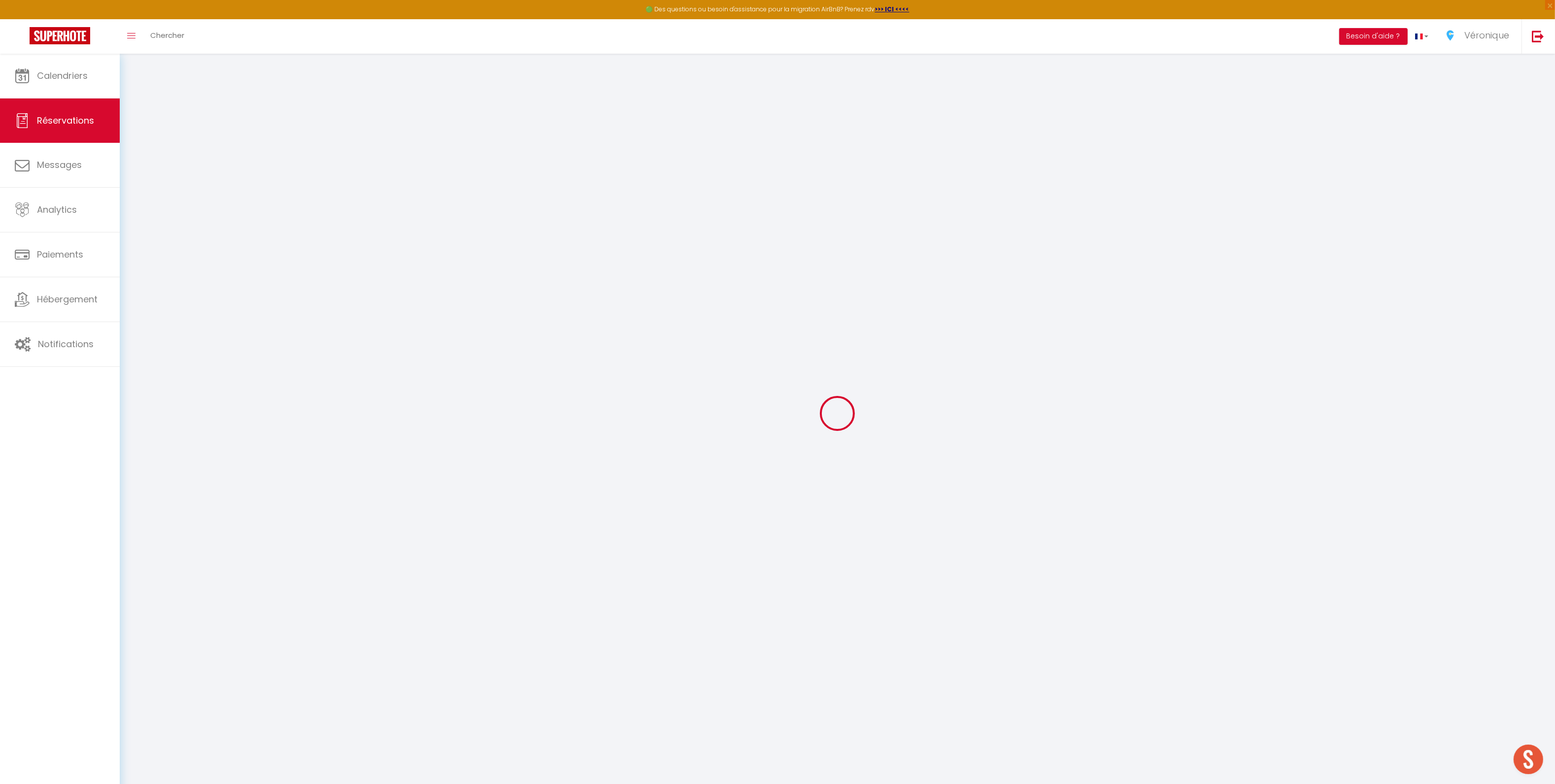
select select
type input "1"
select select "10"
select select
checkbox input "true"
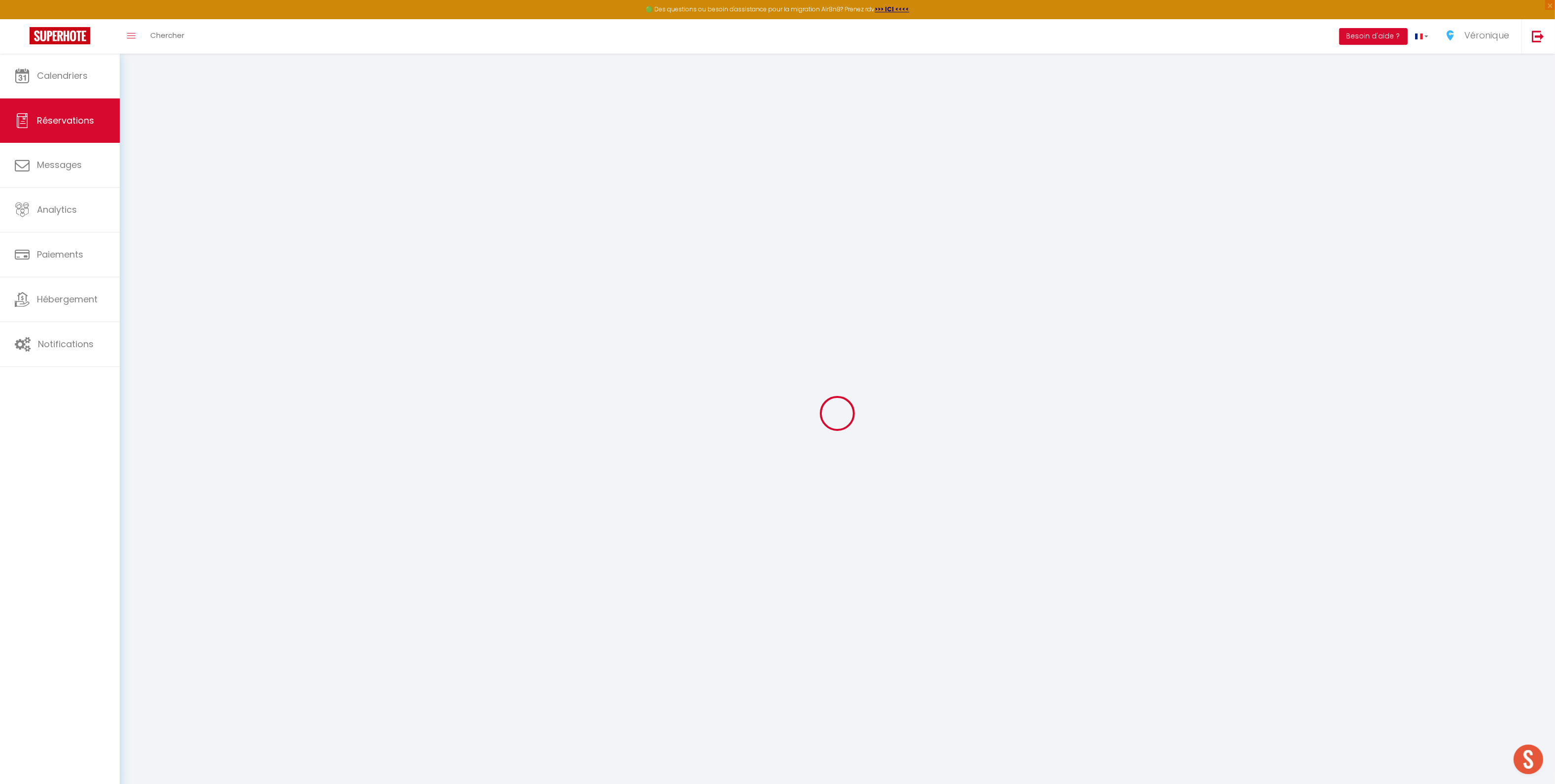
type input "0"
select select
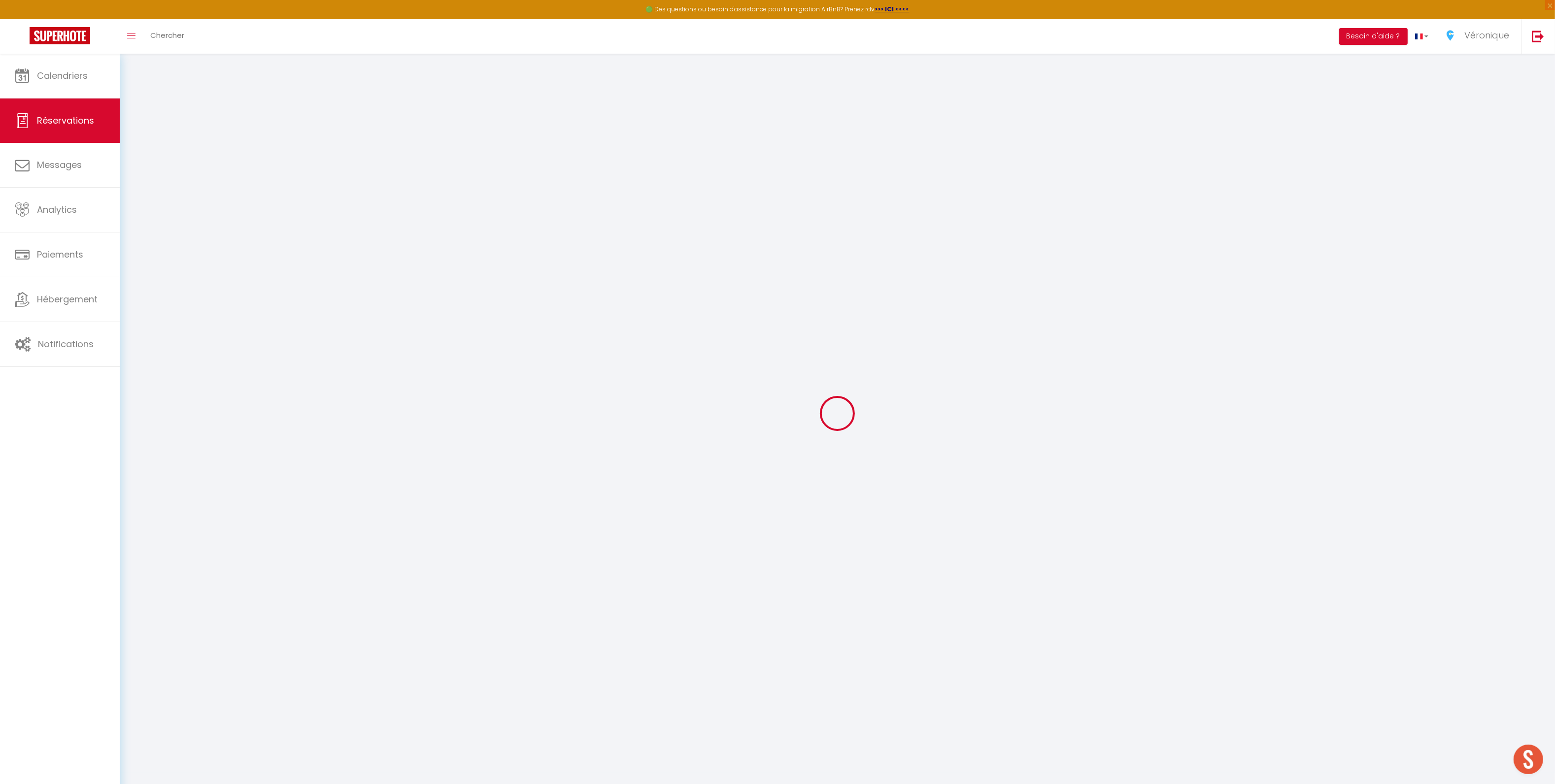
select select
select select "14"
checkbox input "true"
select select
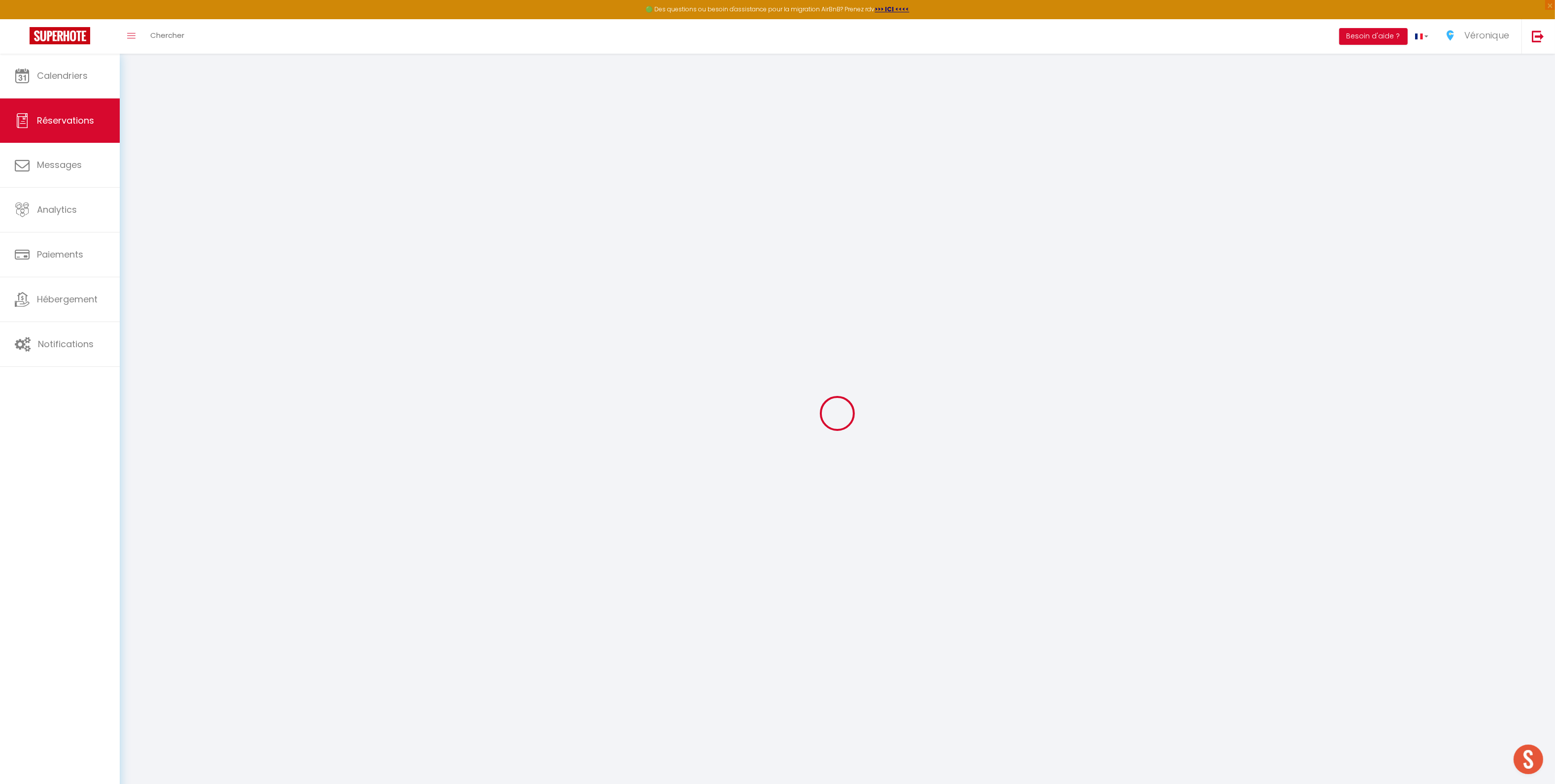
checkbox input "true"
select select
checkbox input "true"
select select
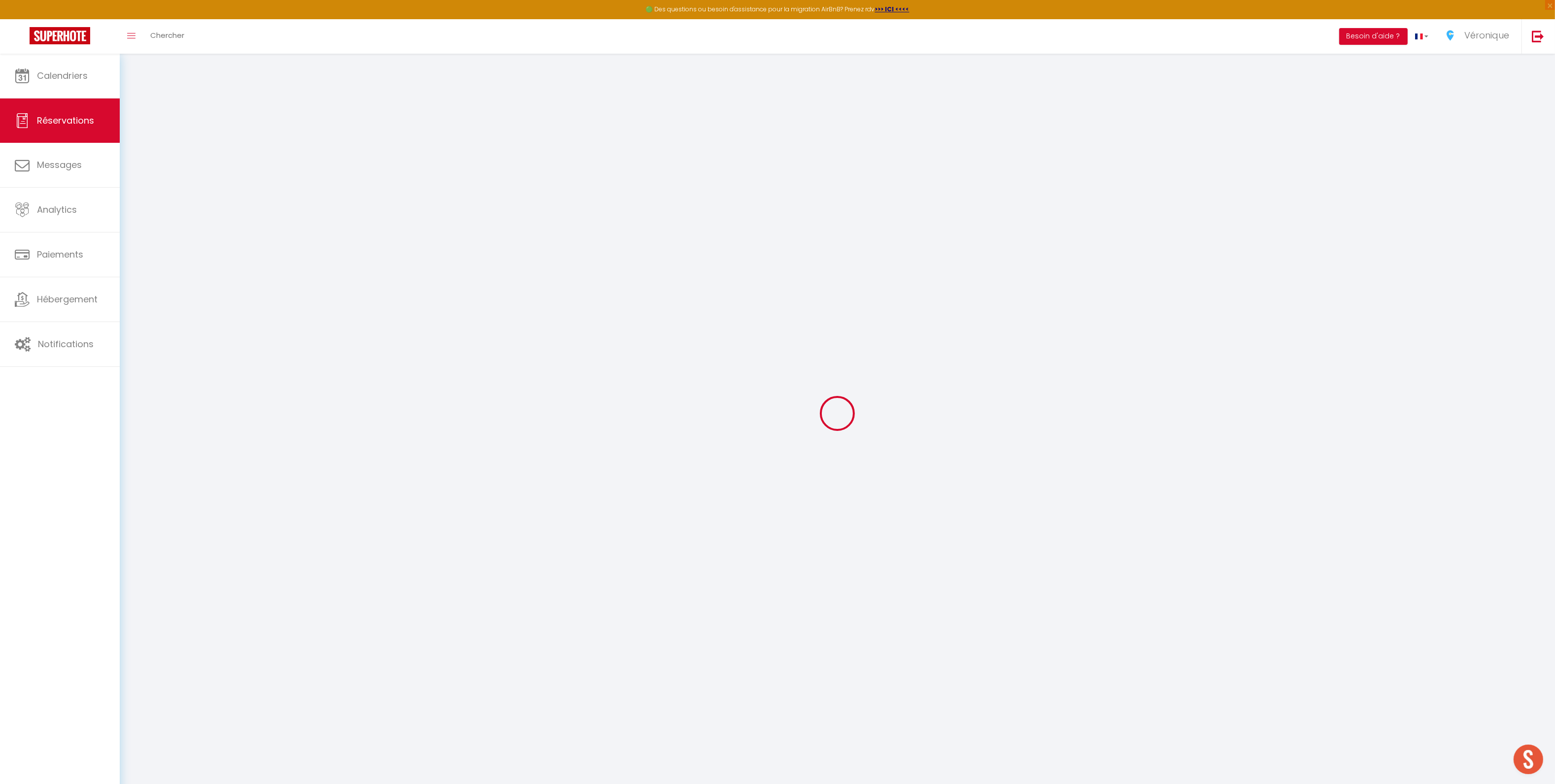
select select
checkbox input "true"
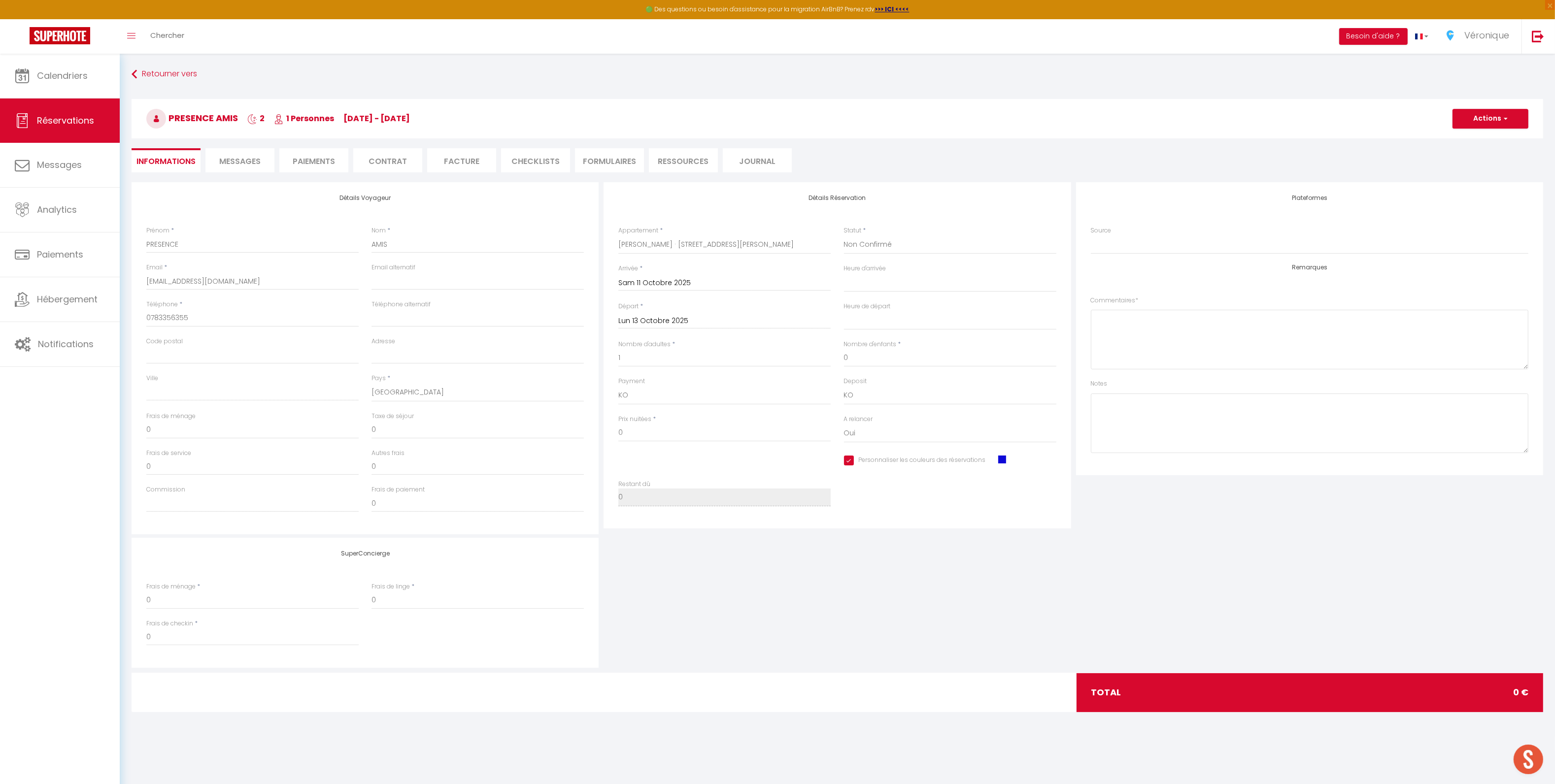
select select
checkbox input "true"
select select
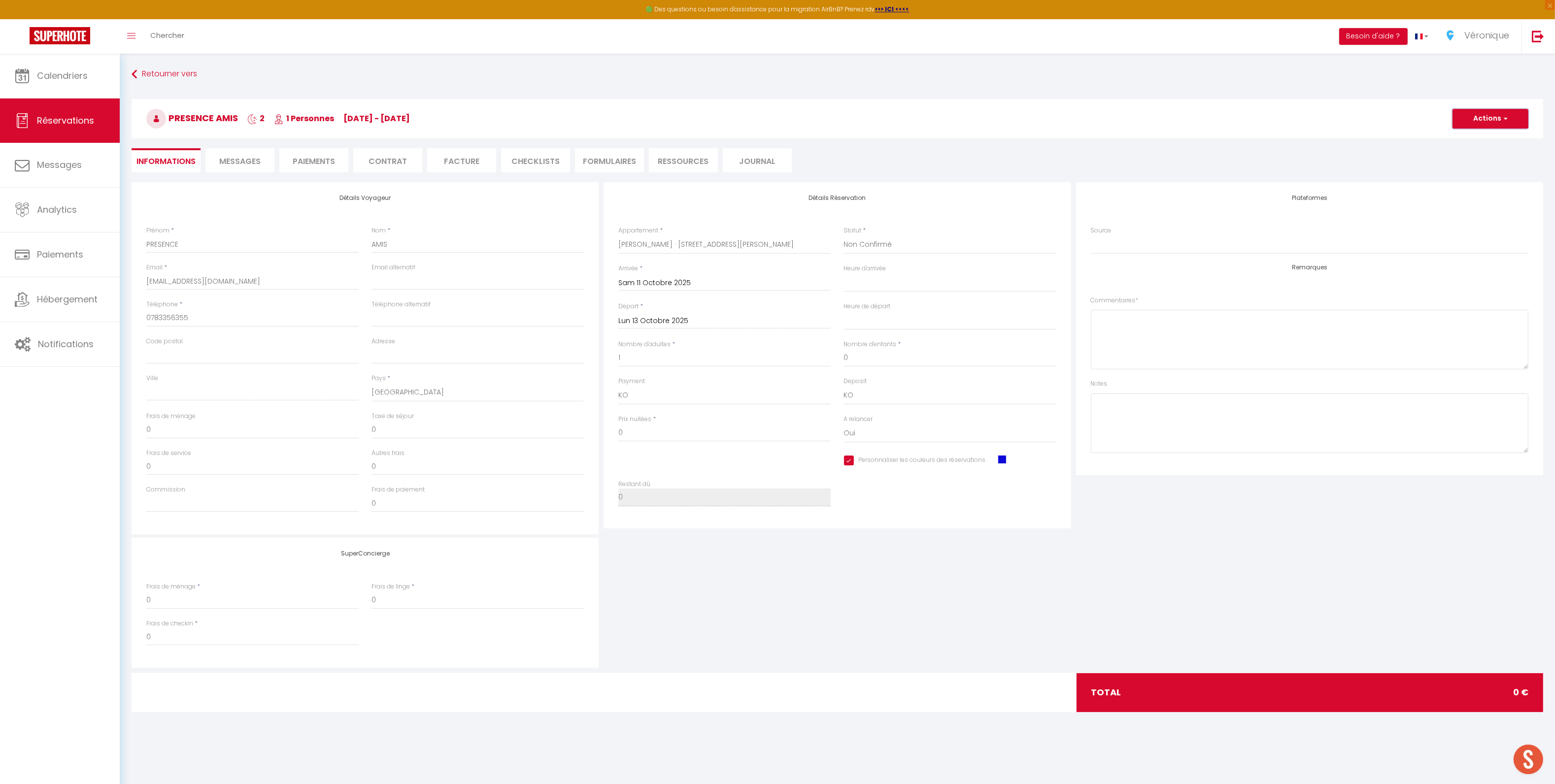
click at [1497, 114] on button "Actions" at bounding box center [1490, 118] width 76 height 19
click at [1469, 138] on link "Enregistrer" at bounding box center [1480, 140] width 78 height 13
select select "not_cancelled"
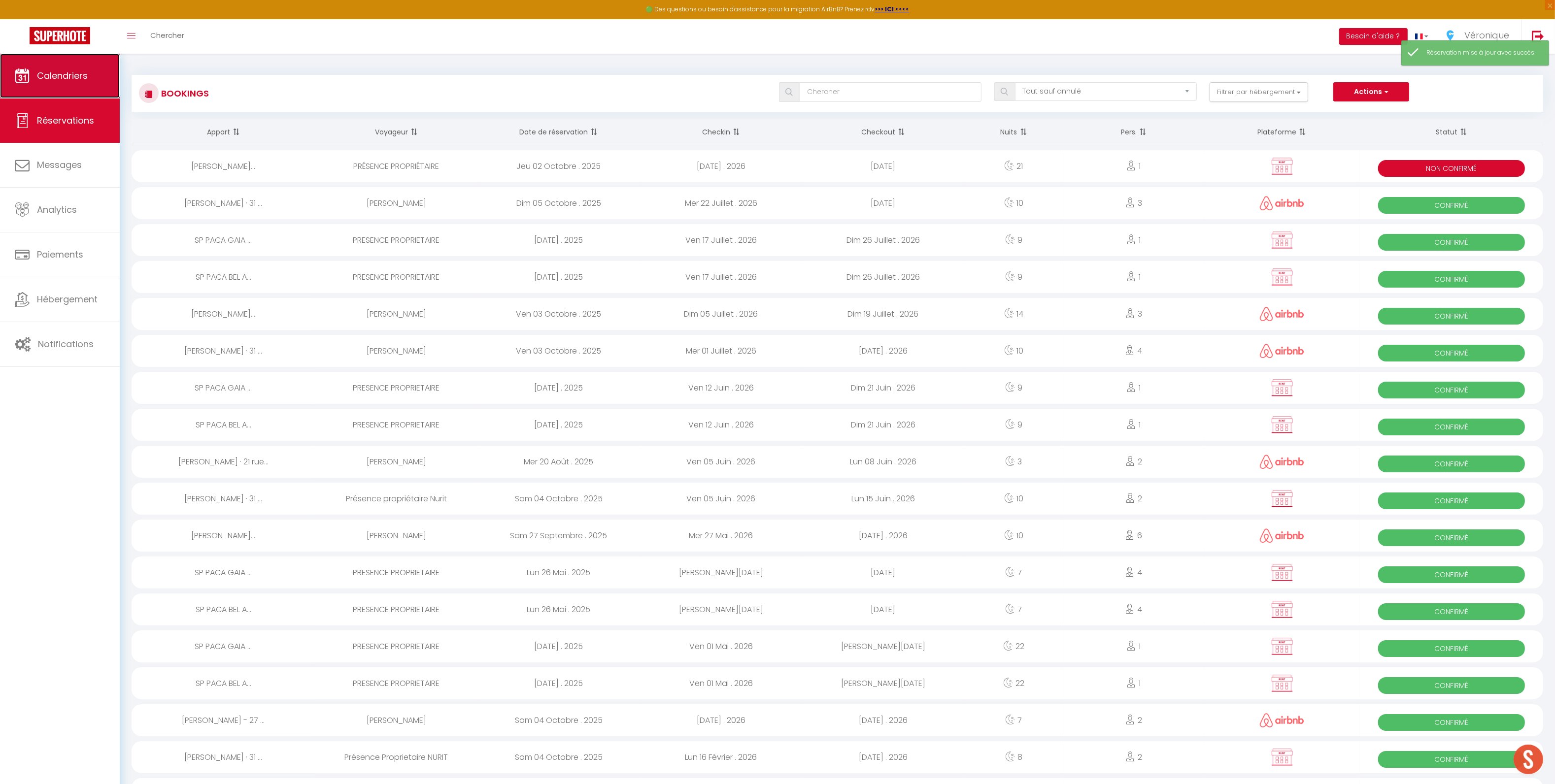
click at [61, 86] on link "Calendriers" at bounding box center [60, 75] width 120 height 44
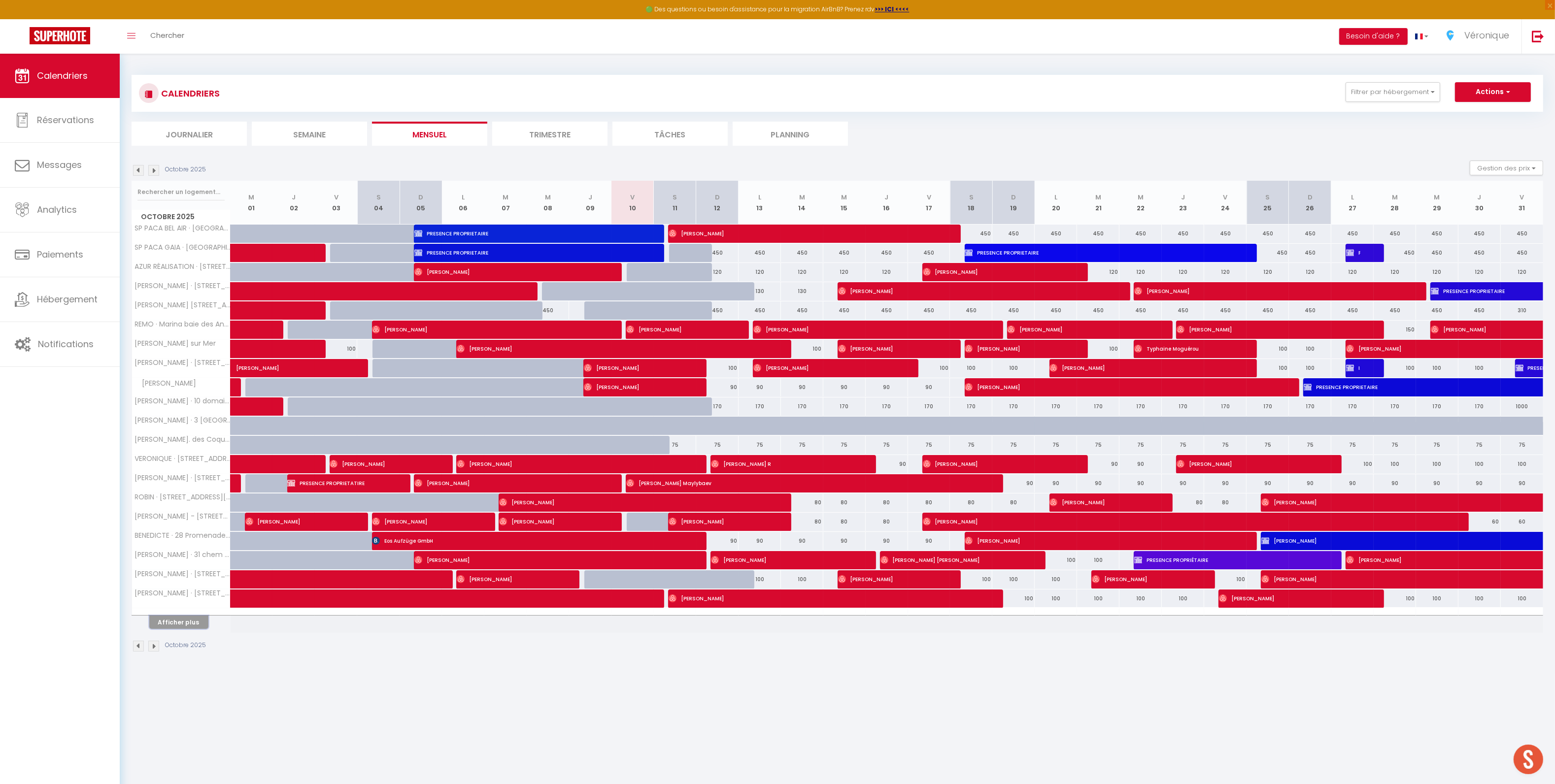
click at [192, 626] on button "Afficher plus" at bounding box center [179, 622] width 59 height 13
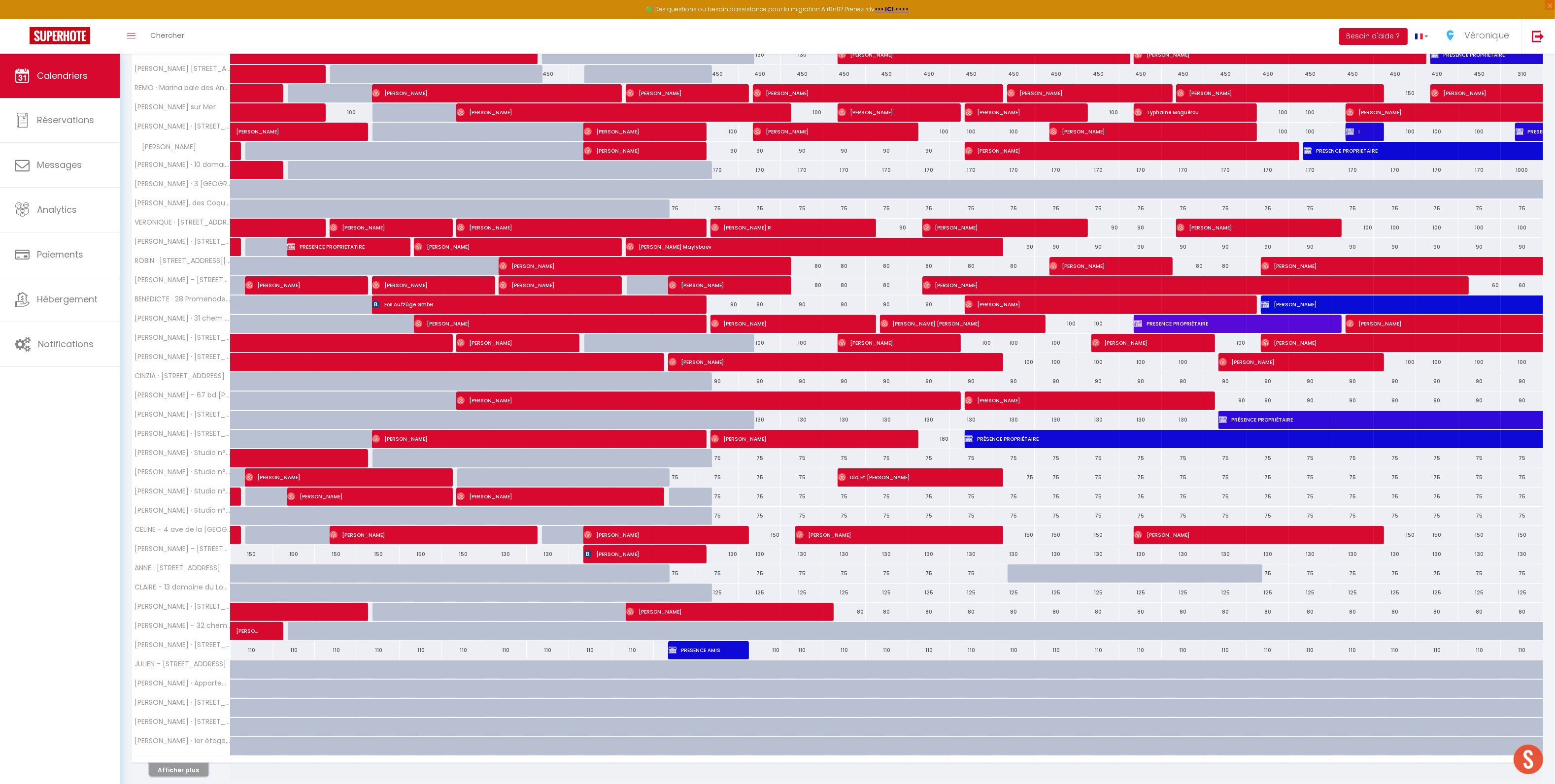
scroll to position [320, 0]
